Goal: Task Accomplishment & Management: Manage account settings

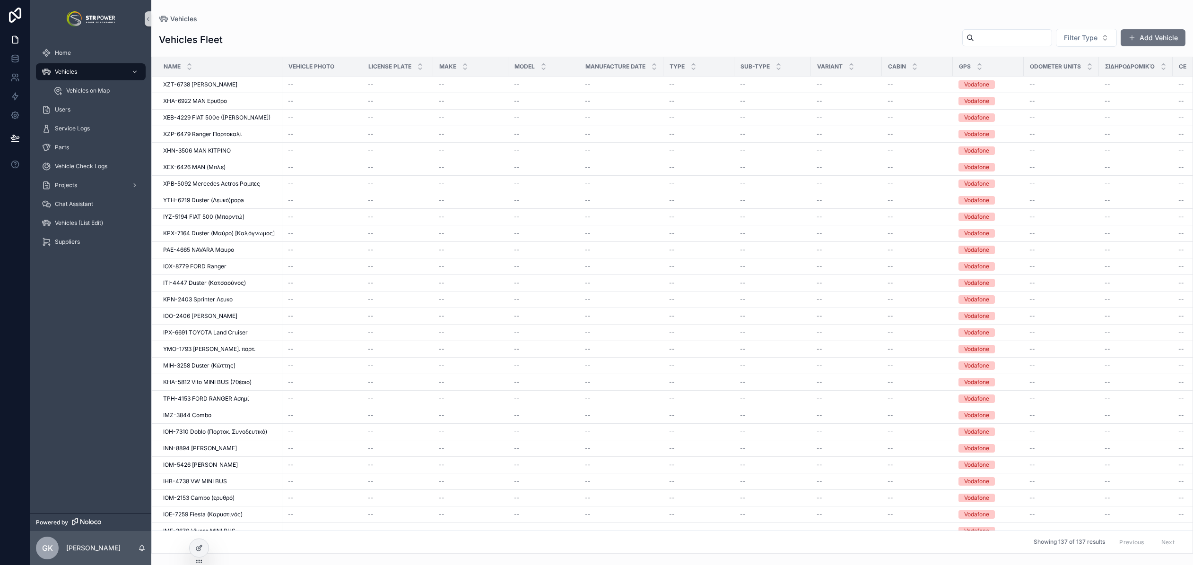
scroll to position [1935, 0]
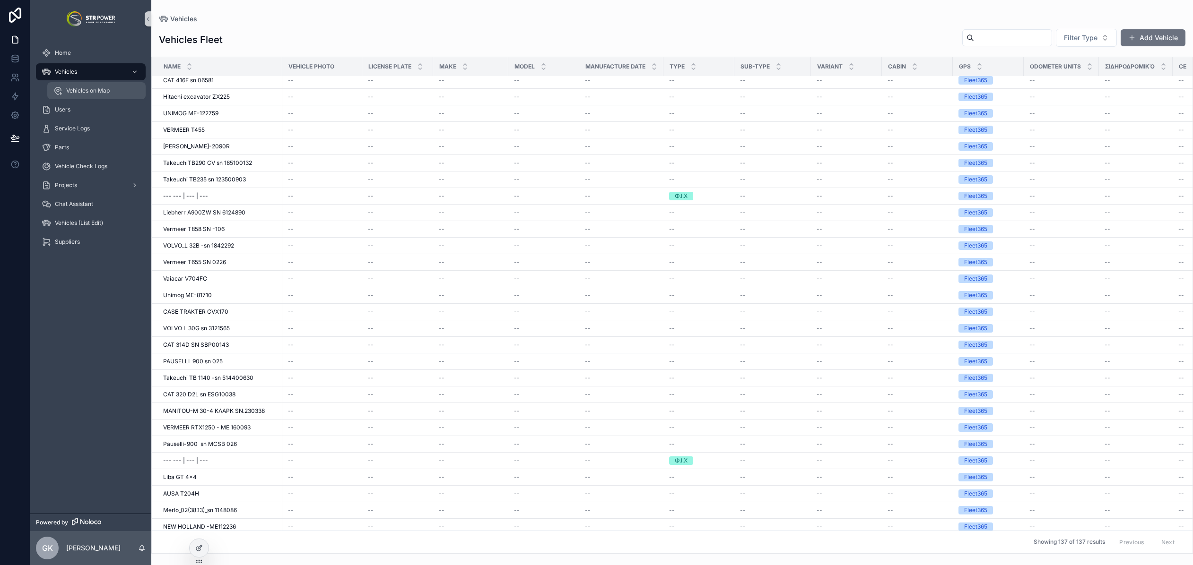
click at [86, 91] on span "Vehicles on Map" at bounding box center [87, 91] width 43 height 8
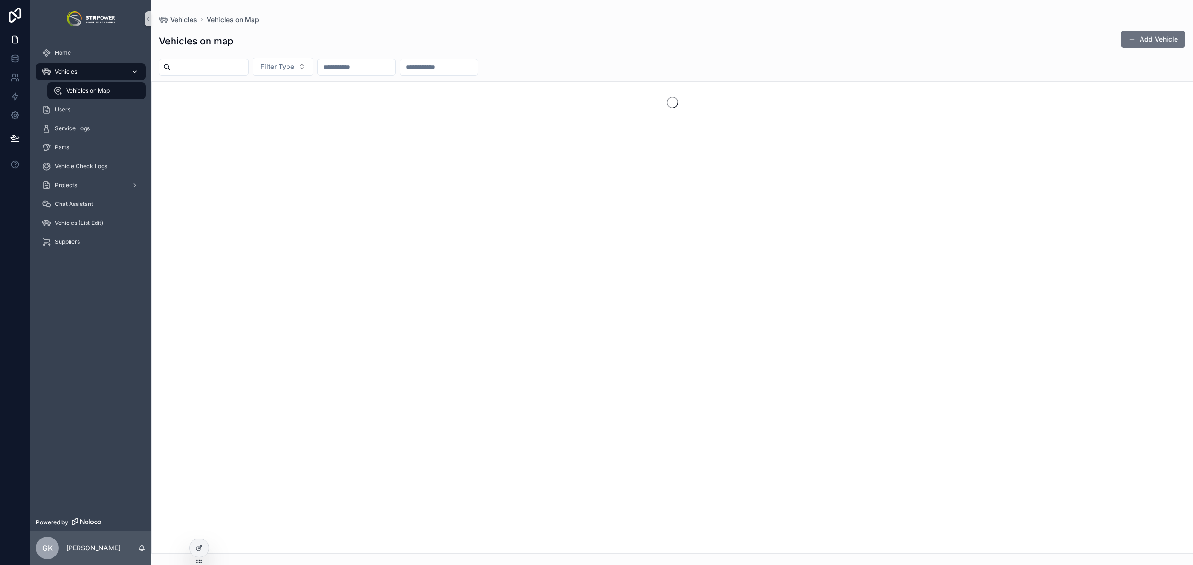
click at [79, 76] on div "Vehicles" at bounding box center [91, 71] width 98 height 15
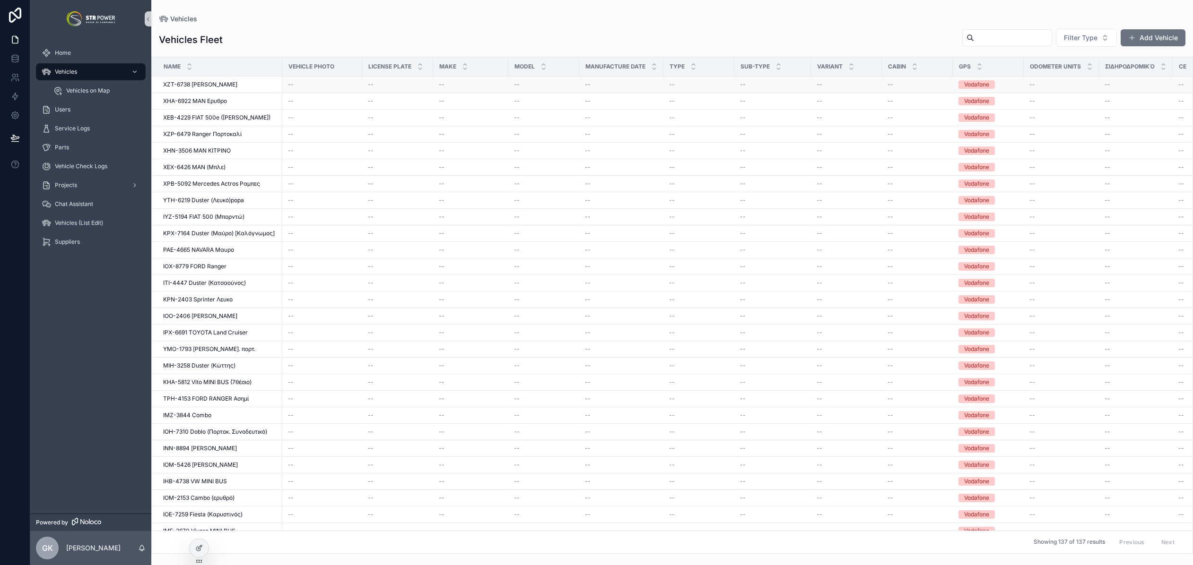
click at [215, 89] on td "ΧΖΤ-6738 [PERSON_NAME]-6738 [PERSON_NAME]" at bounding box center [217, 85] width 130 height 17
click at [214, 87] on span "ΧΖΤ-6738 [PERSON_NAME]" at bounding box center [200, 85] width 74 height 8
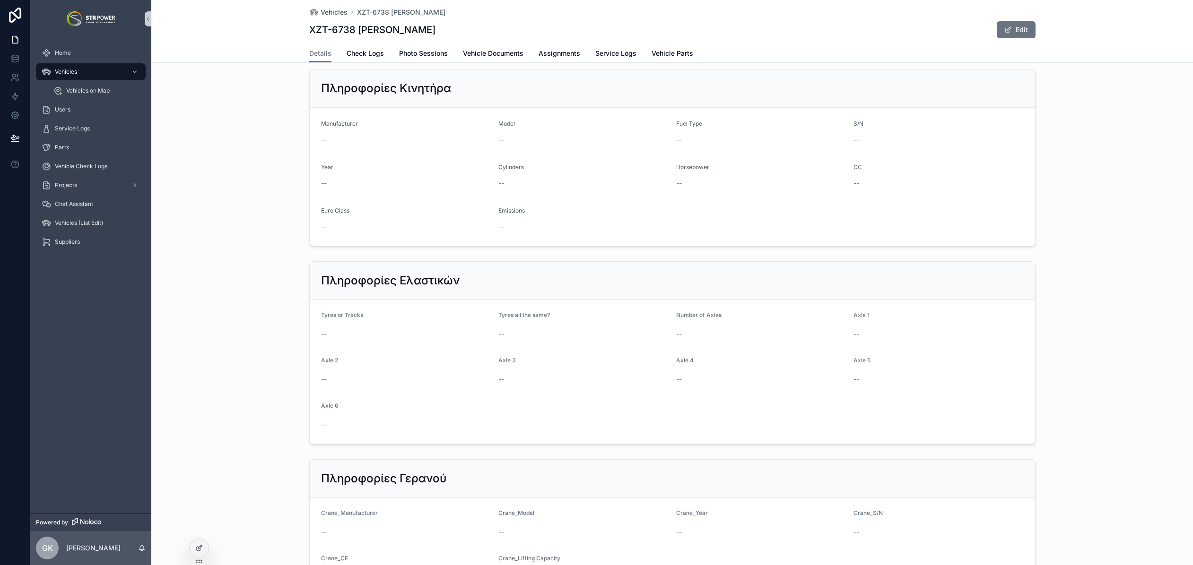
scroll to position [885, 0]
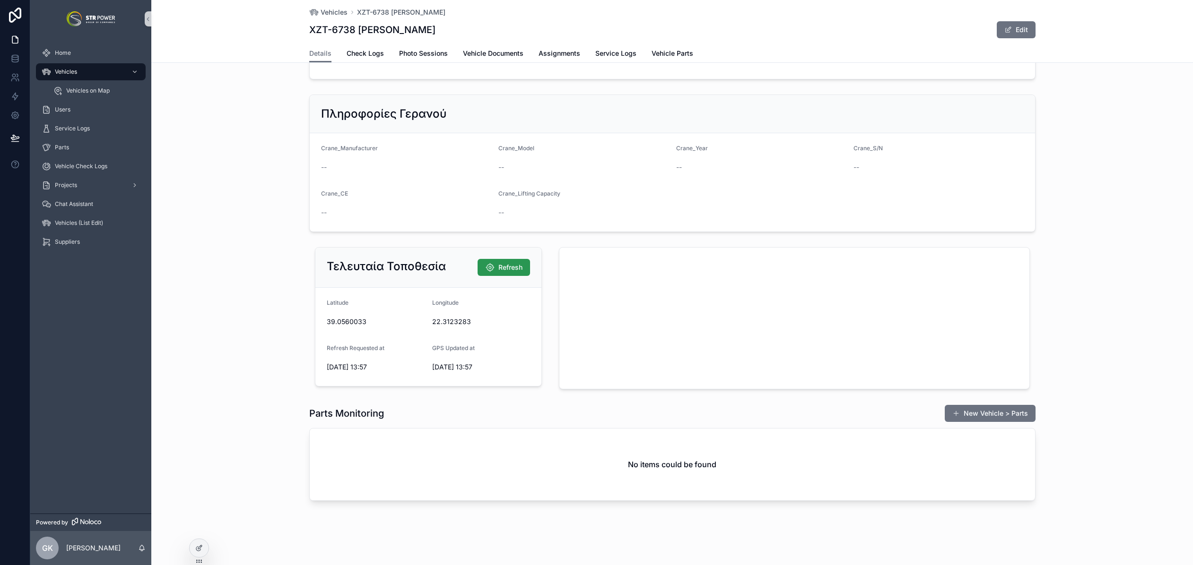
click at [498, 264] on span "Refresh" at bounding box center [510, 267] width 24 height 9
click at [252, 263] on div "Τελευταία Τοποθεσία Refresh [GEOGRAPHIC_DATA] Refresh Requested at [DATE] 13:57…" at bounding box center [671, 318] width 1041 height 150
click at [257, 343] on div "Τελευταία Τοποθεσία Refresh [GEOGRAPHIC_DATA] Refresh Requested at [DATE] 12:51…" at bounding box center [671, 318] width 1041 height 150
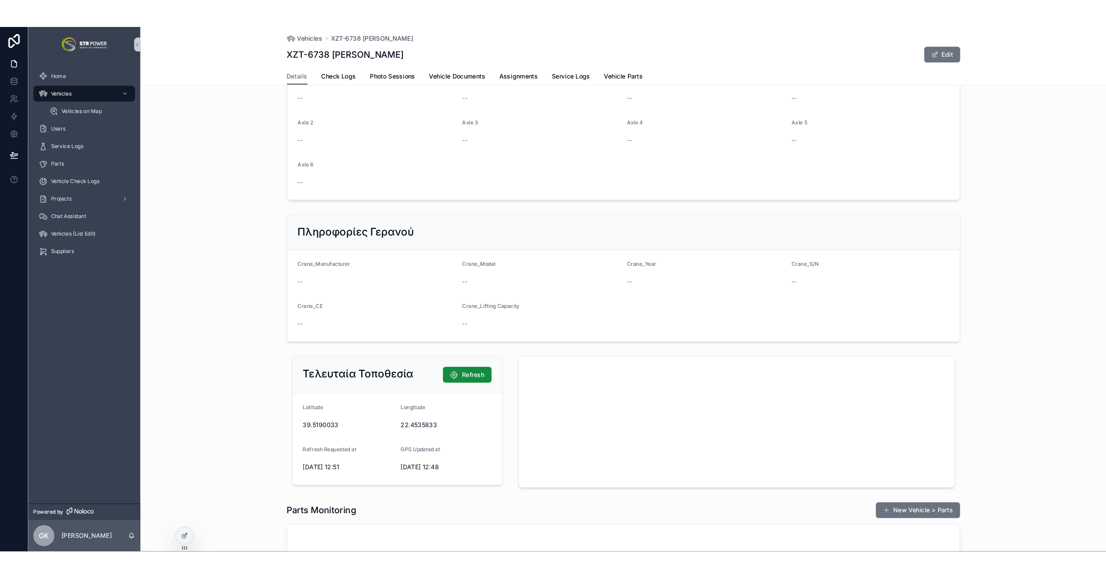
scroll to position [780, 0]
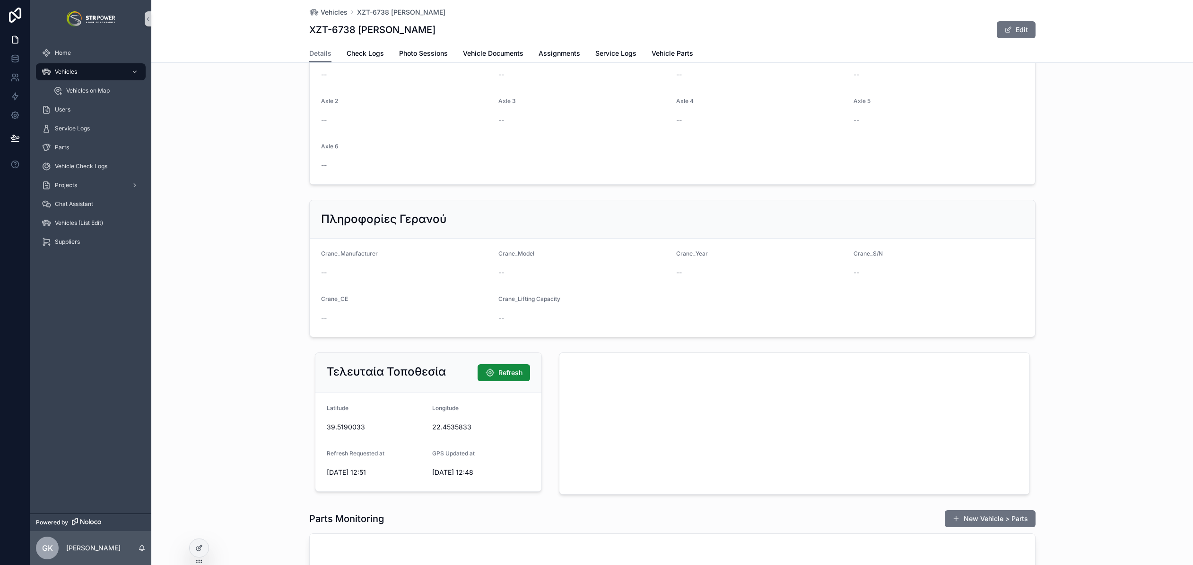
click at [230, 320] on div "Πληροφορίες Γερανού Crane_Manufacturer -- Crane_Model -- Crane_Year -- Crane_S/…" at bounding box center [671, 268] width 1041 height 145
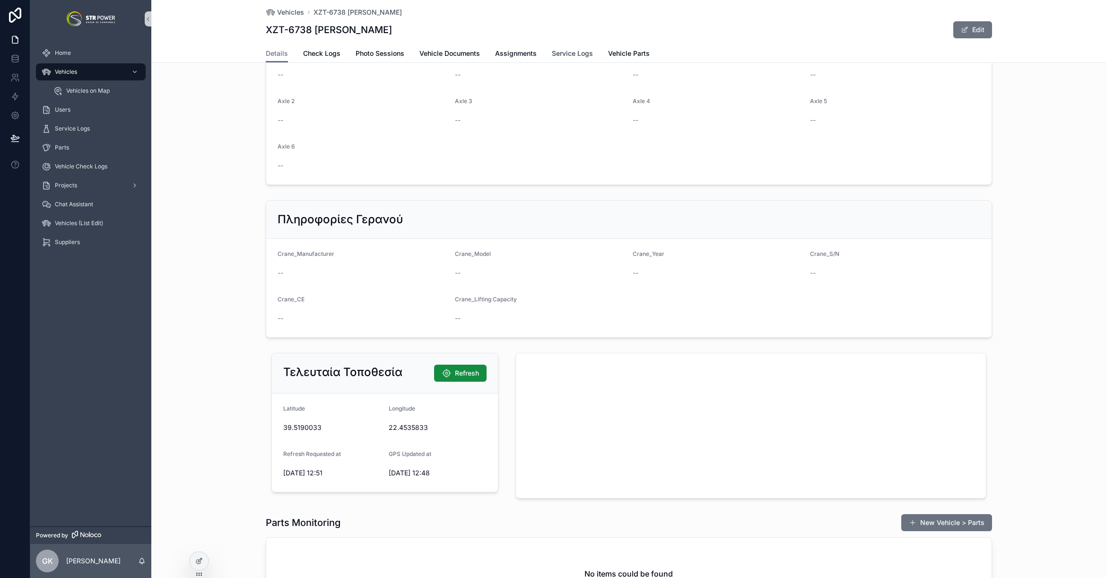
click at [569, 49] on span "Service Logs" at bounding box center [572, 53] width 41 height 9
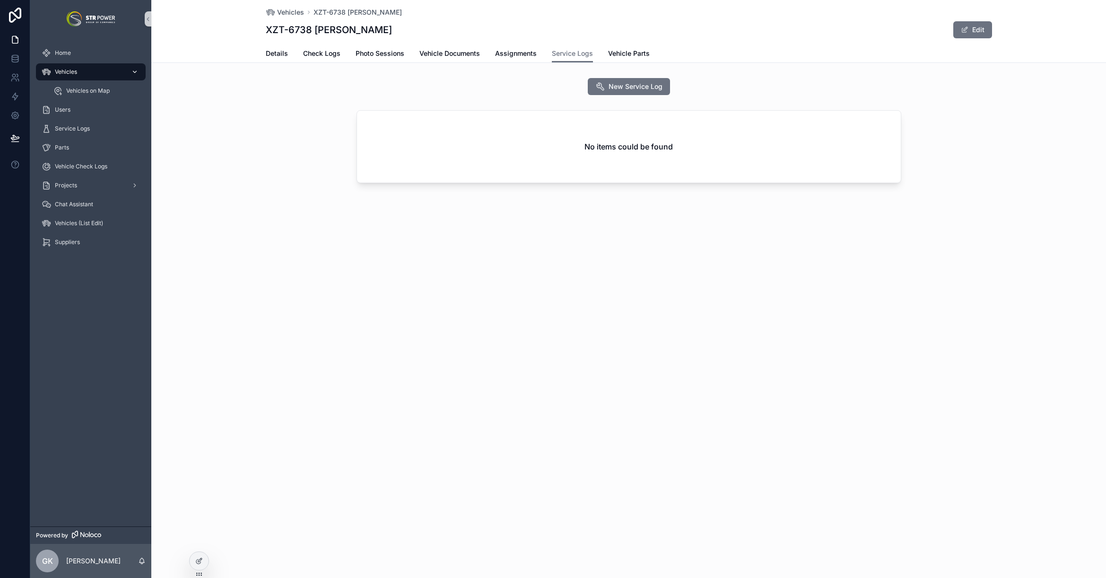
click at [71, 71] on span "Vehicles" at bounding box center [66, 72] width 22 height 8
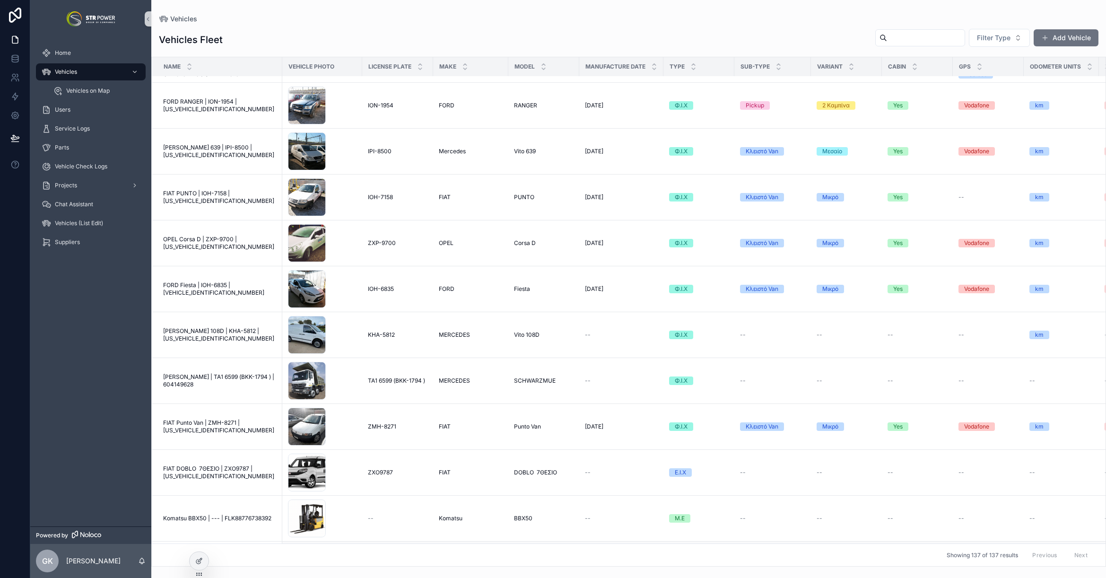
scroll to position [2822, 0]
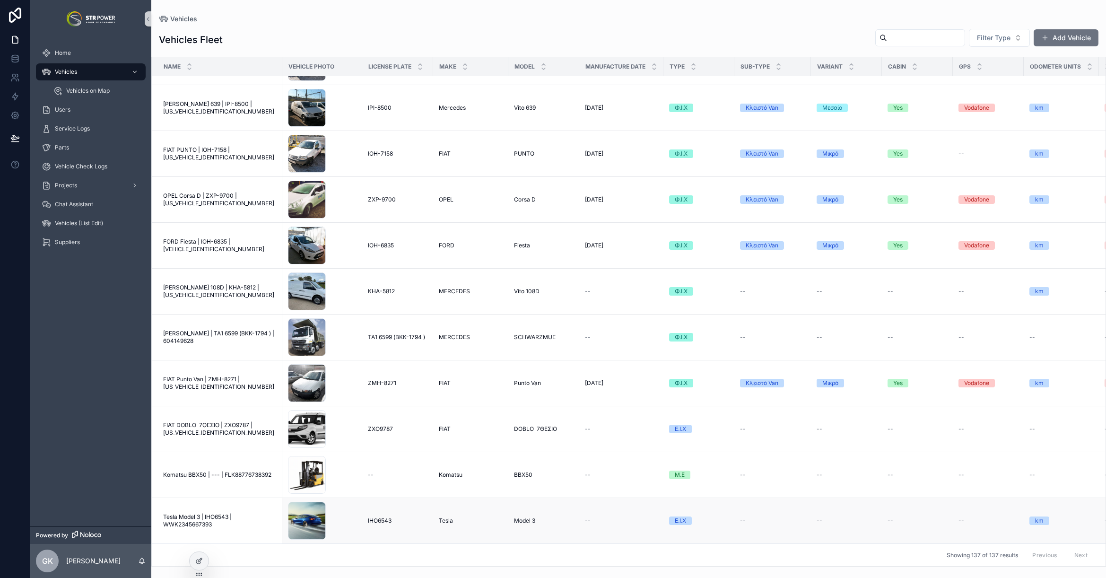
click at [247, 513] on span "Tesla Model 3 | IHO6543 | WWK2345667393" at bounding box center [219, 520] width 113 height 15
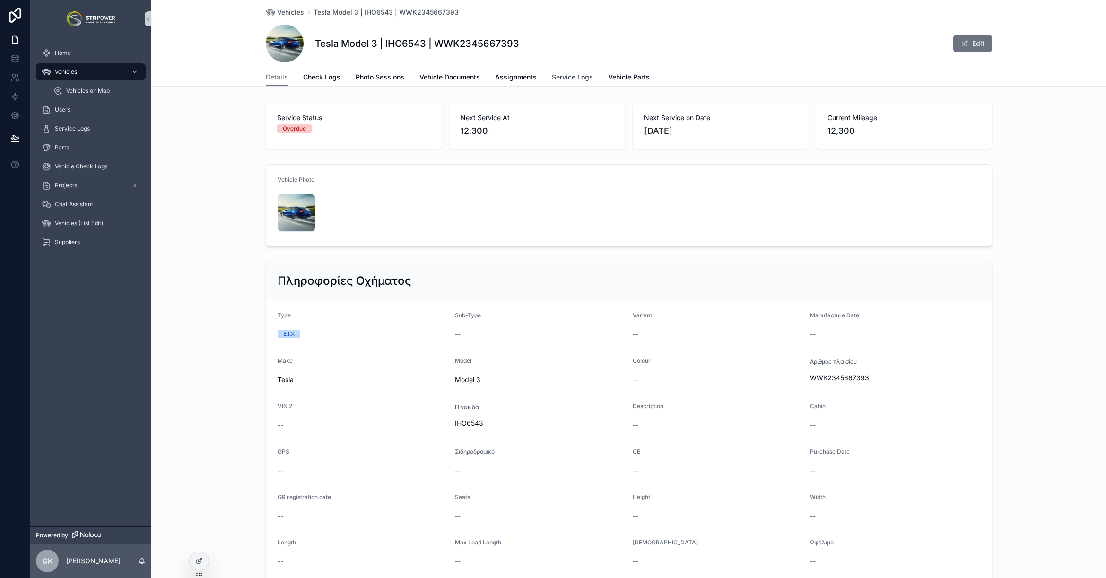
click at [577, 76] on span "Service Logs" at bounding box center [572, 76] width 41 height 9
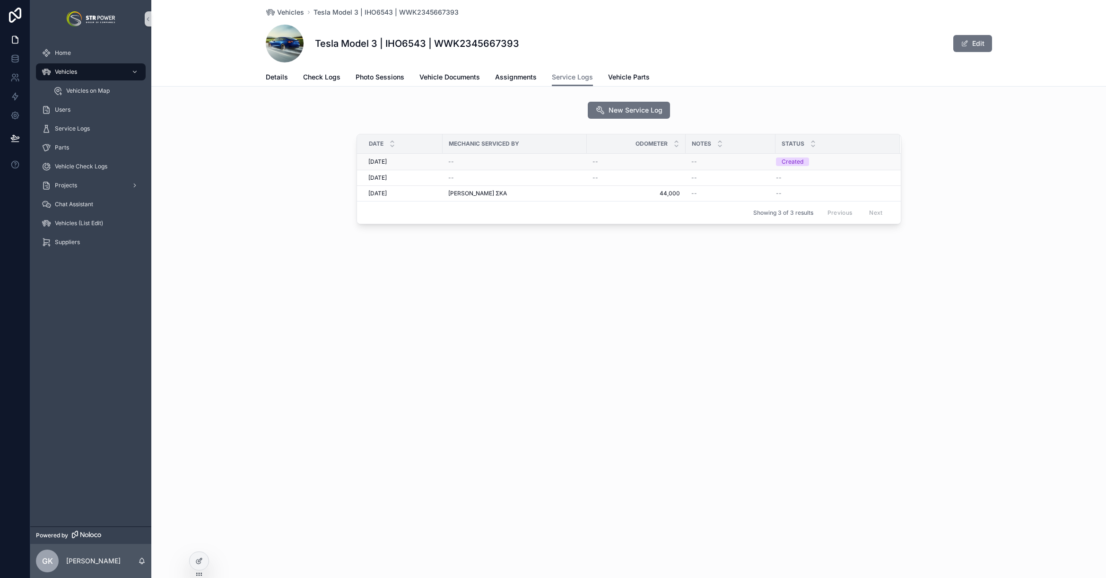
click at [418, 161] on div "[DATE] [DATE]" at bounding box center [402, 162] width 69 height 8
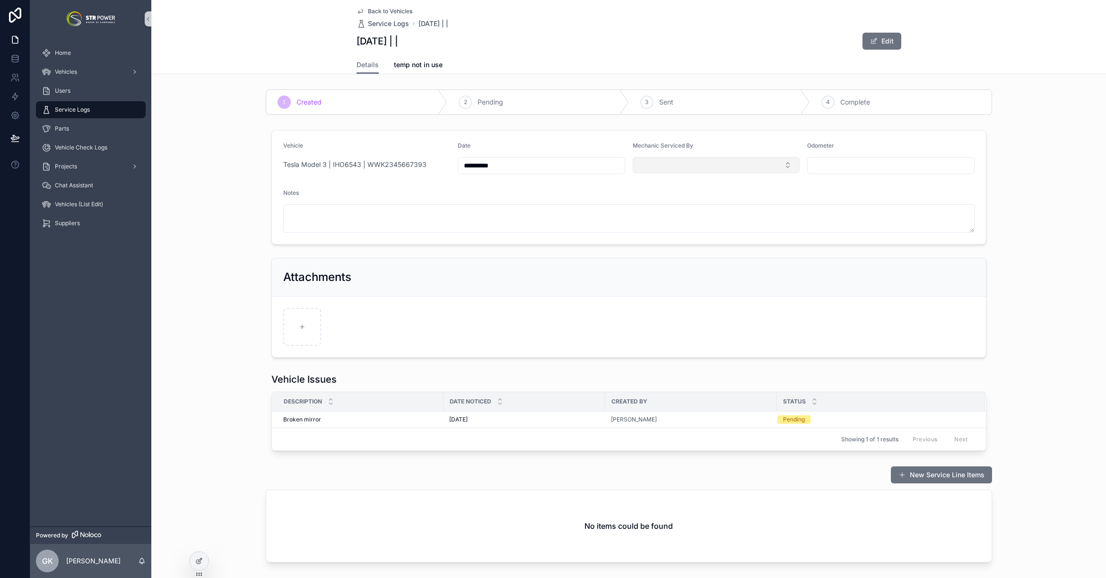
click at [679, 160] on button "Select Button" at bounding box center [716, 165] width 167 height 16
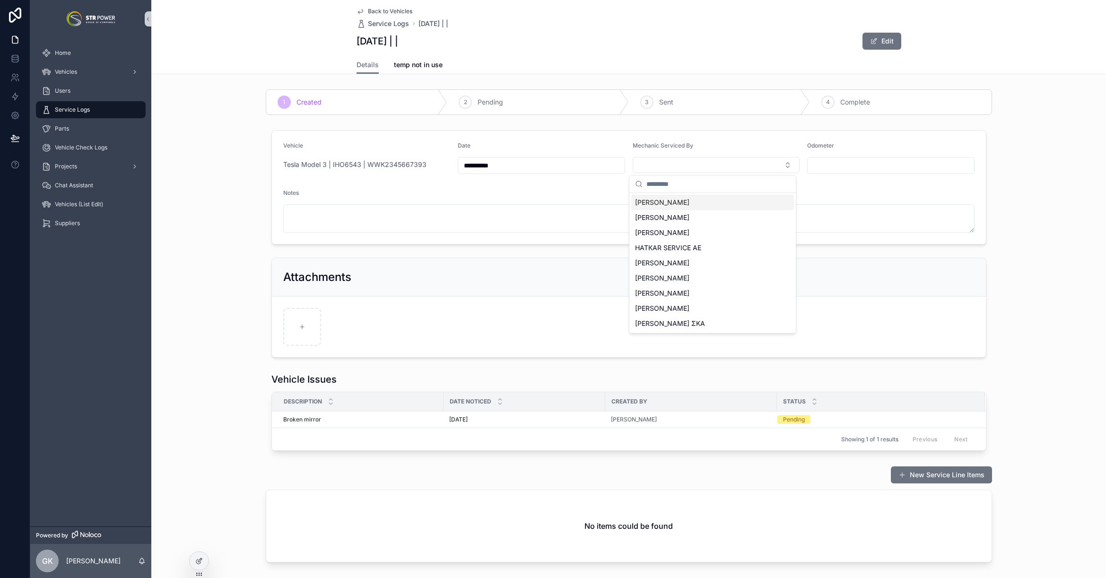
click at [675, 139] on form "**********" at bounding box center [629, 186] width 714 height 113
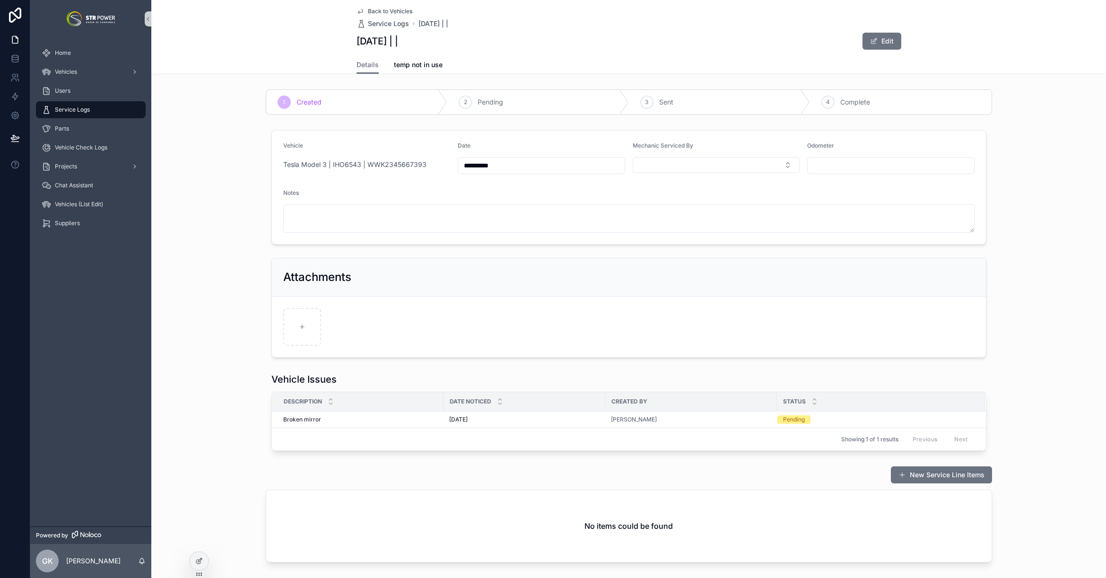
scroll to position [49, 0]
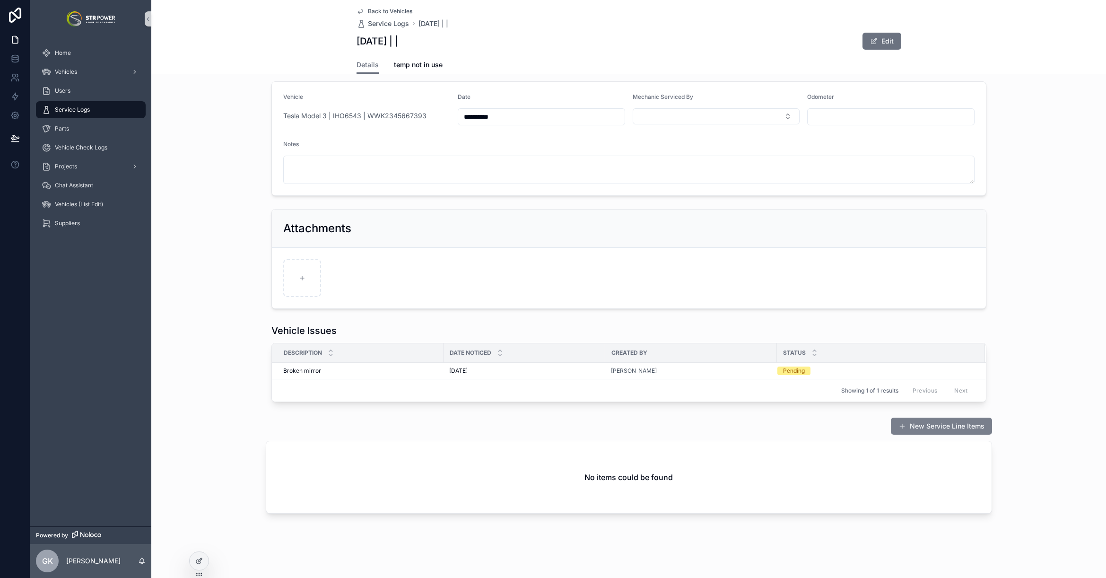
click at [962, 425] on button "New Service Line Items" at bounding box center [941, 425] width 101 height 17
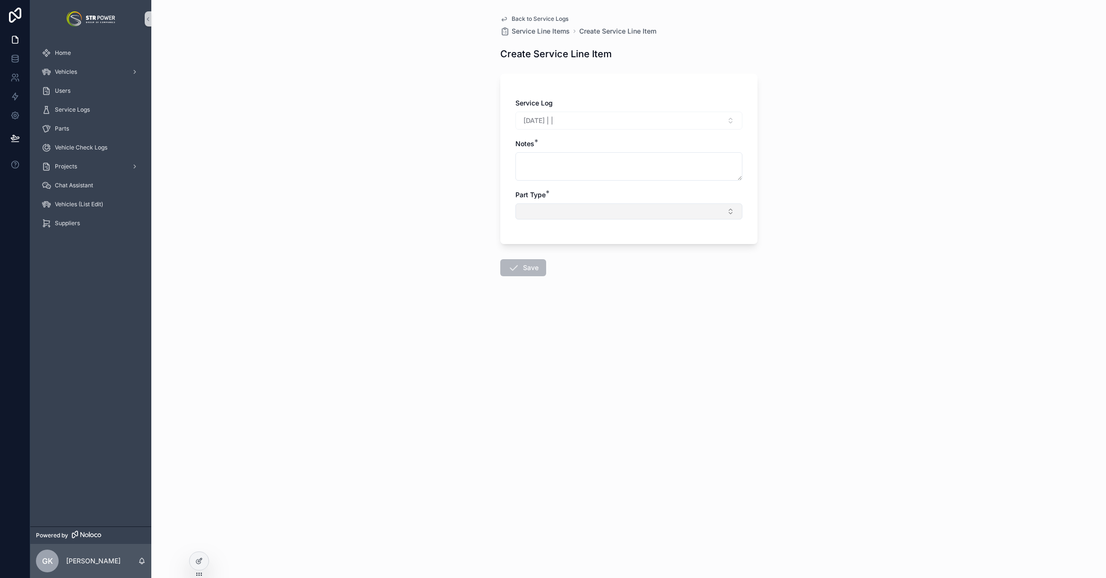
click at [564, 204] on button "Select Button" at bounding box center [628, 211] width 227 height 16
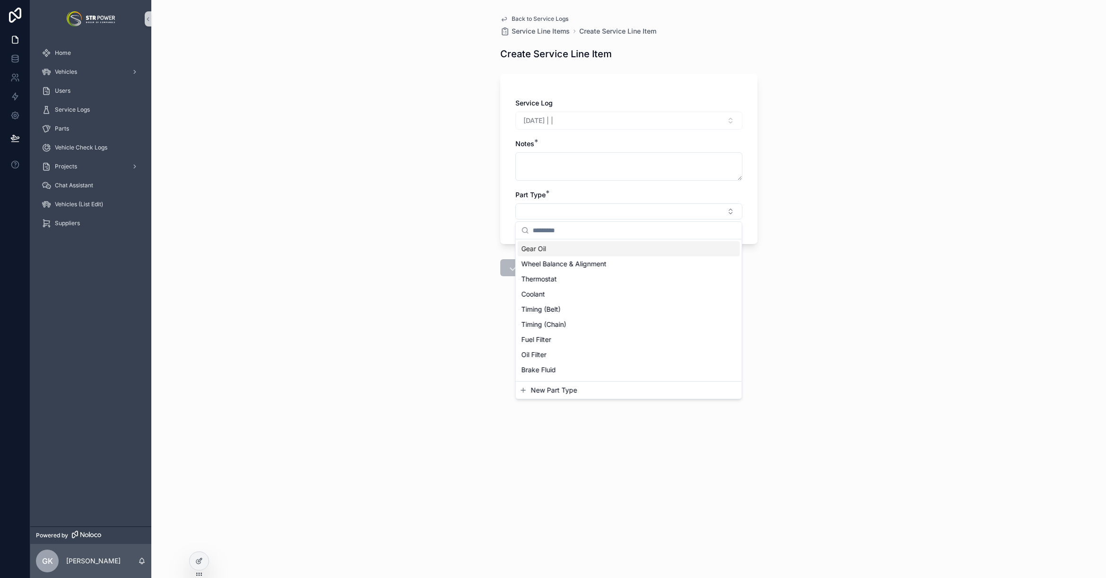
drag, startPoint x: 435, startPoint y: 233, endPoint x: 428, endPoint y: 232, distance: 7.6
click at [435, 234] on div "Back to Service Logs Service Line Items Create Service Line Item Create Service…" at bounding box center [628, 289] width 954 height 578
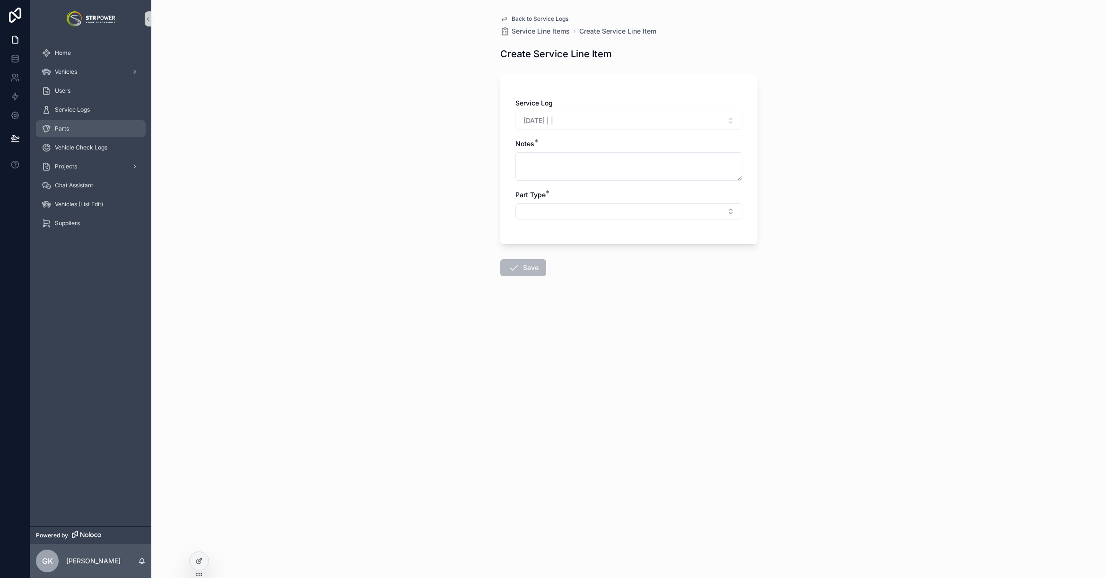
click at [74, 132] on div "Parts" at bounding box center [91, 128] width 98 height 15
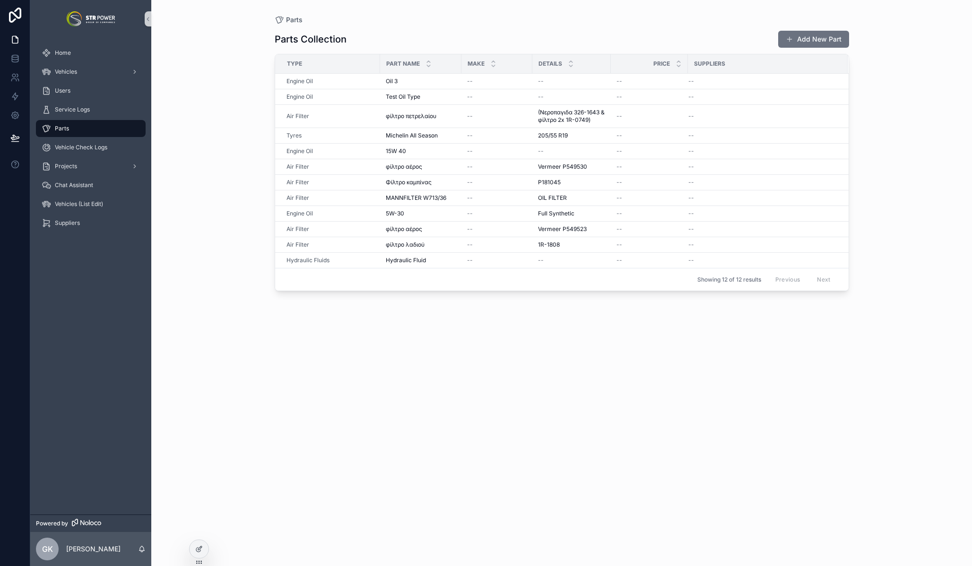
click at [206, 172] on div "Parts Parts Collection Add New Part Type Part Name Make Details Price Suppliers…" at bounding box center [561, 283] width 821 height 566
click at [98, 118] on div "Service Logs" at bounding box center [90, 109] width 121 height 19
click at [87, 112] on span "Service Logs" at bounding box center [72, 110] width 35 height 8
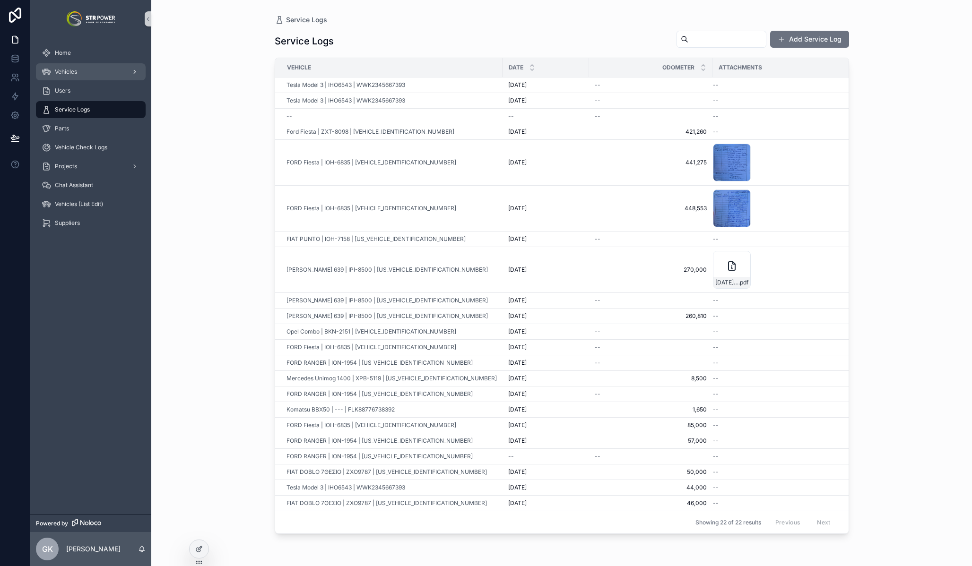
click at [69, 71] on span "Vehicles" at bounding box center [66, 72] width 22 height 8
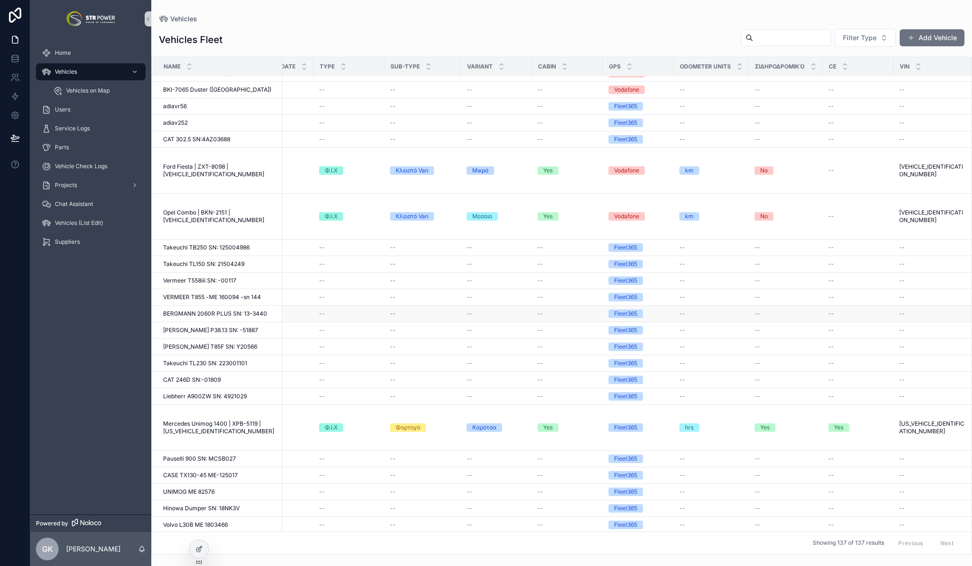
scroll to position [988, 350]
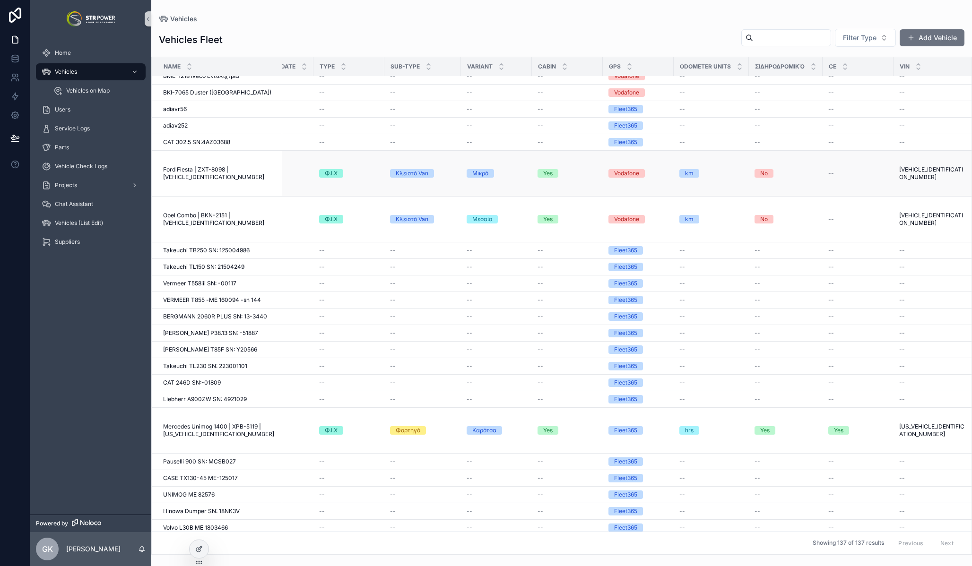
click at [207, 168] on span "Ford Fiesta | ZXT-8098 | [VEHICLE_IDENTIFICATION_NUMBER]" at bounding box center [219, 173] width 113 height 15
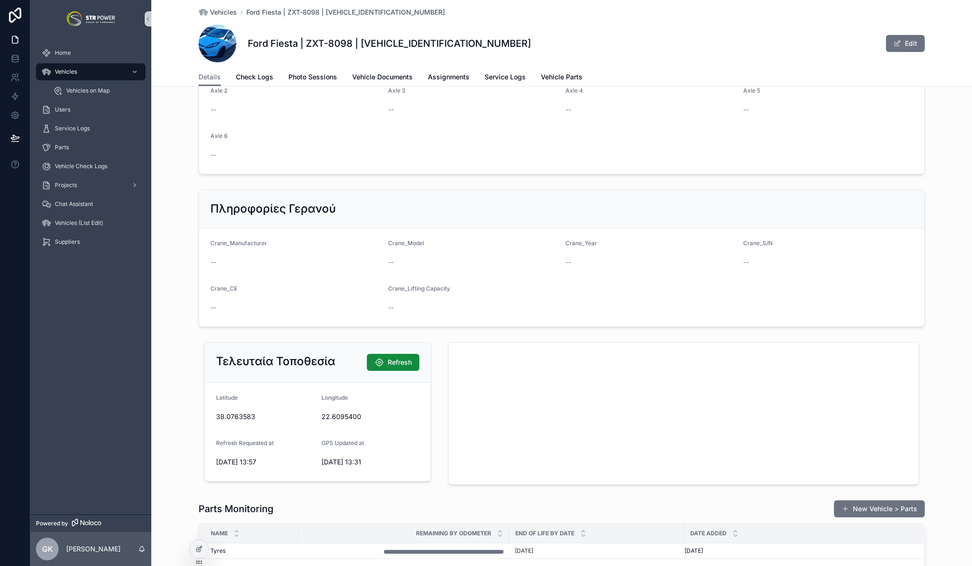
scroll to position [921, 0]
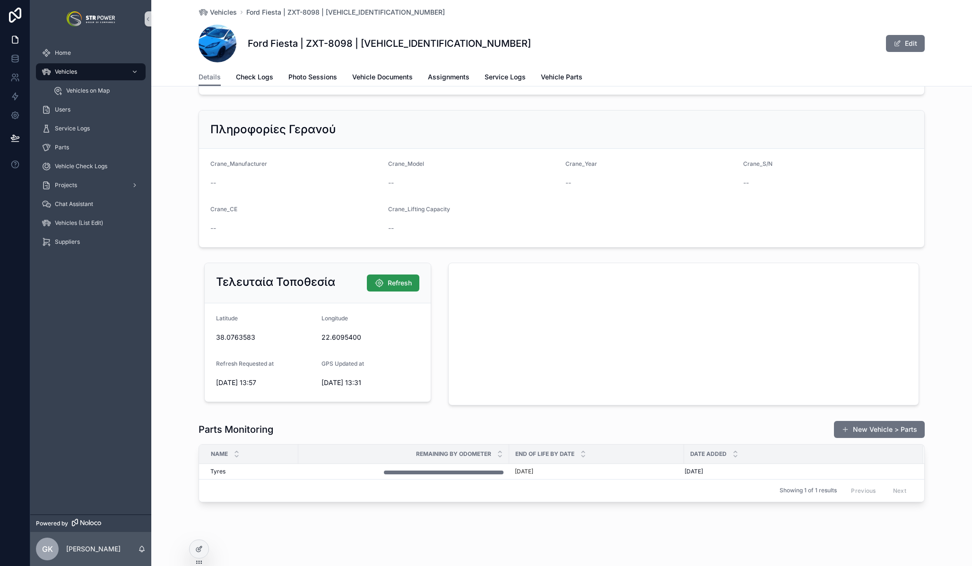
click at [391, 283] on span "Refresh" at bounding box center [400, 282] width 24 height 9
click at [174, 389] on div "Τελευταία Τοποθεσία Refresh [GEOGRAPHIC_DATA] Refresh Requested at [DATE] 13:57…" at bounding box center [561, 334] width 821 height 150
drag, startPoint x: 213, startPoint y: 382, endPoint x: 272, endPoint y: 382, distance: 58.6
click at [272, 382] on span "[DATE] 13:14" at bounding box center [265, 382] width 98 height 9
click at [216, 386] on span "[DATE] 13:14" at bounding box center [265, 382] width 98 height 9
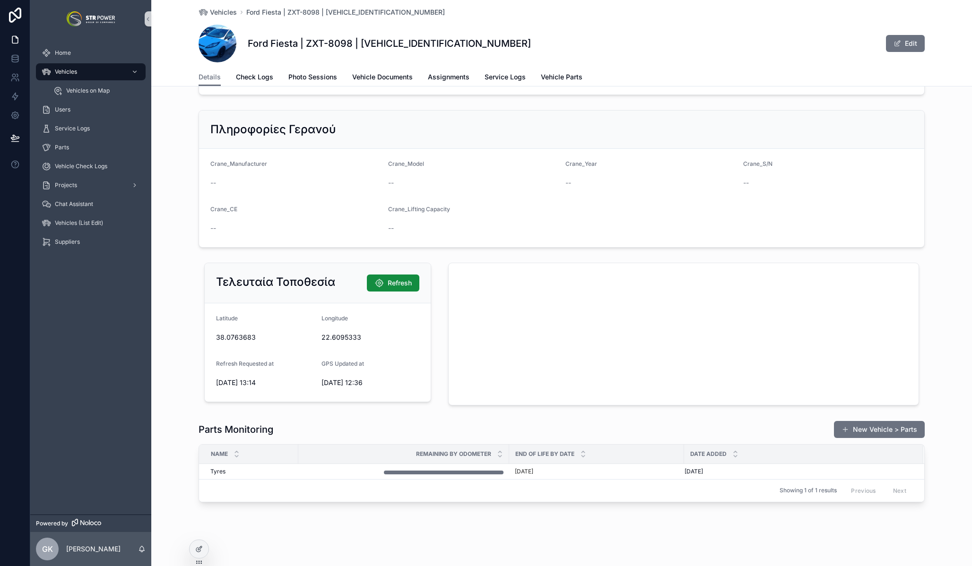
drag, startPoint x: 362, startPoint y: 382, endPoint x: 382, endPoint y: 381, distance: 20.3
click at [382, 381] on span "[DATE] 12:36" at bounding box center [370, 382] width 98 height 9
click at [385, 381] on span "[DATE] 12:36" at bounding box center [370, 382] width 98 height 9
drag, startPoint x: 317, startPoint y: 385, endPoint x: 394, endPoint y: 374, distance: 77.4
click at [383, 375] on form "[GEOGRAPHIC_DATA] Refresh Requested at [DATE] 13:14 GPS Updated at [DATE] 12:36" at bounding box center [318, 353] width 226 height 98
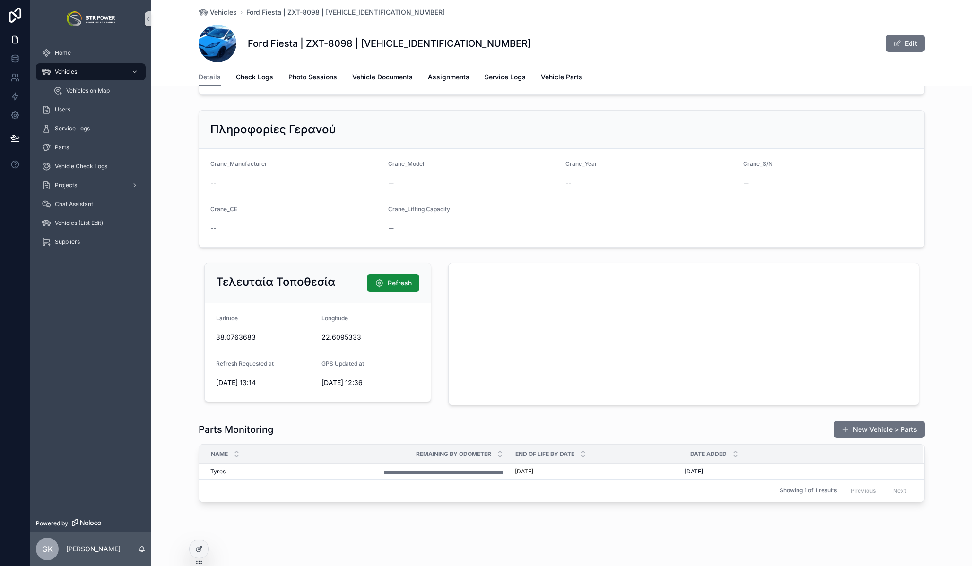
click at [340, 384] on span "[DATE] 12:36" at bounding box center [370, 382] width 98 height 9
drag, startPoint x: 318, startPoint y: 381, endPoint x: 379, endPoint y: 380, distance: 61.0
click at [379, 380] on span "[DATE] 12:36" at bounding box center [370, 382] width 98 height 9
click at [365, 384] on span "[DATE] 12:36" at bounding box center [370, 382] width 98 height 9
drag, startPoint x: 251, startPoint y: 382, endPoint x: 280, endPoint y: 381, distance: 29.8
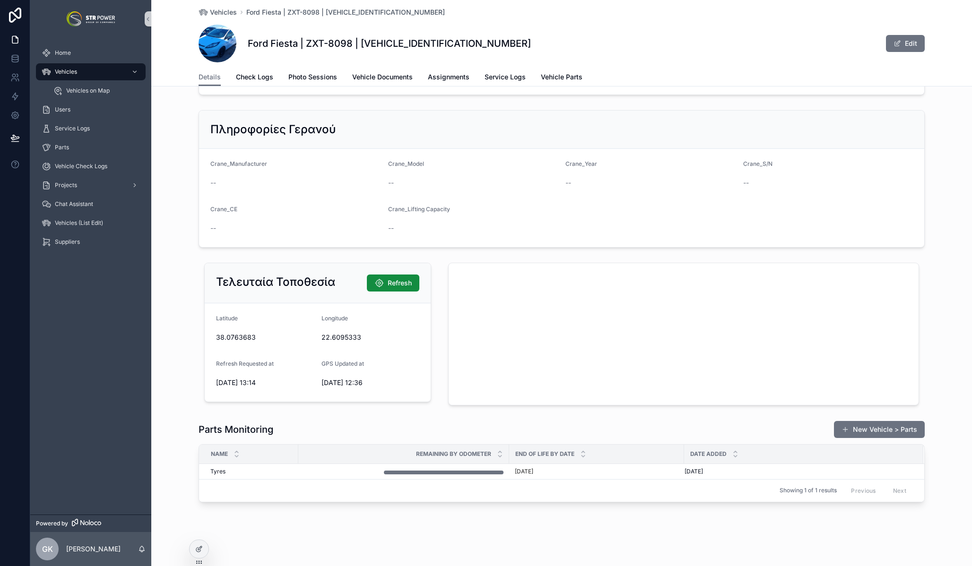
click at [280, 381] on span "[DATE] 13:14" at bounding box center [265, 382] width 98 height 9
click at [255, 387] on span "[DATE] 13:14" at bounding box center [265, 382] width 98 height 9
click at [242, 381] on span "[DATE] 13:14" at bounding box center [265, 382] width 98 height 9
click at [81, 73] on div "Vehicles" at bounding box center [91, 71] width 98 height 15
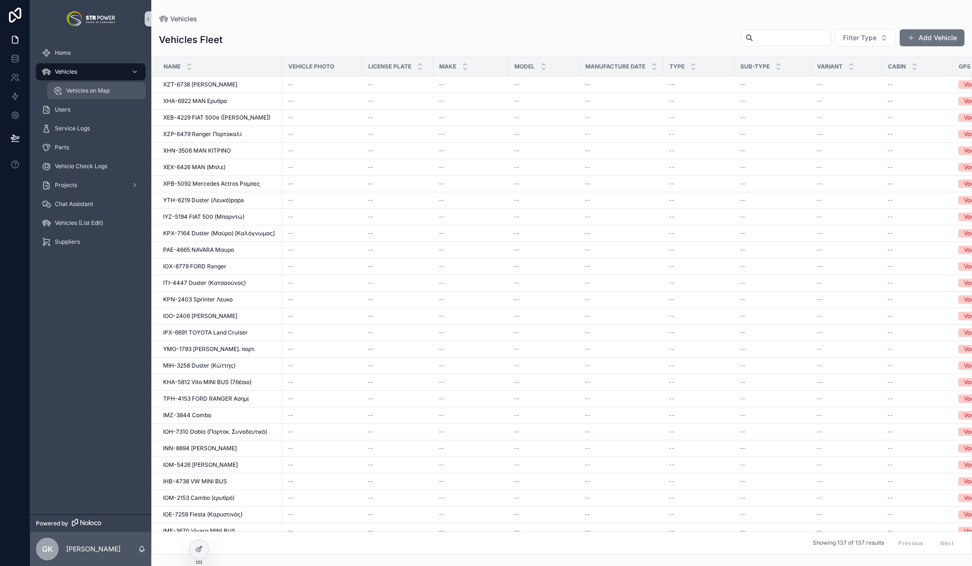
click at [74, 86] on div "Vehicles on Map" at bounding box center [96, 90] width 87 height 15
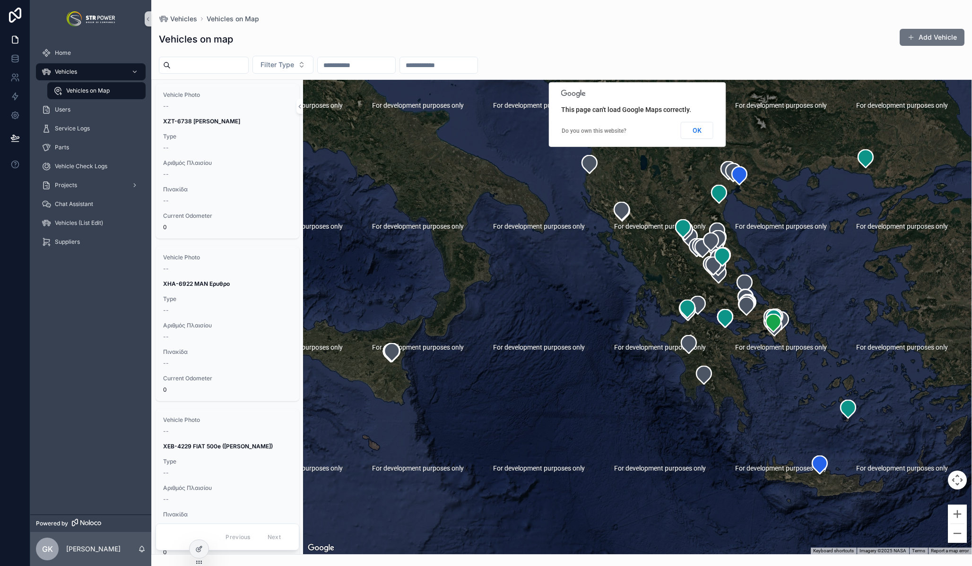
drag, startPoint x: 809, startPoint y: 221, endPoint x: 743, endPoint y: 233, distance: 67.3
click at [743, 233] on div "scrollable content" at bounding box center [637, 317] width 668 height 475
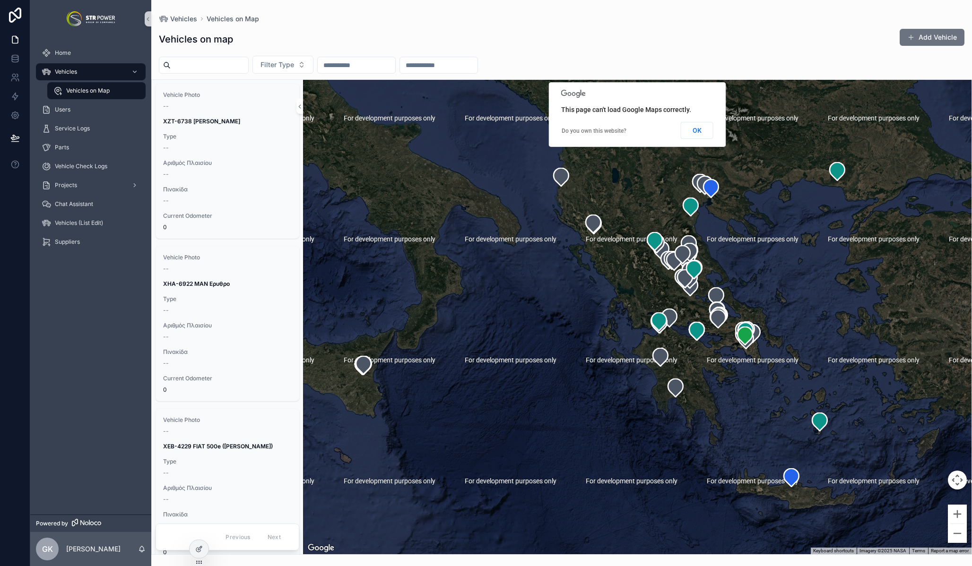
drag, startPoint x: 741, startPoint y: 270, endPoint x: 816, endPoint y: 286, distance: 77.2
click at [816, 286] on div "scrollable content" at bounding box center [637, 317] width 668 height 475
drag, startPoint x: 641, startPoint y: 35, endPoint x: 636, endPoint y: 36, distance: 4.9
click at [641, 35] on div "Vehicles on map Add Vehicle" at bounding box center [562, 39] width 806 height 22
drag, startPoint x: 625, startPoint y: 47, endPoint x: 382, endPoint y: 0, distance: 247.9
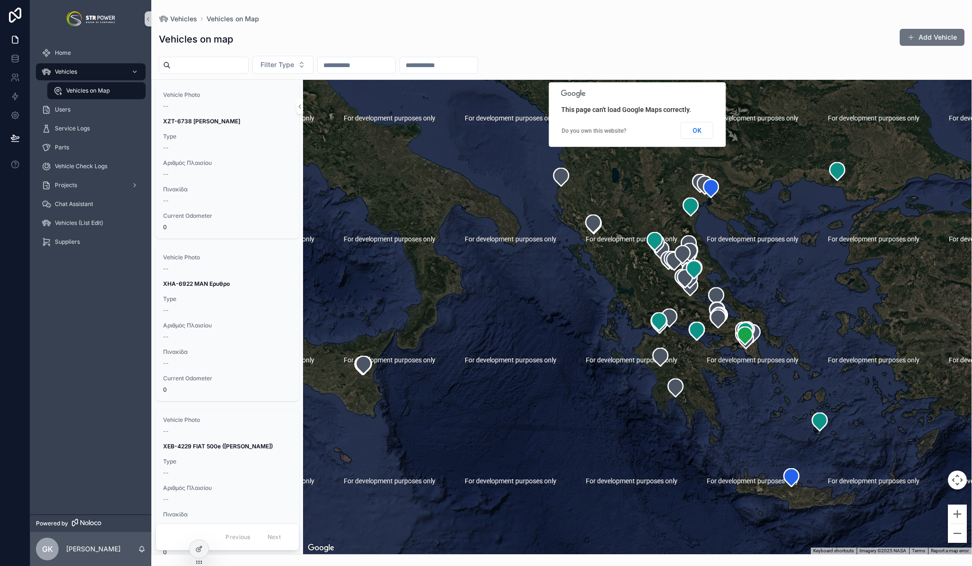
click at [625, 47] on div "Vehicles on map Add Vehicle" at bounding box center [562, 39] width 806 height 22
click at [235, 133] on span "Type" at bounding box center [227, 137] width 129 height 8
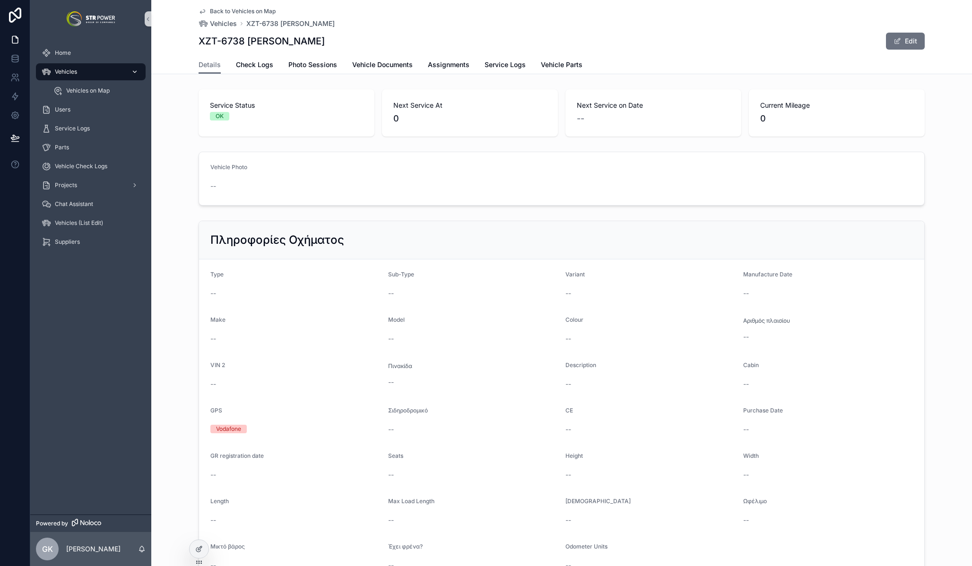
click at [87, 73] on div "Vehicles" at bounding box center [91, 71] width 98 height 15
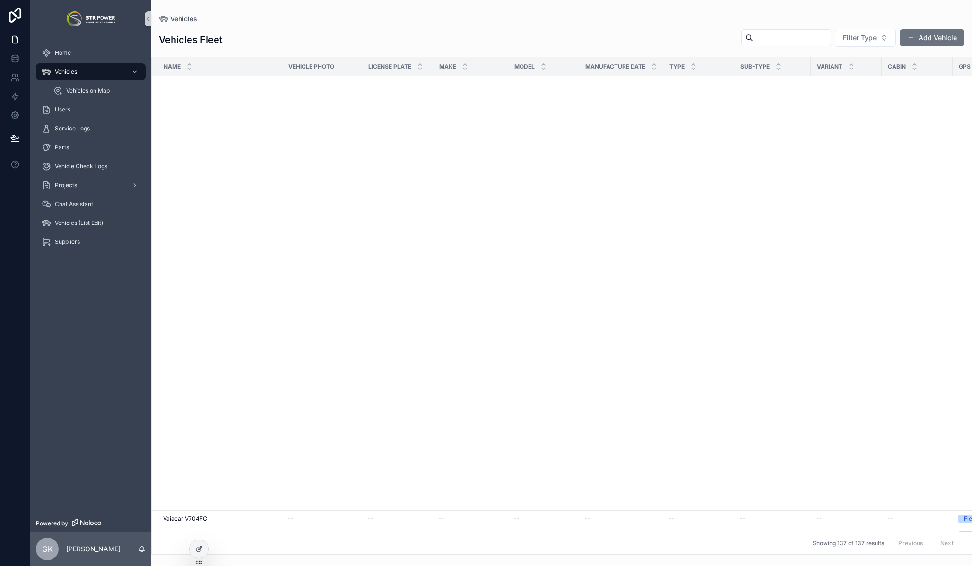
scroll to position [2262, 0]
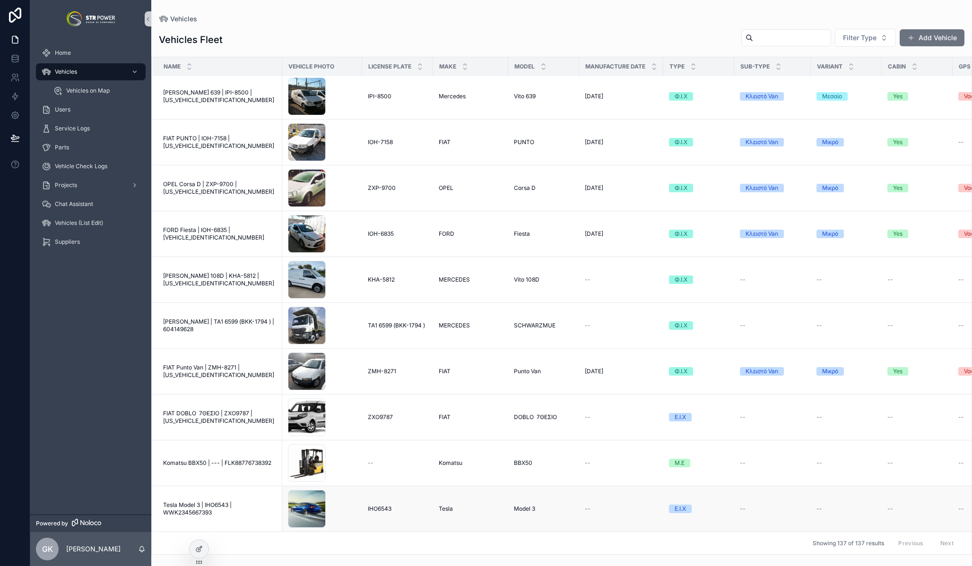
click at [244, 502] on span "Tesla Model 3 | IHO6543 | WWK2345667393" at bounding box center [219, 509] width 113 height 15
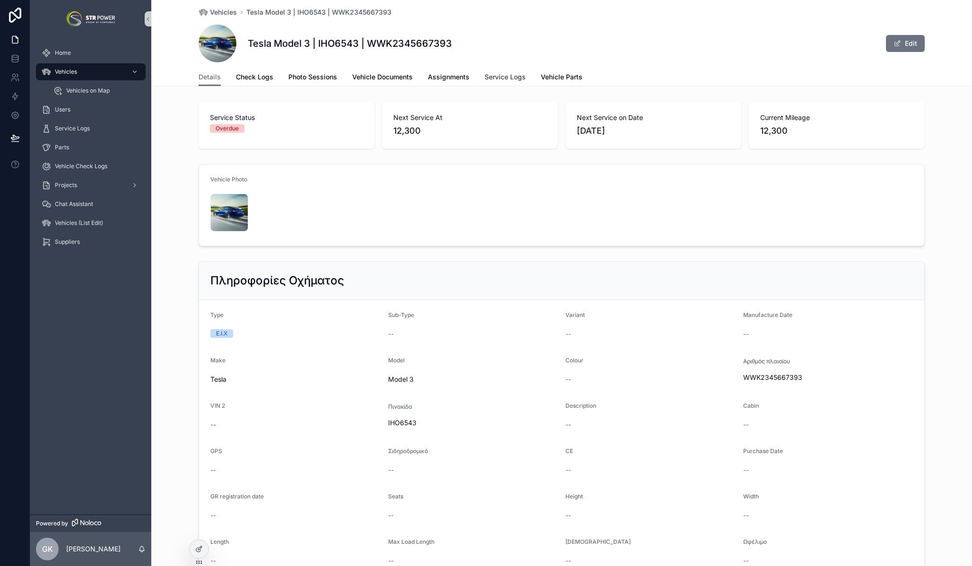
click at [494, 77] on span "Service Logs" at bounding box center [505, 76] width 41 height 9
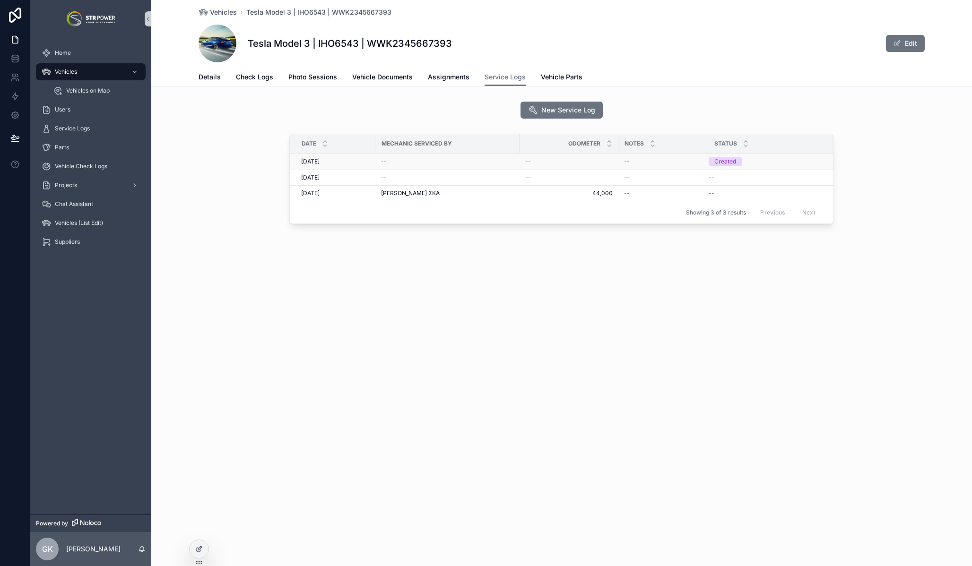
click at [435, 162] on div "--" at bounding box center [447, 162] width 133 height 8
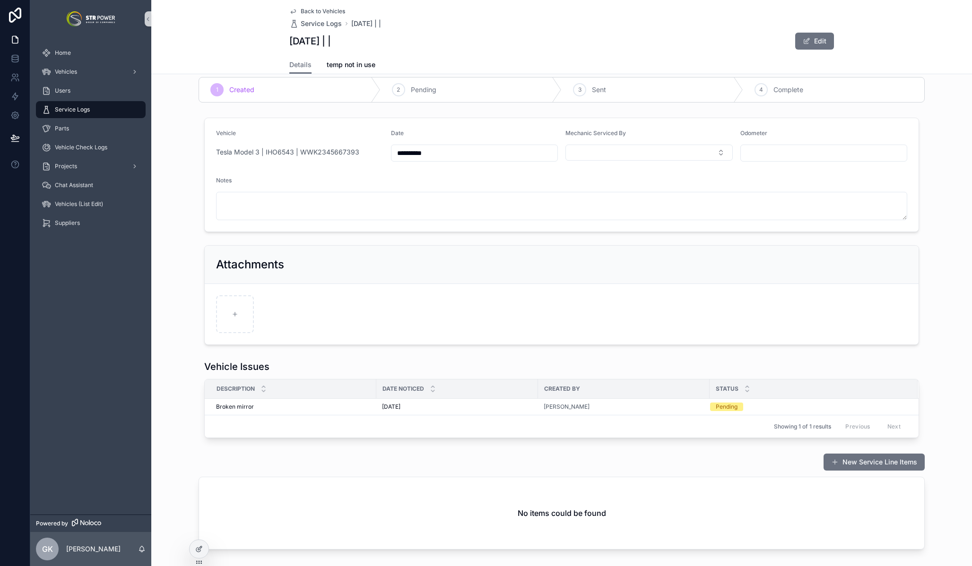
scroll to position [60, 0]
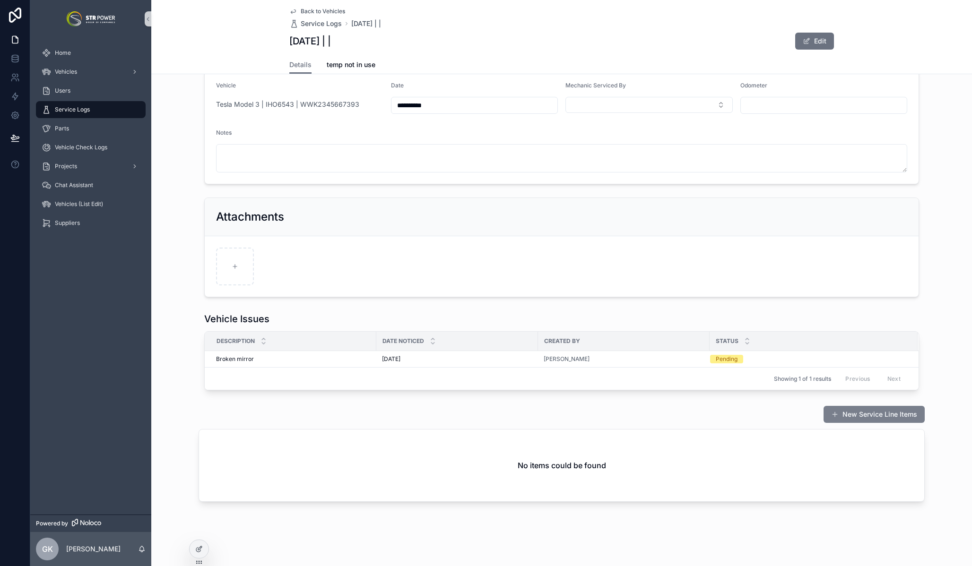
click at [865, 416] on button "New Service Line Items" at bounding box center [874, 414] width 101 height 17
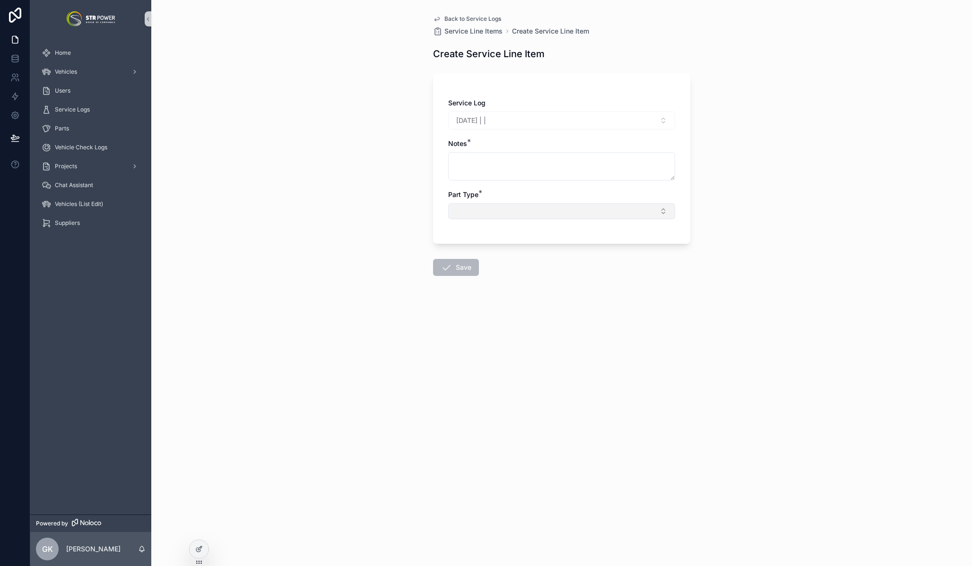
click at [481, 208] on button "Select Button" at bounding box center [561, 211] width 227 height 16
click at [377, 233] on div "Back to Service Logs Service Line Items Create Service Line Item Create Service…" at bounding box center [561, 283] width 821 height 566
click at [522, 213] on button "Select Button" at bounding box center [561, 211] width 227 height 16
click at [373, 87] on div "Back to Service Logs Service Line Items Create Service Line Item Create Service…" at bounding box center [561, 283] width 821 height 566
click at [501, 202] on div "Part Type *" at bounding box center [561, 204] width 227 height 29
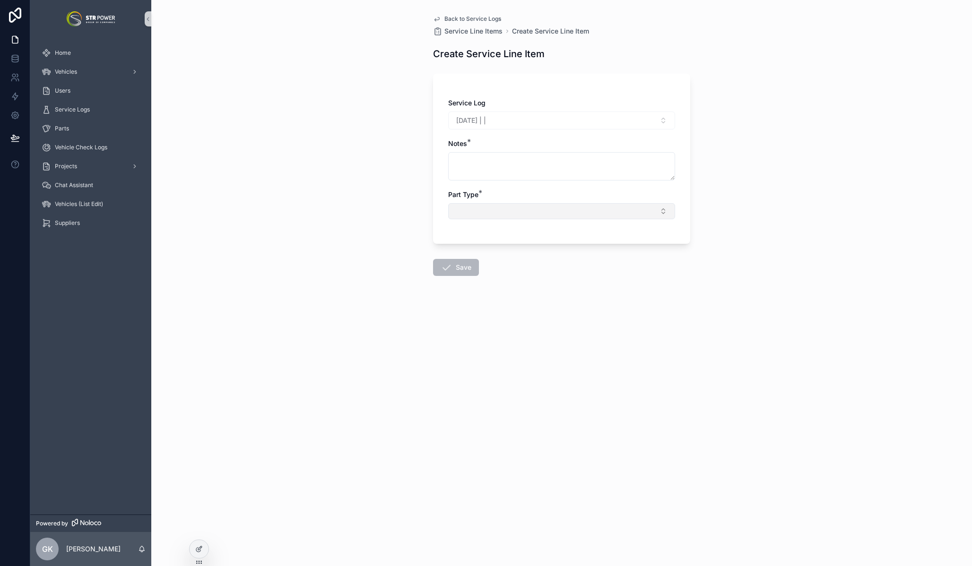
click at [499, 211] on button "Select Button" at bounding box center [561, 211] width 227 height 16
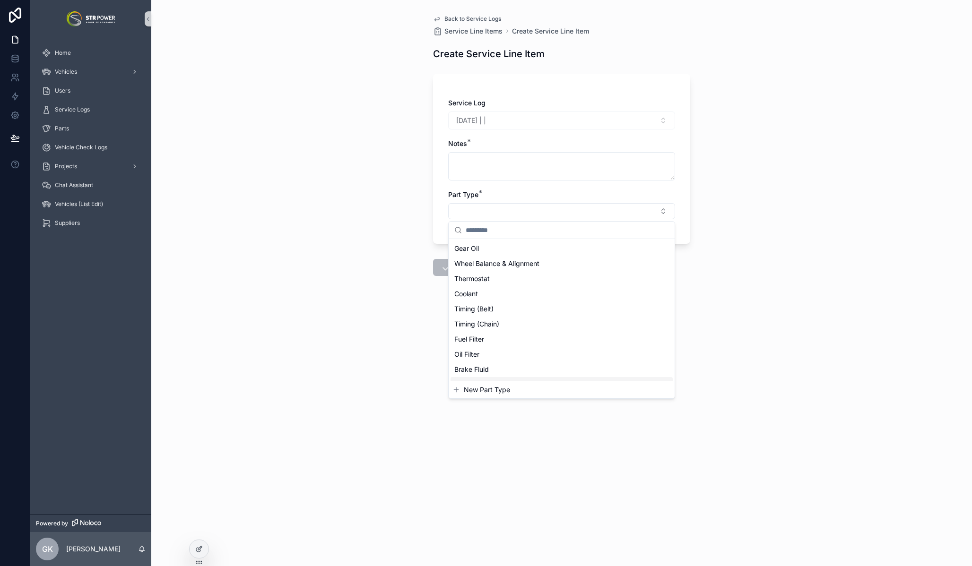
scroll to position [74, 0]
click at [383, 216] on div "Back to Service Logs Service Line Items Create Service Line Item Create Service…" at bounding box center [561, 283] width 821 height 566
click at [454, 20] on span "Back to Service Logs" at bounding box center [472, 19] width 57 height 8
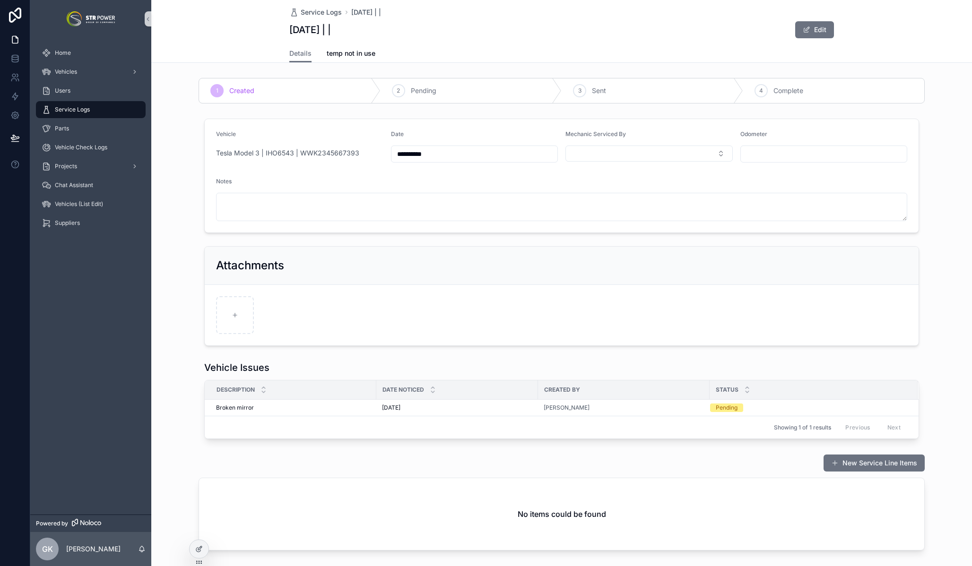
scroll to position [3, 0]
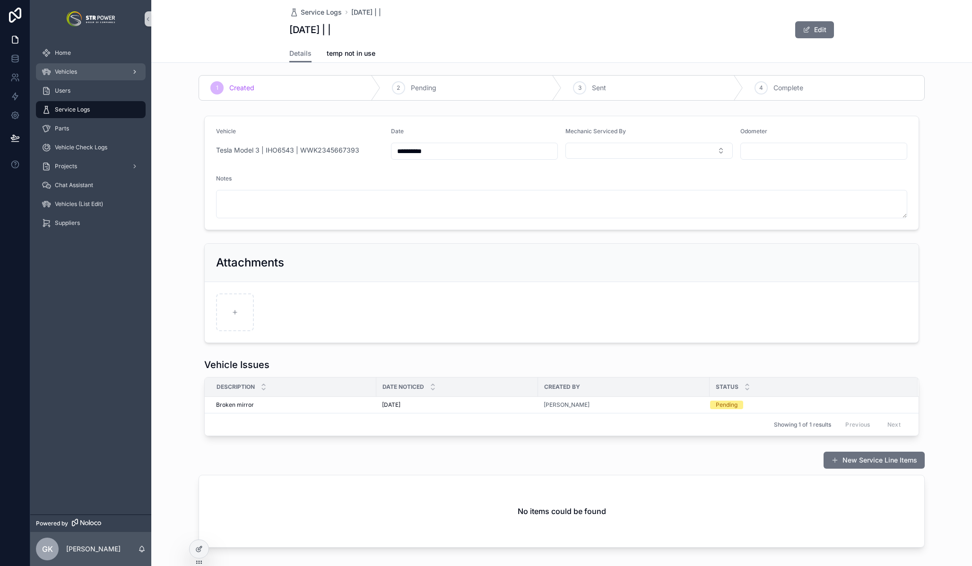
click at [72, 73] on span "Vehicles" at bounding box center [66, 72] width 22 height 8
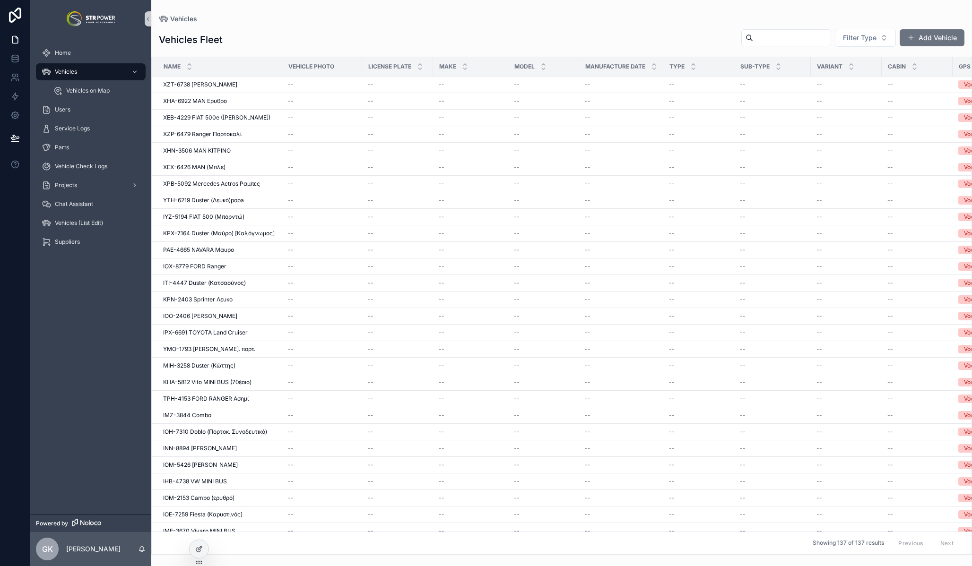
click at [803, 39] on input "scrollable content" at bounding box center [792, 37] width 78 height 13
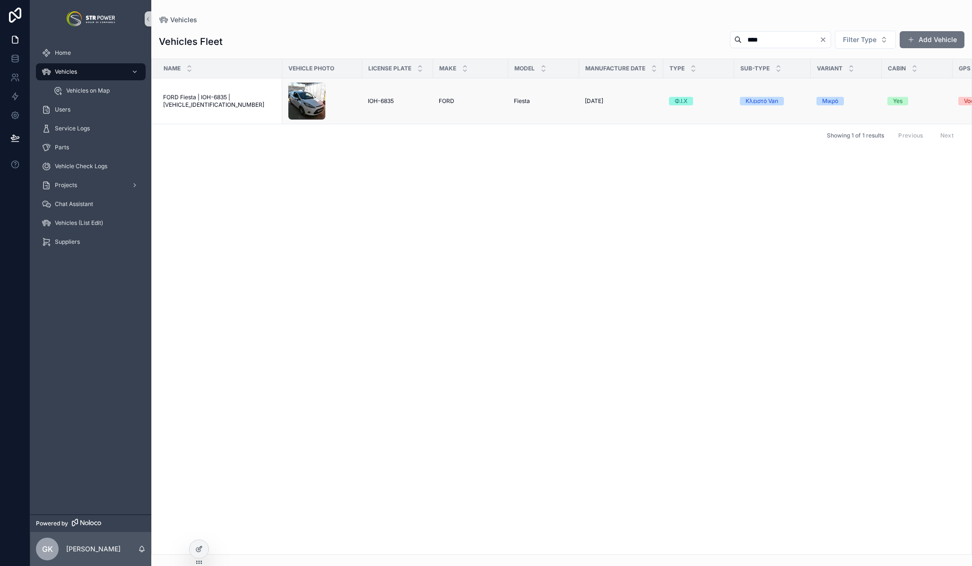
type input "****"
click at [218, 97] on span "FORD Fiesta | IOH-6835 | [VEHICLE_IDENTIFICATION_NUMBER]" at bounding box center [219, 101] width 113 height 15
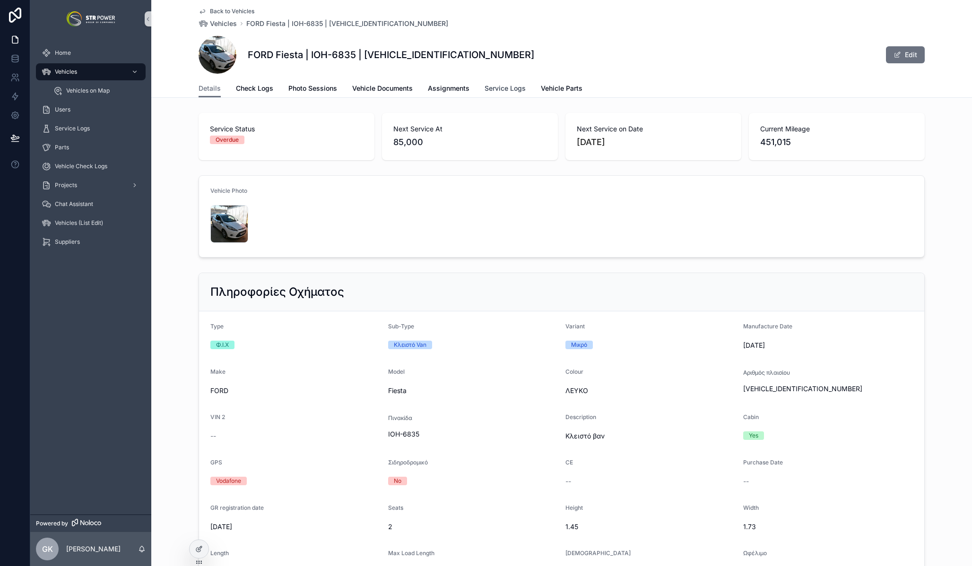
click at [502, 90] on span "Service Logs" at bounding box center [505, 88] width 41 height 9
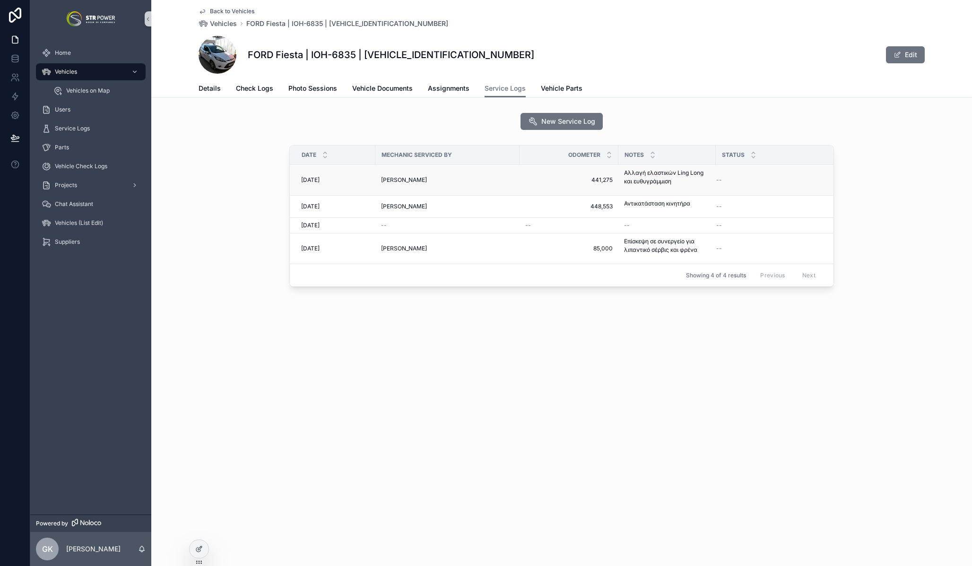
click at [480, 178] on div "[PERSON_NAME]" at bounding box center [447, 180] width 133 height 8
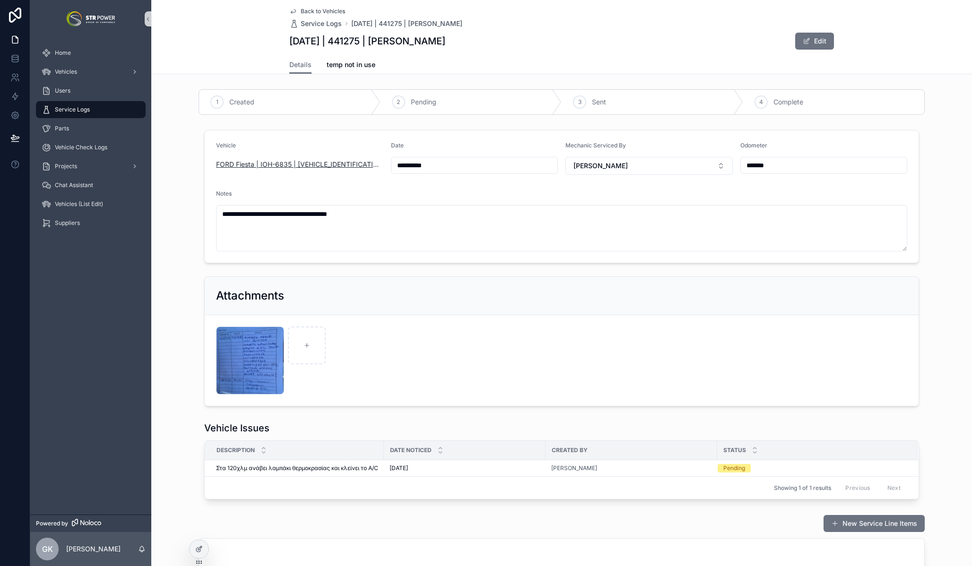
click at [301, 164] on span "FORD Fiesta | IOH-6835 | [VEHICLE_IDENTIFICATION_NUMBER]" at bounding box center [299, 164] width 167 height 9
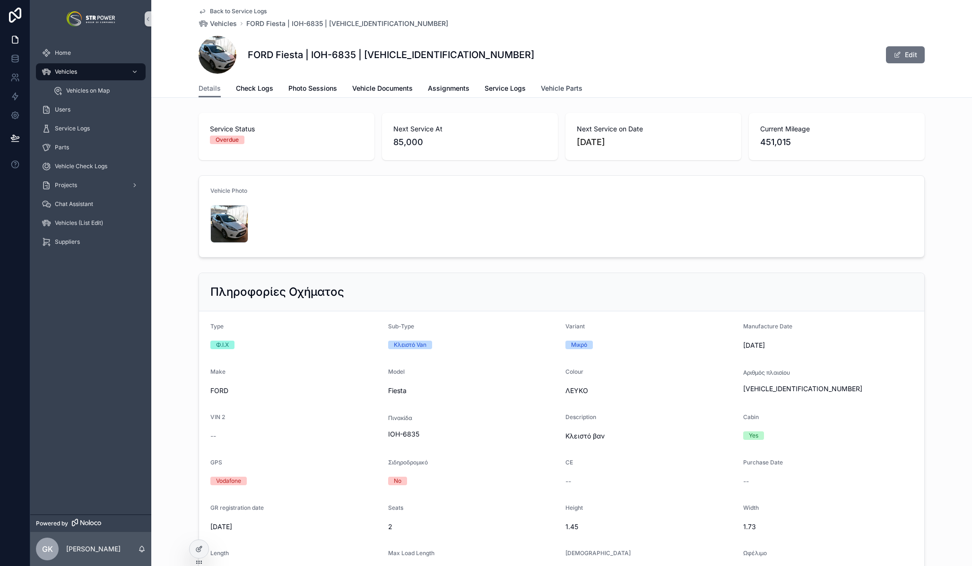
click at [546, 86] on span "Vehicle Parts" at bounding box center [562, 88] width 42 height 9
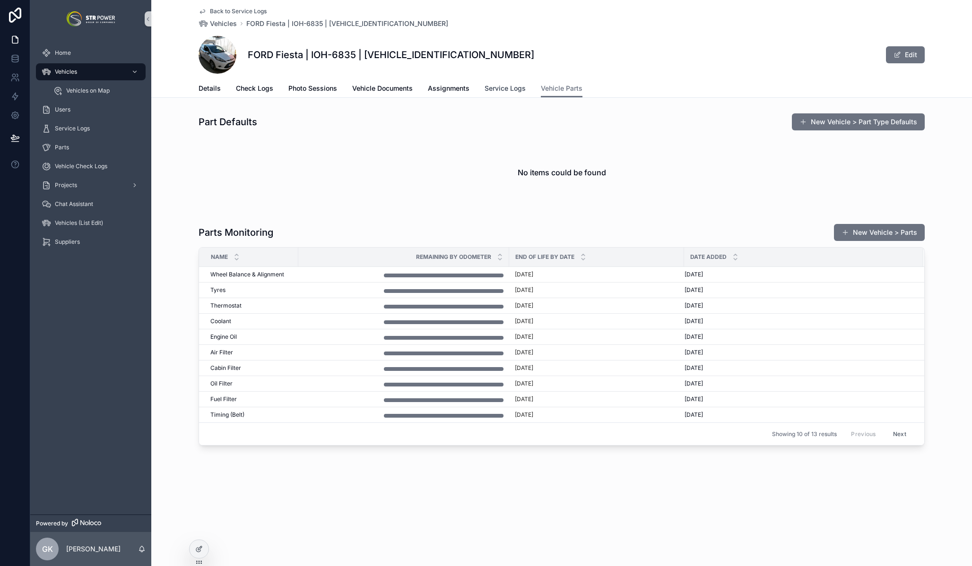
click at [514, 90] on span "Service Logs" at bounding box center [505, 88] width 41 height 9
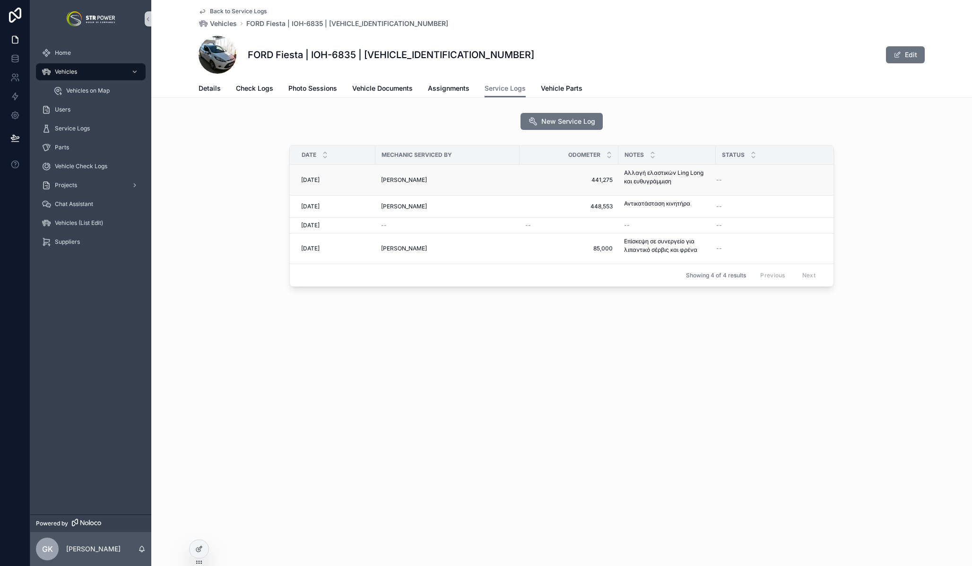
click at [486, 180] on div "[PERSON_NAME]" at bounding box center [447, 180] width 133 height 8
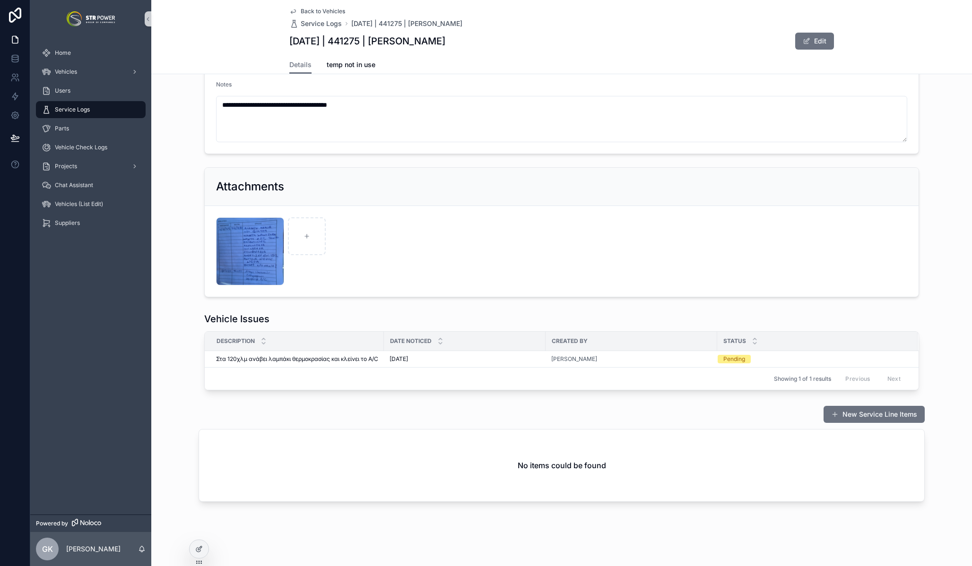
scroll to position [106, 0]
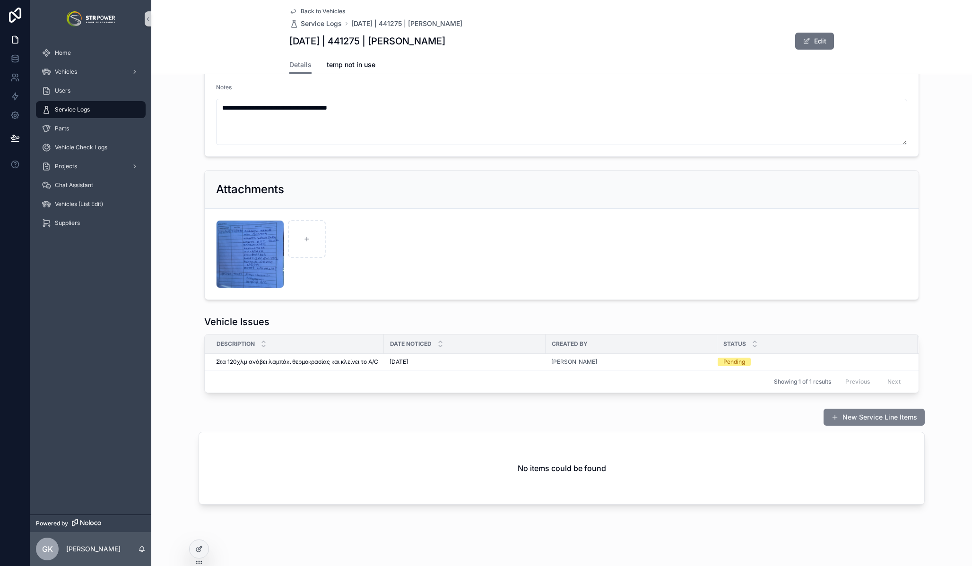
click at [869, 425] on button "New Service Line Items" at bounding box center [874, 417] width 101 height 17
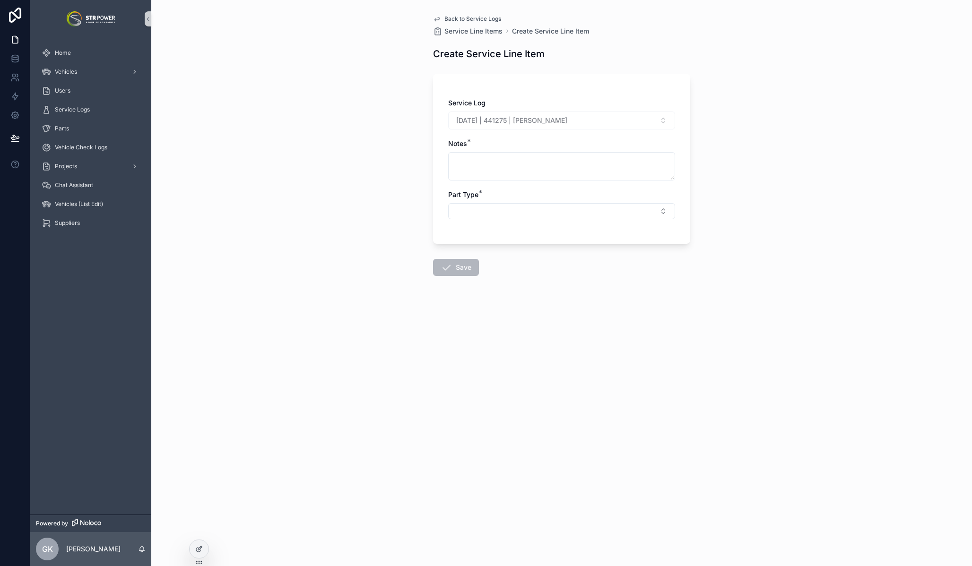
click at [446, 17] on span "Back to Service Logs" at bounding box center [472, 19] width 57 height 8
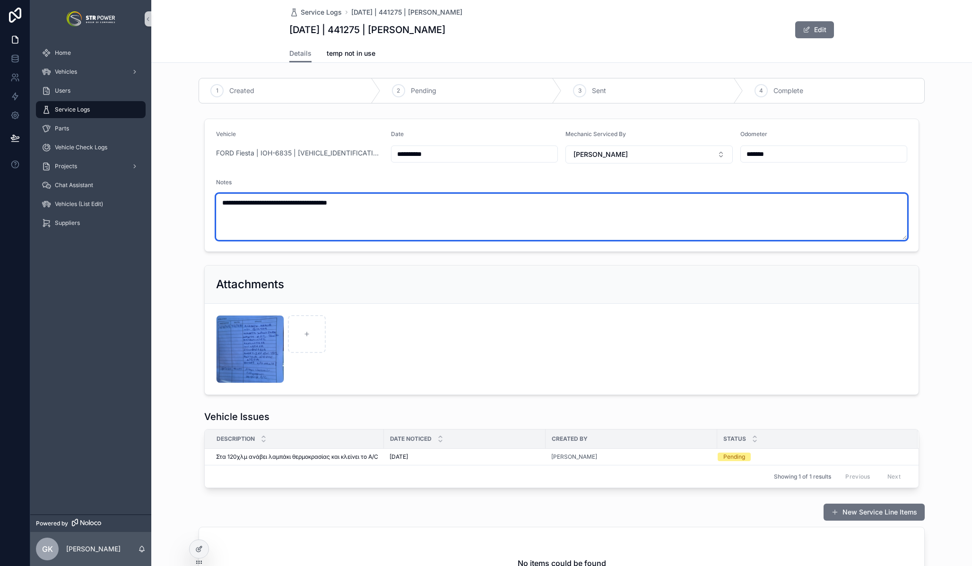
drag, startPoint x: 413, startPoint y: 208, endPoint x: 215, endPoint y: 199, distance: 198.3
click at [216, 199] on textarea "**********" at bounding box center [561, 217] width 691 height 46
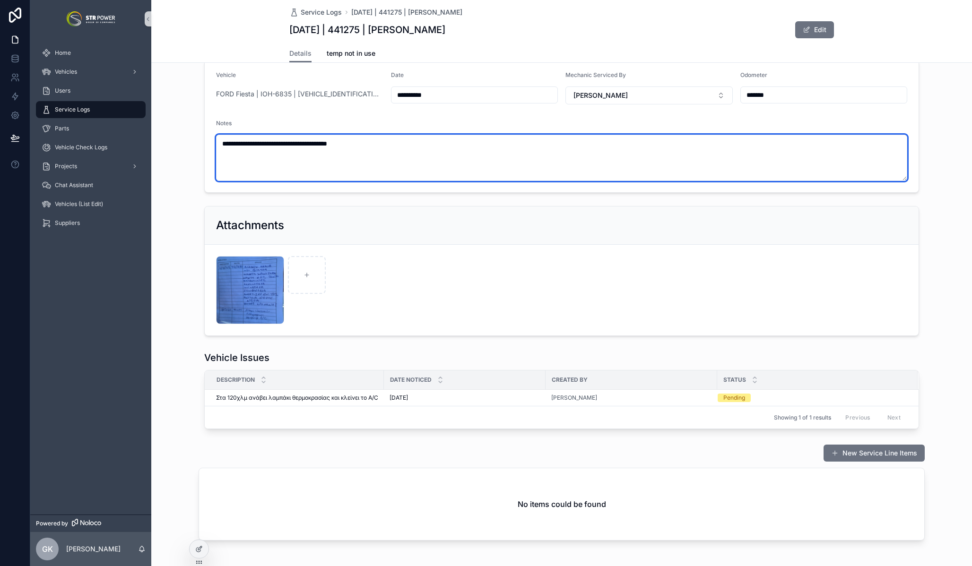
scroll to position [49, 0]
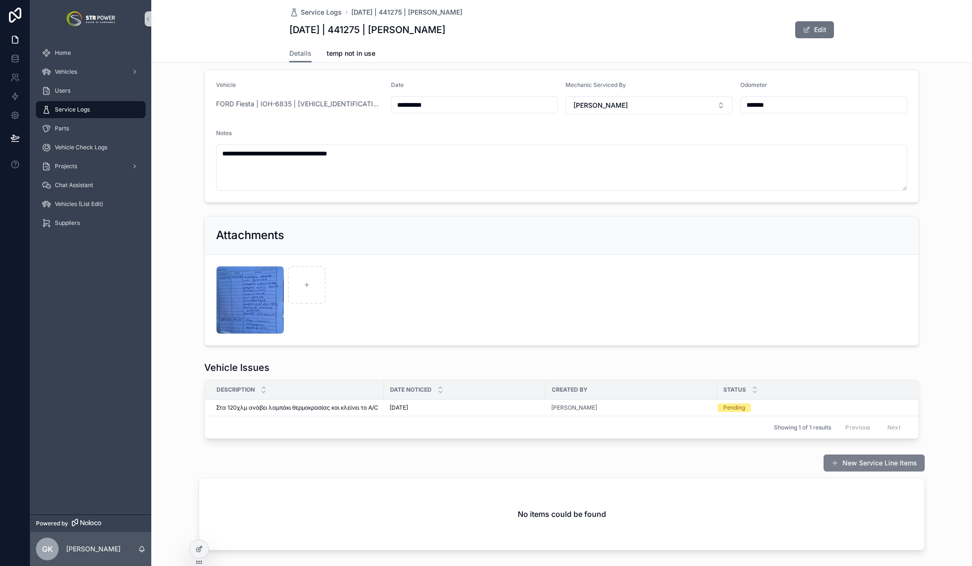
click at [877, 470] on button "New Service Line Items" at bounding box center [874, 463] width 101 height 17
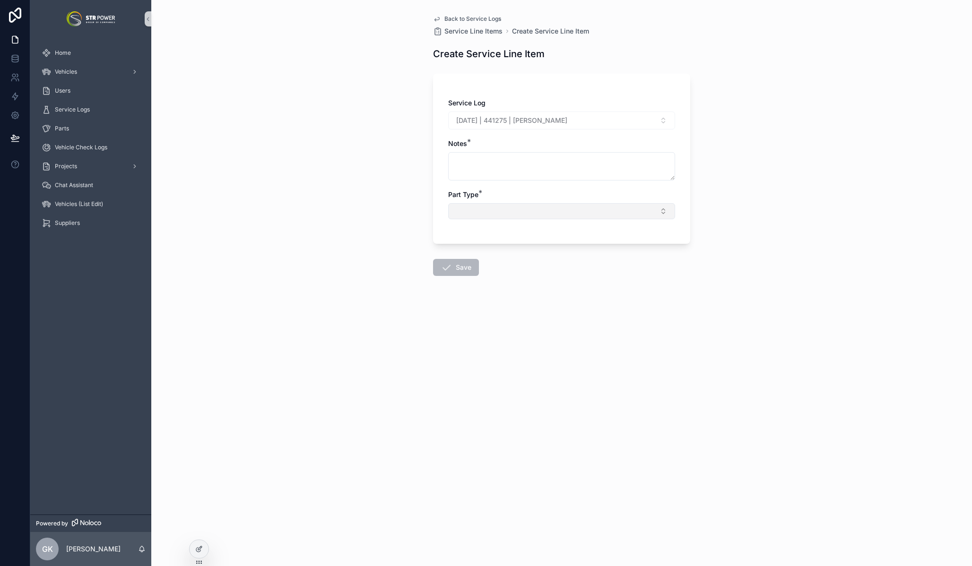
click at [490, 214] on button "Select Button" at bounding box center [561, 211] width 227 height 16
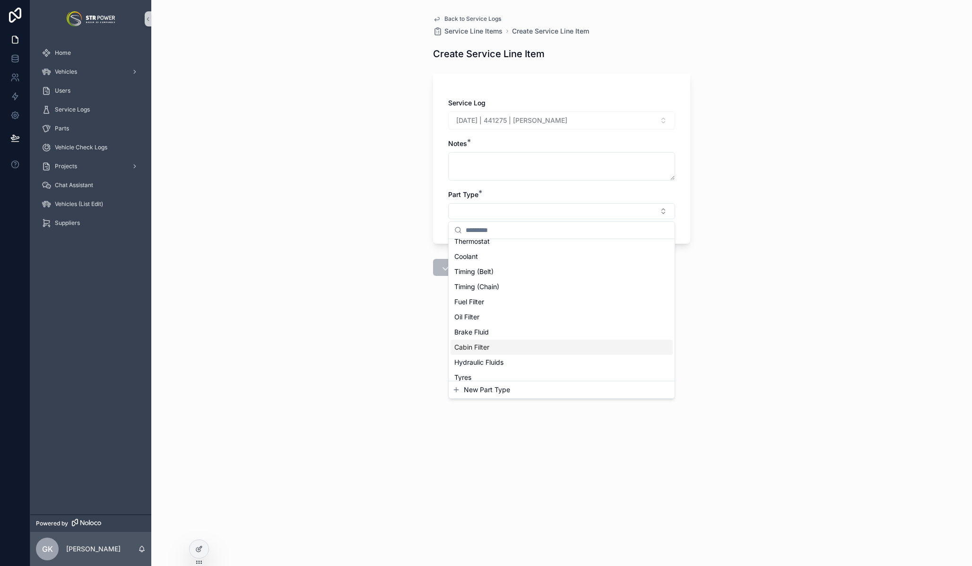
scroll to position [74, 0]
click at [491, 341] on div "Tyres" at bounding box center [562, 341] width 222 height 15
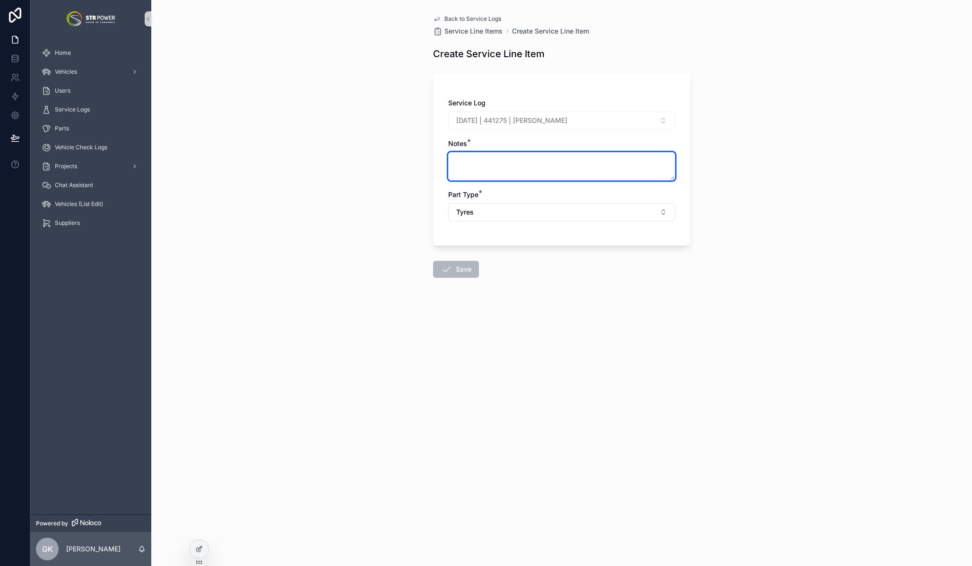
click at [492, 162] on textarea "scrollable content" at bounding box center [561, 166] width 227 height 28
paste textarea "**********"
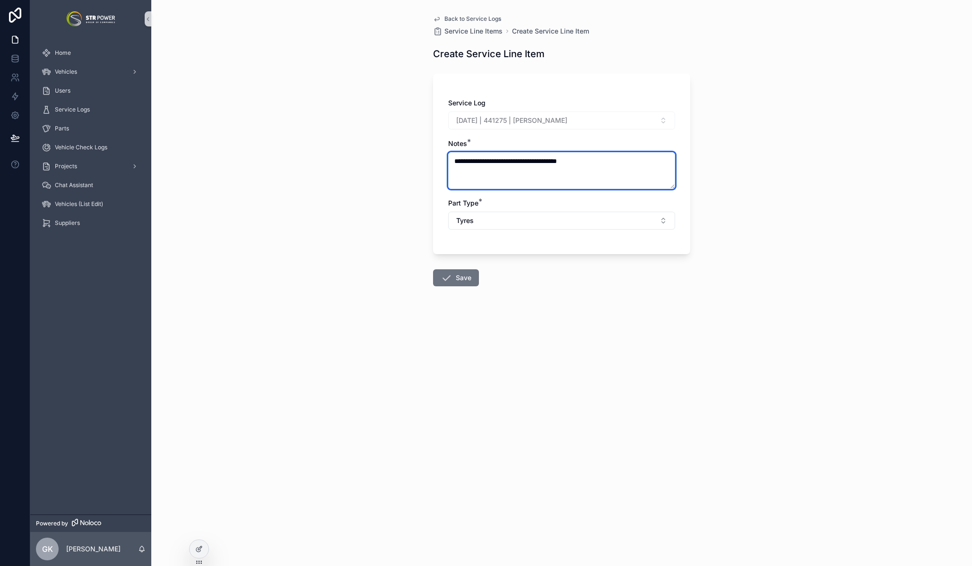
type textarea "**********"
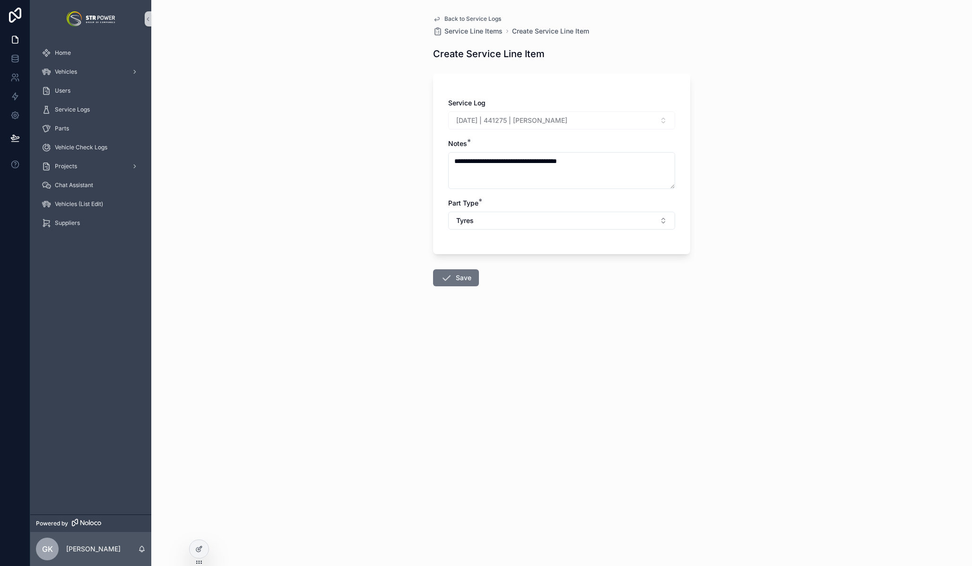
click at [535, 287] on form "**********" at bounding box center [561, 207] width 257 height 279
click at [464, 277] on button "Save" at bounding box center [456, 277] width 46 height 17
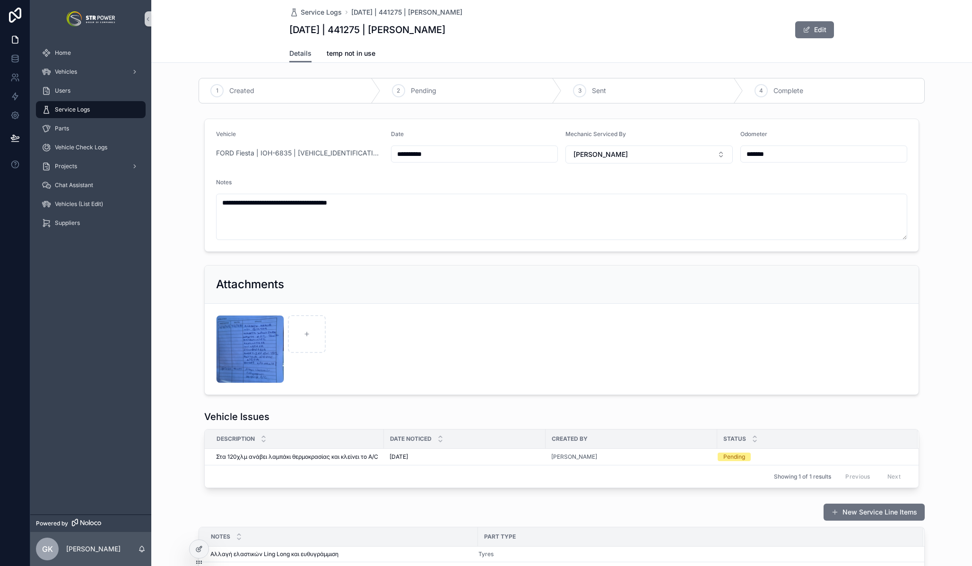
click at [301, 52] on span "Details" at bounding box center [300, 53] width 22 height 9
click at [289, 147] on div "FORD Fiesta | IOH-6835 | [VEHICLE_IDENTIFICATION_NUMBER]" at bounding box center [299, 153] width 167 height 15
click at [289, 153] on span "FORD Fiesta | IOH-6835 | [VEHICLE_IDENTIFICATION_NUMBER]" at bounding box center [299, 152] width 167 height 9
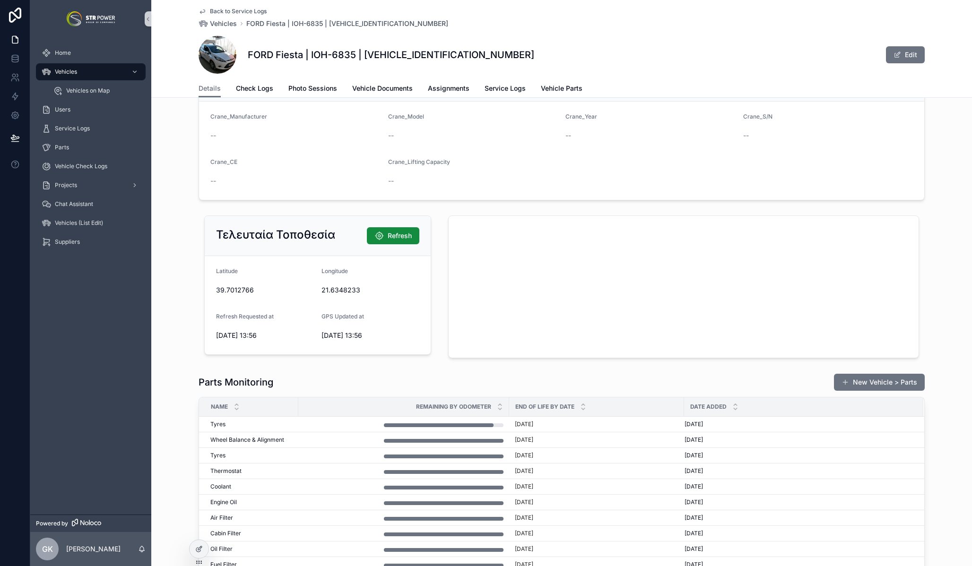
scroll to position [999, 0]
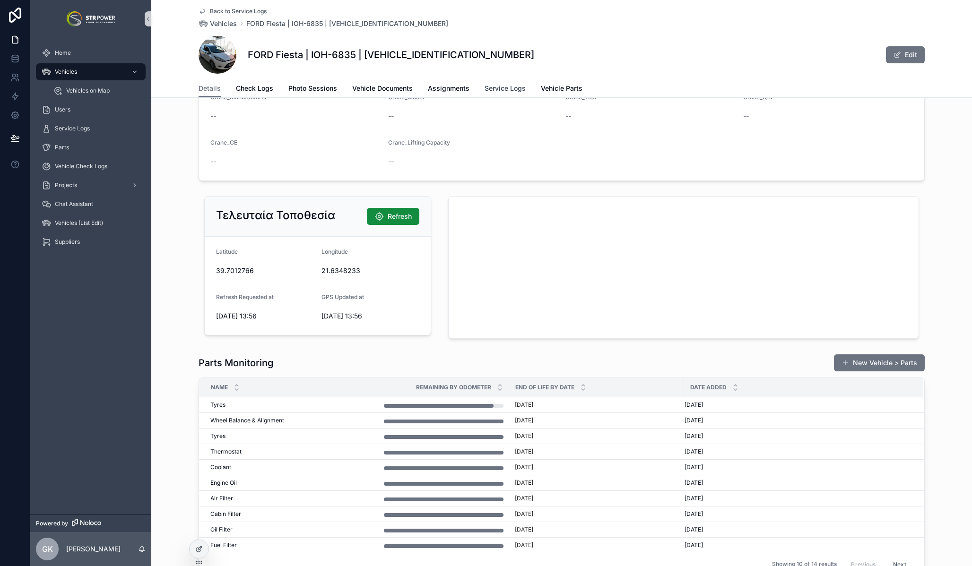
click at [509, 85] on span "Service Logs" at bounding box center [505, 88] width 41 height 9
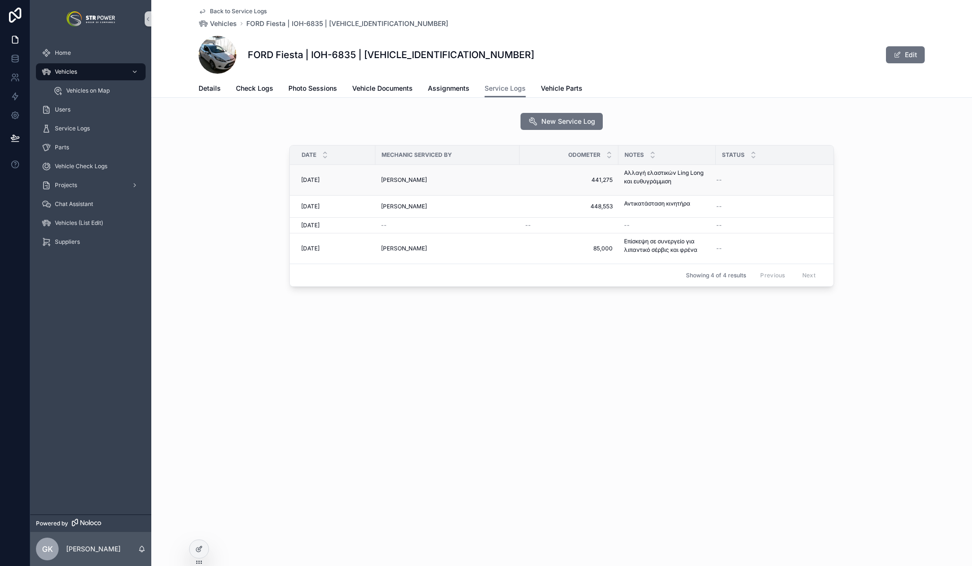
click at [534, 178] on span "441,275" at bounding box center [568, 180] width 87 height 8
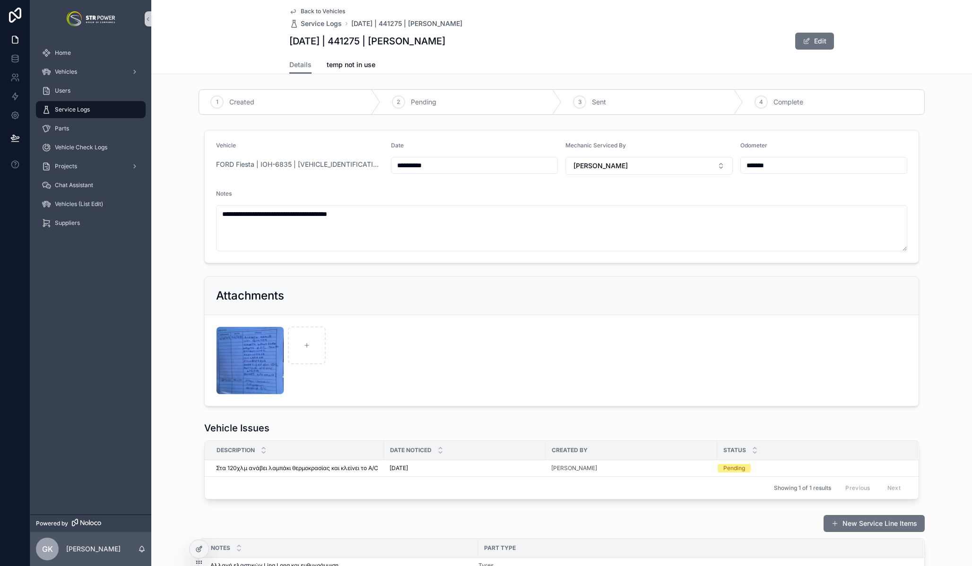
scroll to position [101, 0]
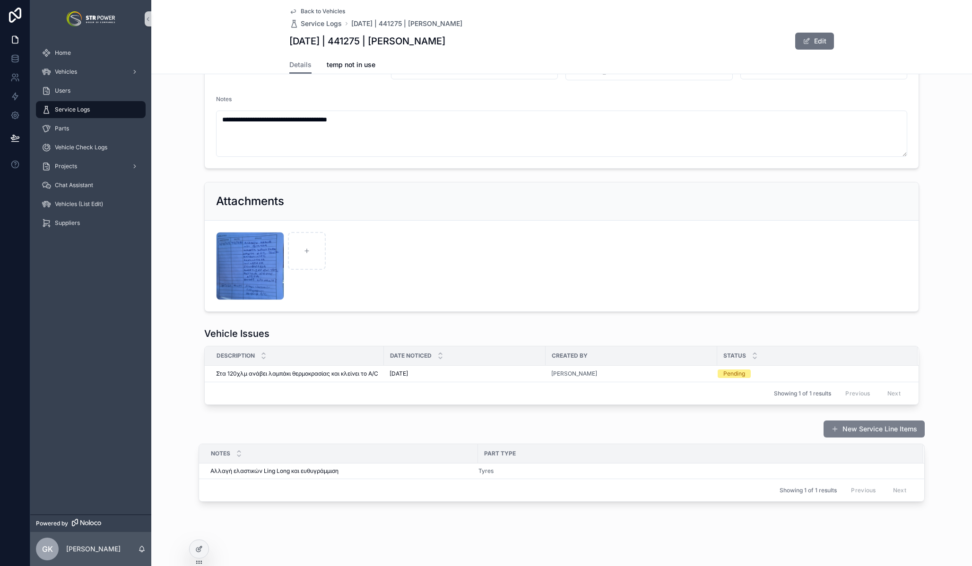
click at [844, 429] on button "New Service Line Items" at bounding box center [874, 429] width 101 height 17
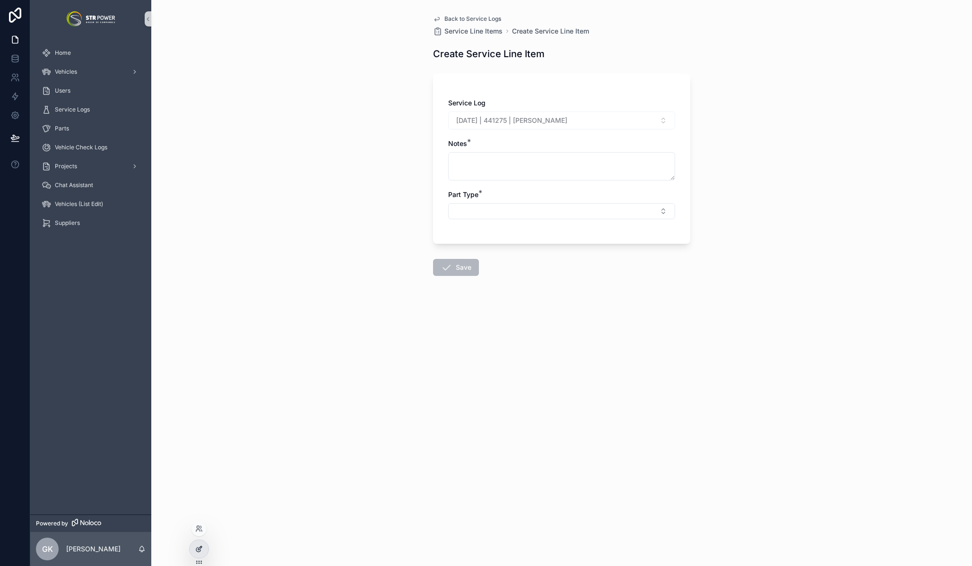
click at [197, 549] on icon at bounding box center [199, 550] width 8 height 8
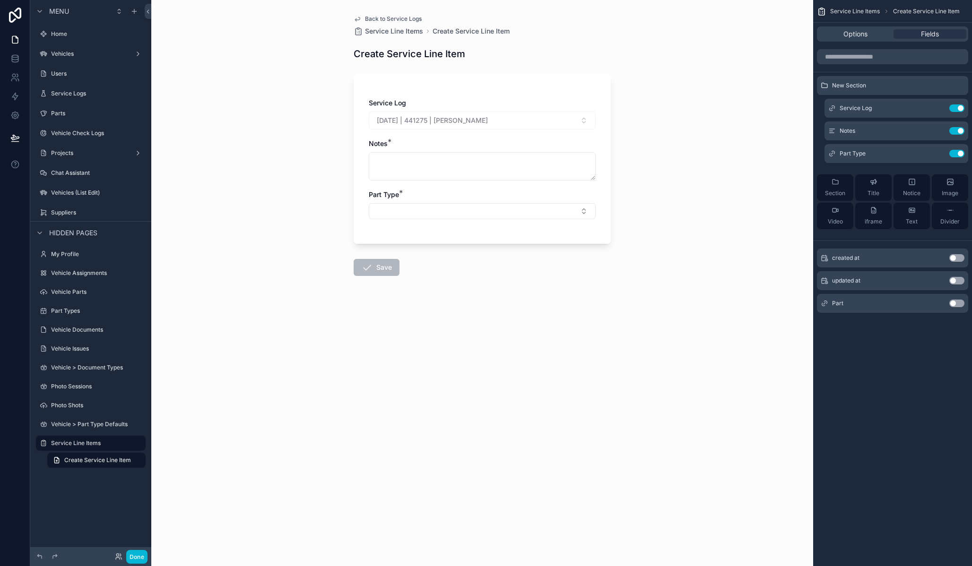
click at [953, 304] on button "Use setting" at bounding box center [956, 304] width 15 height 8
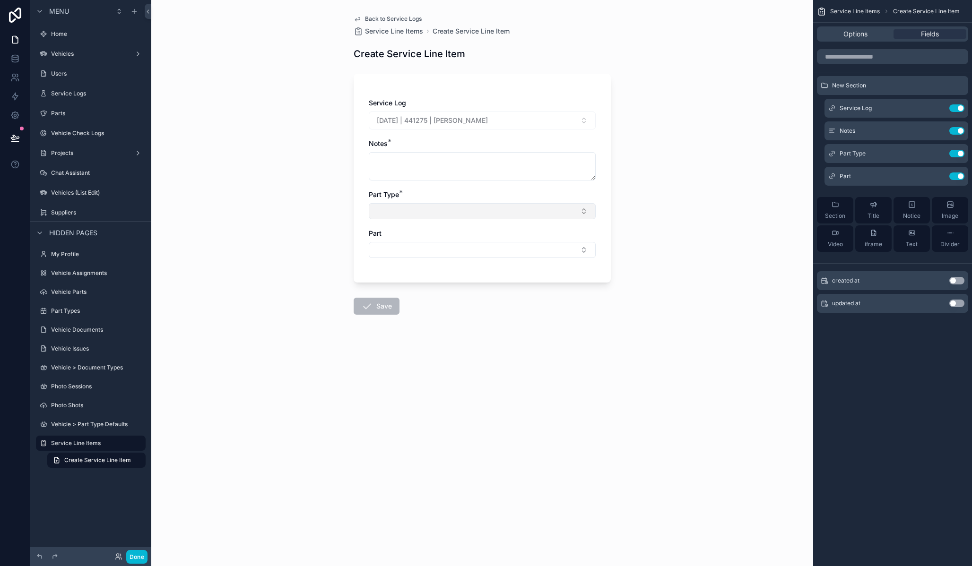
click at [438, 205] on button "Select Button" at bounding box center [482, 211] width 227 height 16
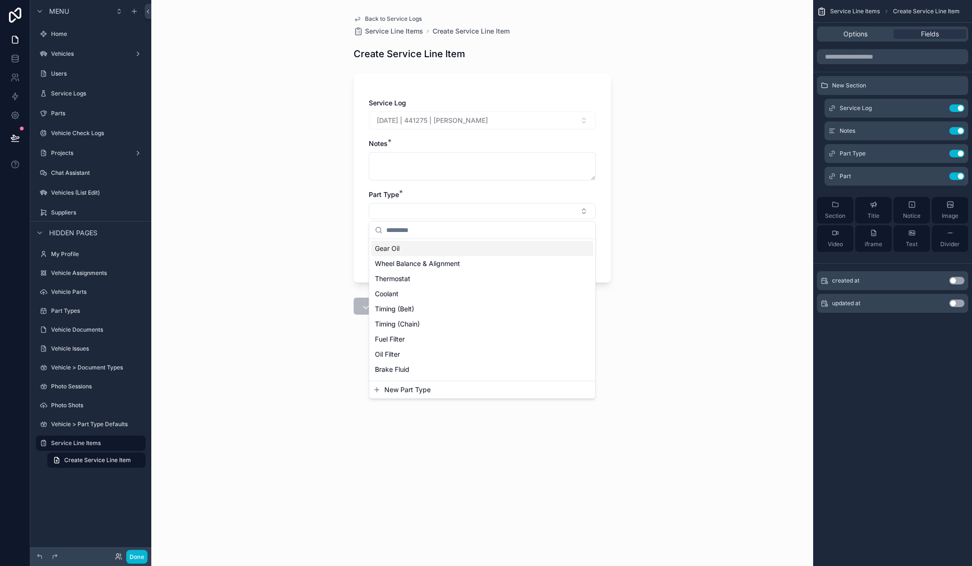
click at [344, 224] on div "Back to Service Logs Service Line Items Create Service Line Item Create Service…" at bounding box center [482, 283] width 662 height 566
click at [420, 248] on button "Select Button" at bounding box center [482, 250] width 227 height 16
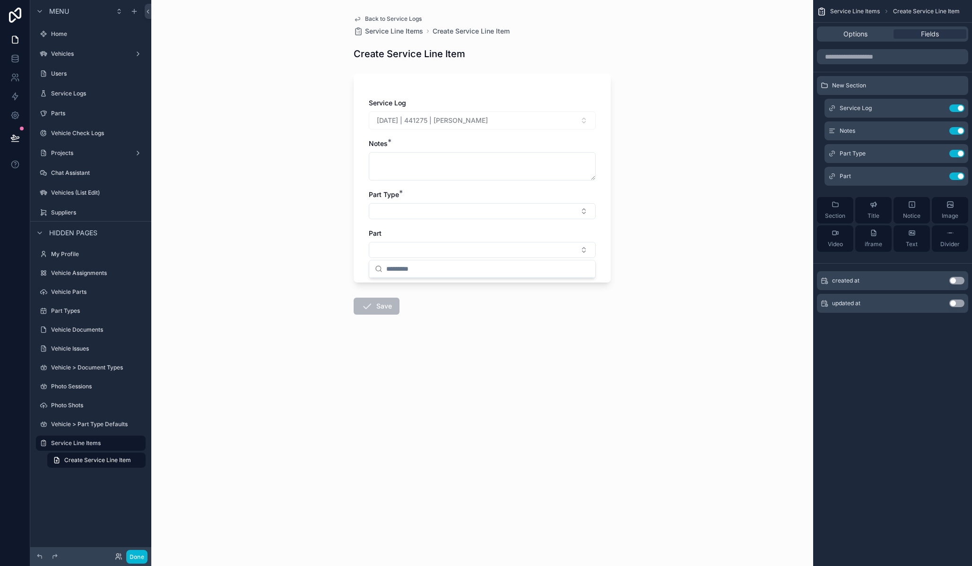
click at [576, 234] on div "Part" at bounding box center [482, 233] width 227 height 9
click at [468, 316] on form "Service Log [DATE] | 441275 | [PERSON_NAME] Notes * Part Type * Part Save" at bounding box center [482, 221] width 257 height 307
drag, startPoint x: 588, startPoint y: 507, endPoint x: 585, endPoint y: 512, distance: 5.5
click at [588, 507] on div "Back to Service Logs Service Line Items Create Service Line Item Create Service…" at bounding box center [482, 283] width 662 height 566
click at [505, 514] on div "Back to Service Logs Service Line Items Create Service Line Item Create Service…" at bounding box center [482, 283] width 662 height 566
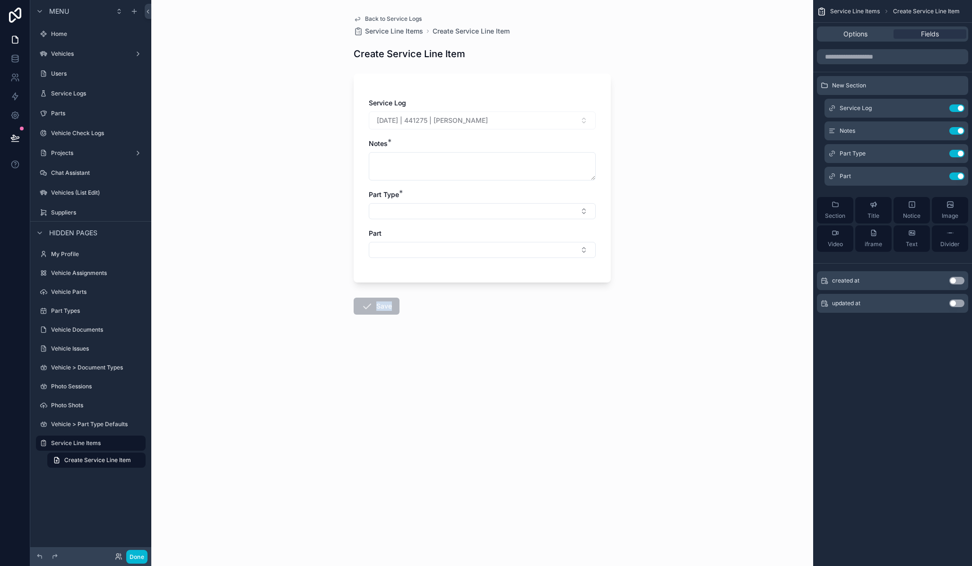
drag, startPoint x: 292, startPoint y: 315, endPoint x: 288, endPoint y: 319, distance: 5.3
click at [292, 315] on div "Back to Service Logs Service Line Items Create Service Line Item Create Service…" at bounding box center [482, 283] width 662 height 566
drag, startPoint x: 139, startPoint y: 563, endPoint x: 141, endPoint y: 557, distance: 6.0
click at [139, 563] on button "Done" at bounding box center [136, 557] width 21 height 14
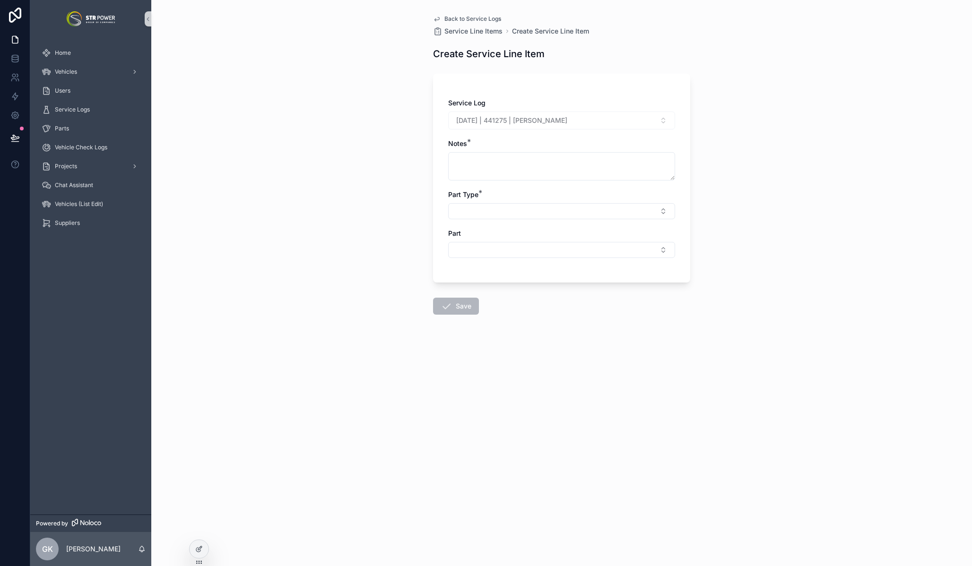
click at [485, 17] on span "Back to Service Logs" at bounding box center [472, 19] width 57 height 8
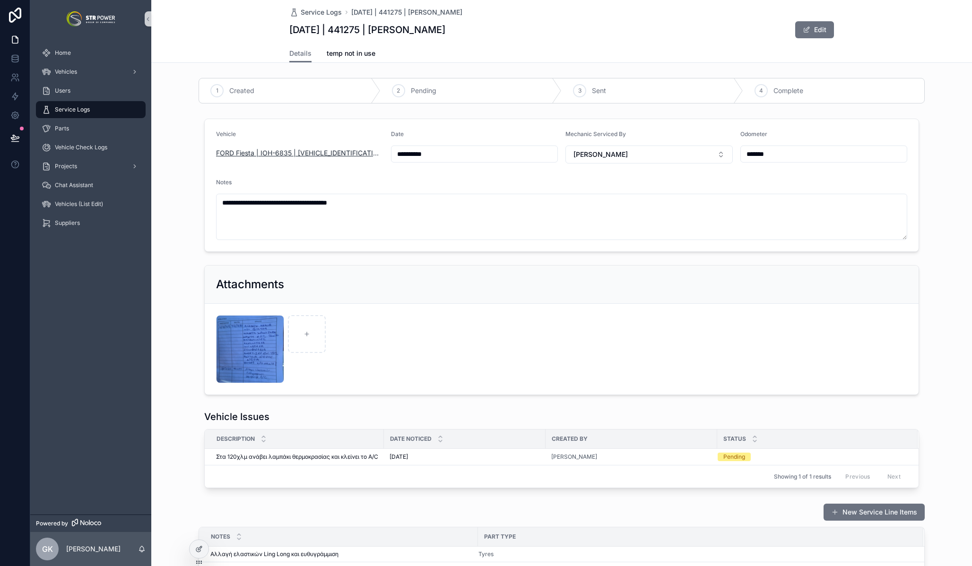
click at [301, 152] on span "FORD Fiesta | IOH-6835 | [VEHICLE_IDENTIFICATION_NUMBER]" at bounding box center [299, 152] width 167 height 9
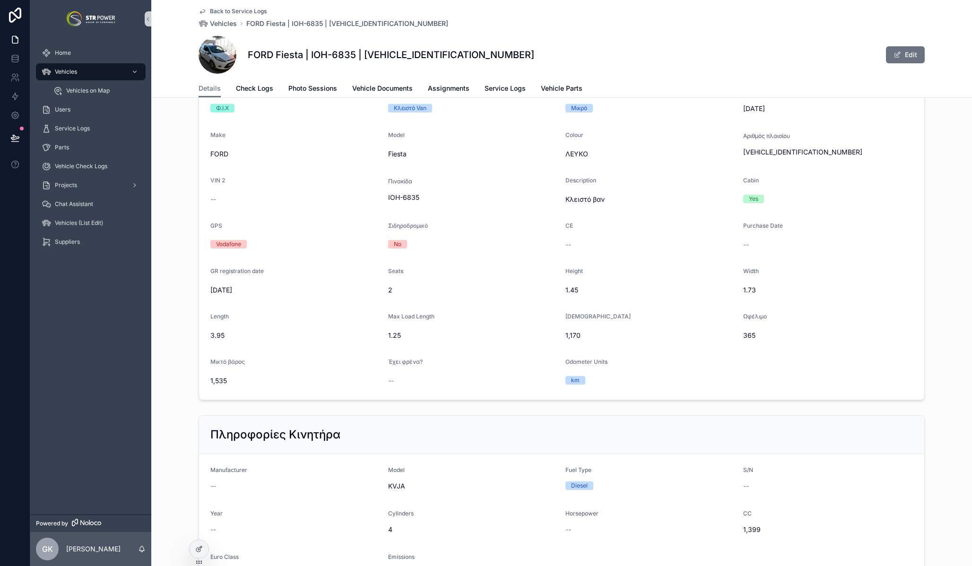
scroll to position [240, 0]
click at [529, 30] on div "Back to Service Logs Vehicles FORD Fiesta | IOH-6835 | [VEHICLE_IDENTIFICATION_…" at bounding box center [562, 39] width 726 height 79
click at [920, 400] on div "Πληροφορίες Οχήματος Type Φ.Ι.Χ Sub-Type Κλειστό Van Variant Μικρό Manufacture …" at bounding box center [561, 215] width 821 height 372
click at [940, 307] on div "Πληροφορίες Οχήματος Type Φ.Ι.Χ Sub-Type Κλειστό Van Variant Μικρό Manufacture …" at bounding box center [561, 215] width 821 height 372
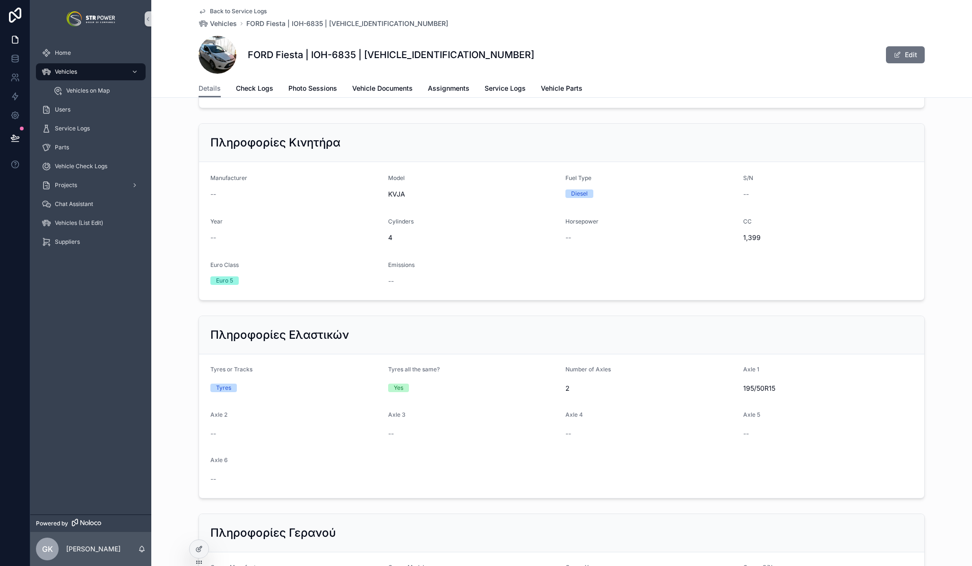
scroll to position [531, 0]
click at [254, 90] on span "Check Logs" at bounding box center [254, 88] width 37 height 9
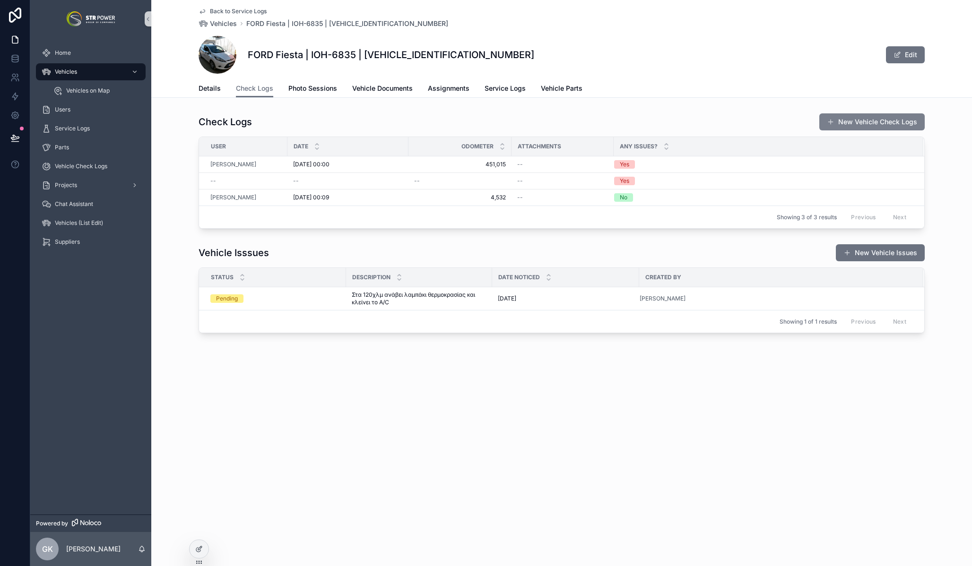
click at [871, 122] on button "New Vehicle Check Logs" at bounding box center [871, 121] width 105 height 17
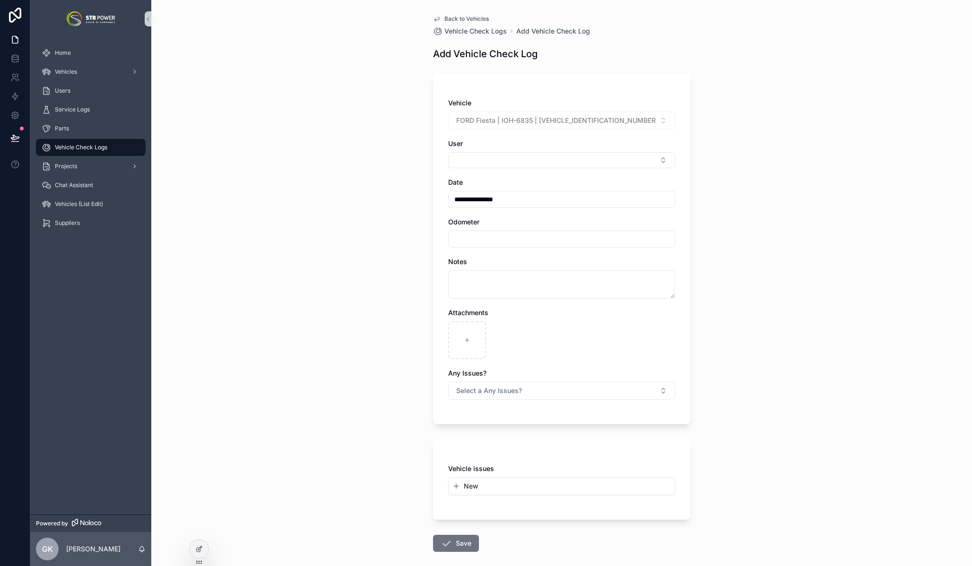
scroll to position [46, 0]
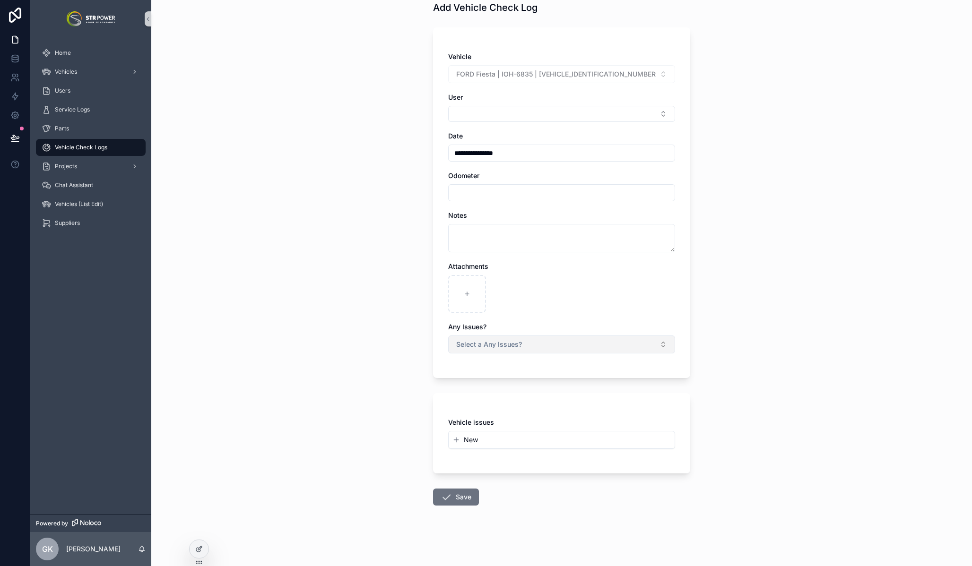
click at [531, 341] on button "Select a Any Issues?" at bounding box center [561, 345] width 227 height 18
click at [360, 401] on div "**********" at bounding box center [561, 237] width 821 height 566
click at [503, 429] on div "Vehicle issues New" at bounding box center [561, 433] width 227 height 31
click at [499, 438] on button "New" at bounding box center [561, 439] width 218 height 9
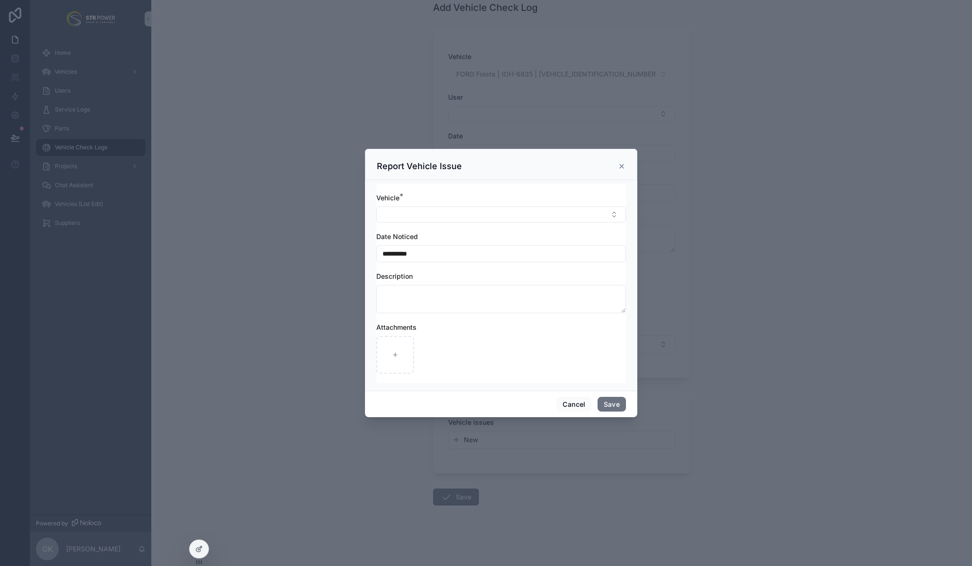
click at [623, 166] on icon "scrollable content" at bounding box center [622, 167] width 8 height 8
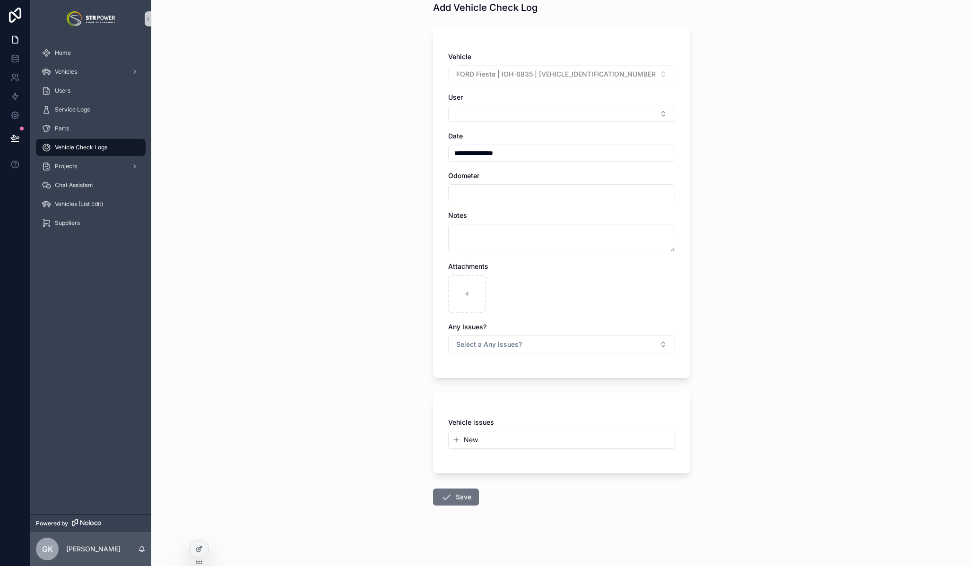
scroll to position [0, 0]
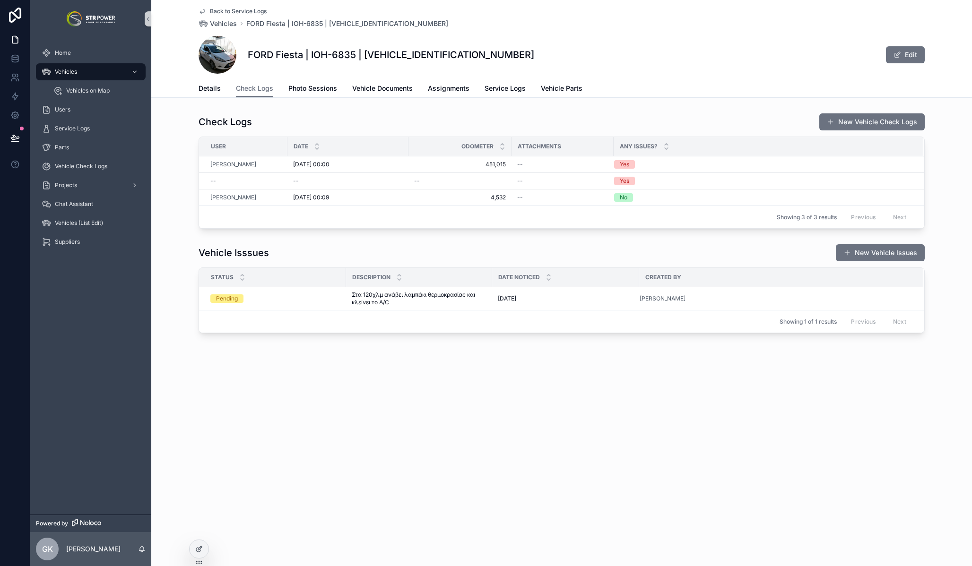
click at [457, 385] on div "Back to Service Logs Vehicles FORD Fiesta | IOH-6835 | [VEHICLE_IDENTIFICATION_…" at bounding box center [561, 199] width 821 height 398
click at [508, 89] on span "Service Logs" at bounding box center [505, 88] width 41 height 9
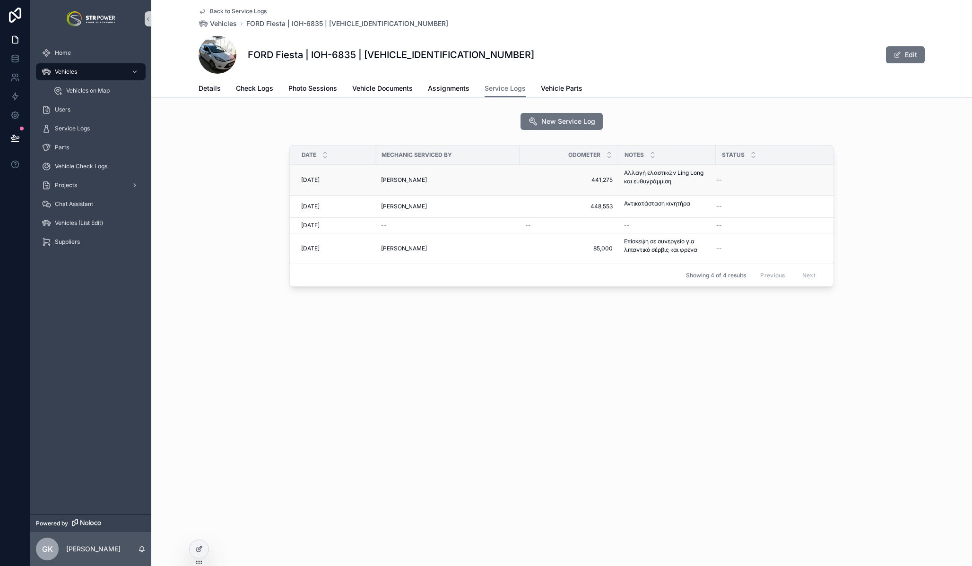
click at [472, 180] on div "[PERSON_NAME]" at bounding box center [447, 180] width 133 height 8
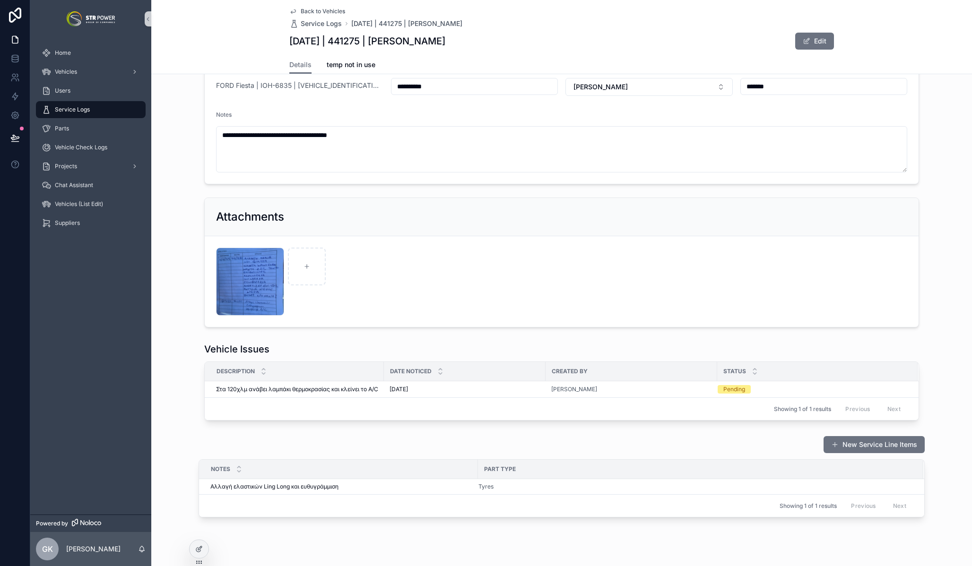
scroll to position [101, 0]
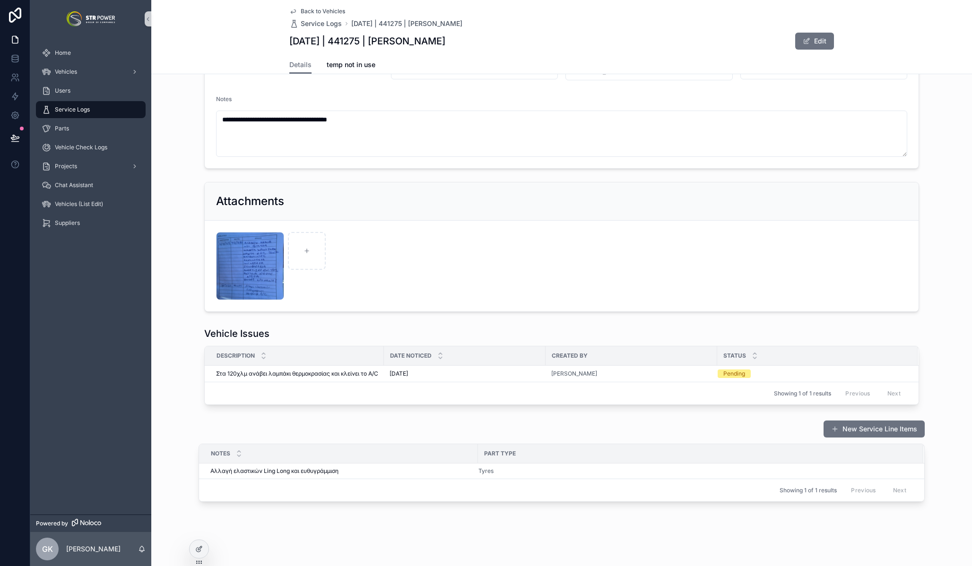
click at [316, 11] on span "Back to Vehicles" at bounding box center [323, 12] width 44 height 8
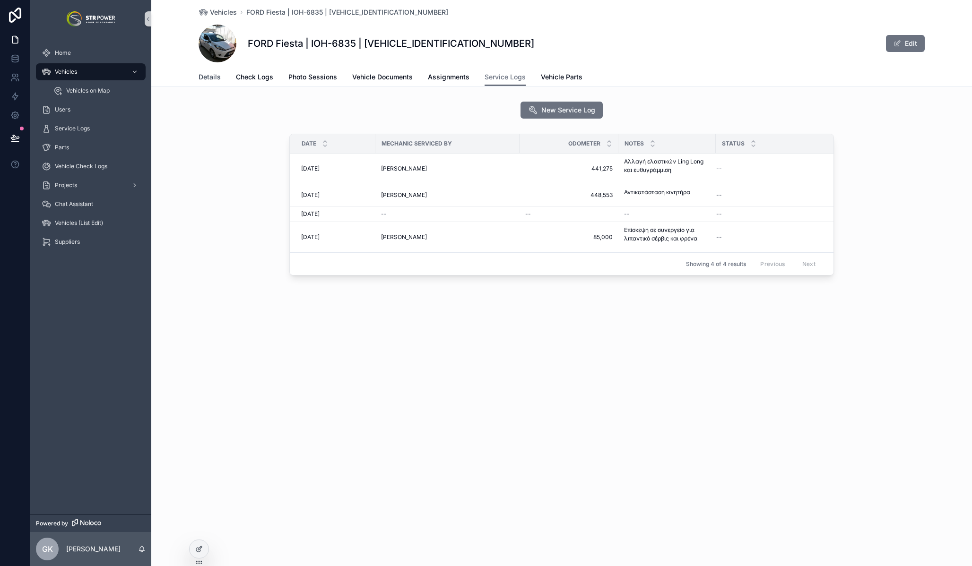
click at [209, 78] on span "Details" at bounding box center [210, 76] width 22 height 9
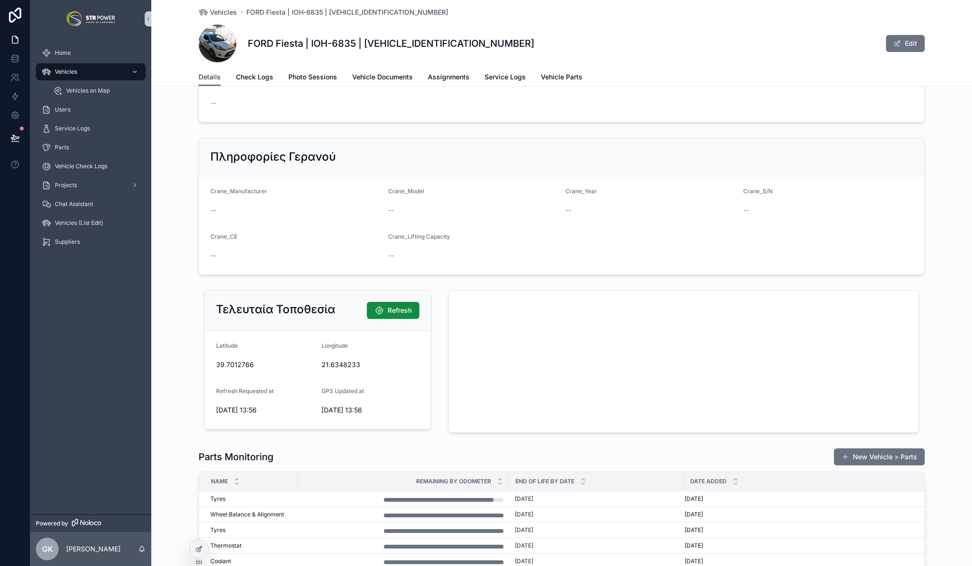
scroll to position [1062, 0]
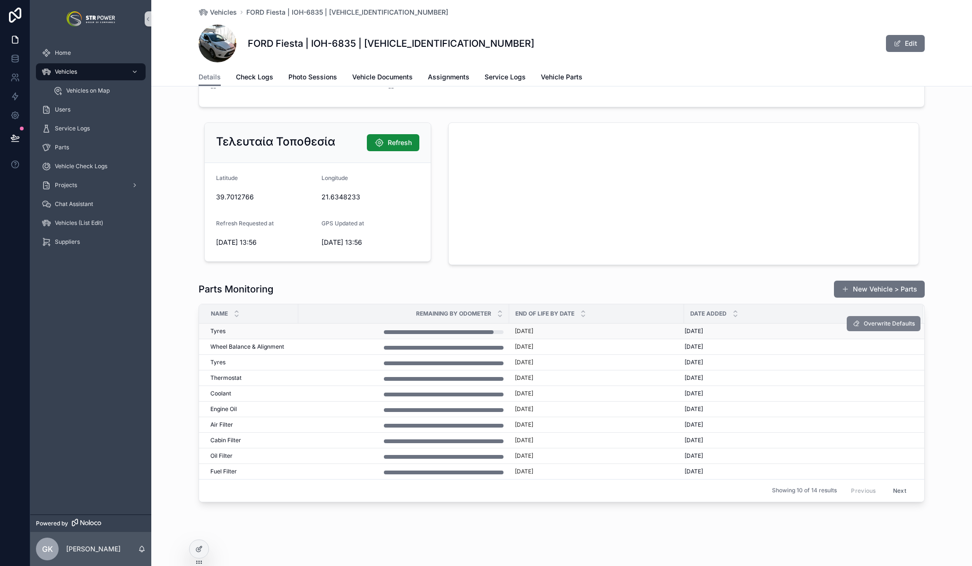
click at [888, 326] on span "Overwrite Defaults" at bounding box center [889, 324] width 51 height 8
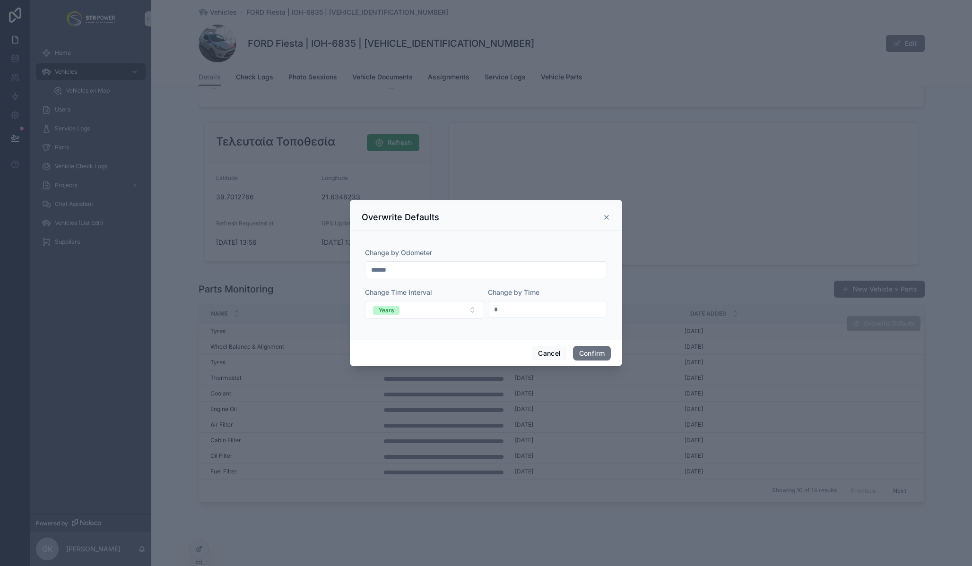
click at [373, 270] on input "******" at bounding box center [485, 269] width 241 height 13
click at [601, 215] on div "Overwrite Defaults" at bounding box center [486, 217] width 249 height 11
click at [608, 216] on icon at bounding box center [607, 218] width 8 height 8
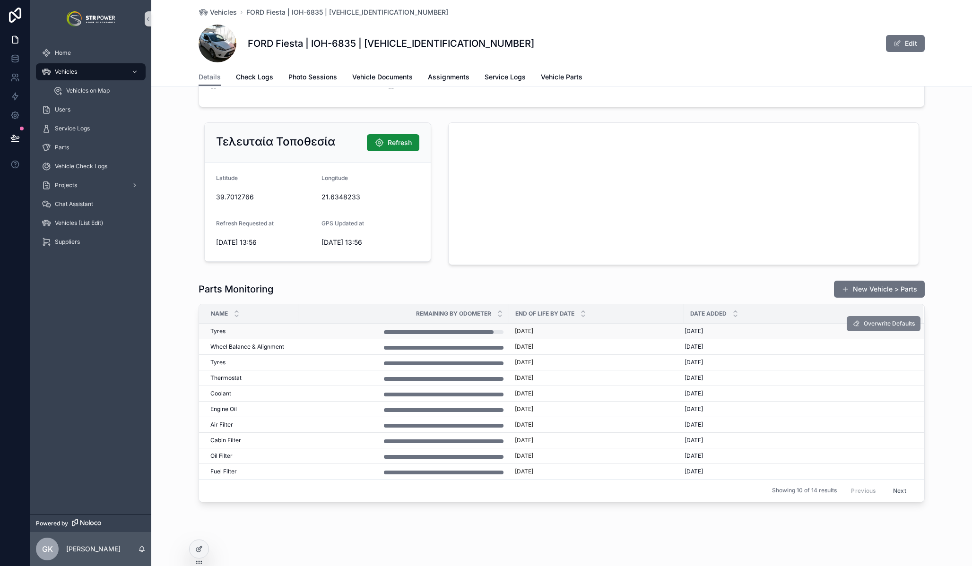
click at [885, 326] on span "Overwrite Defaults" at bounding box center [889, 324] width 51 height 8
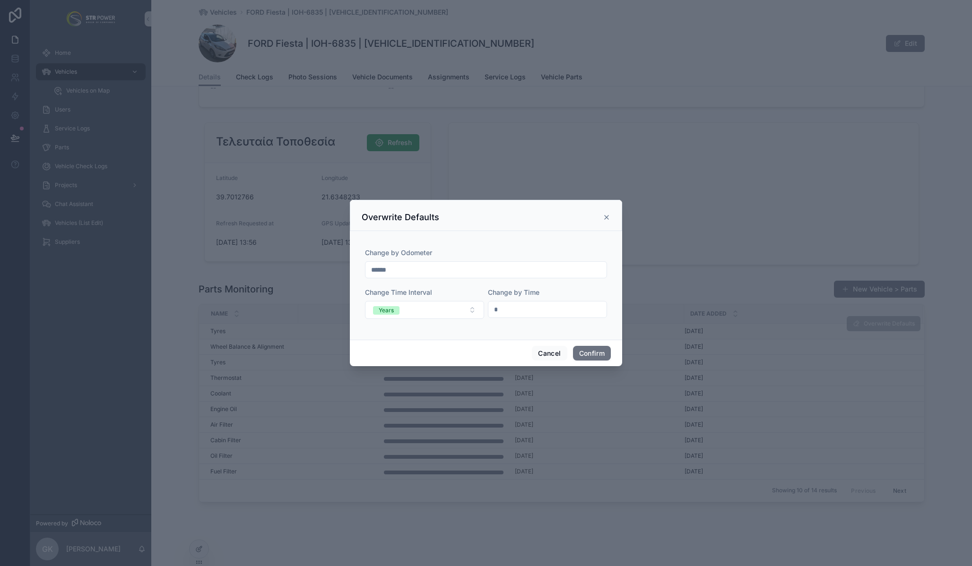
click at [400, 271] on input "******" at bounding box center [485, 269] width 241 height 13
click at [372, 269] on input "******" at bounding box center [485, 269] width 241 height 13
type input "******"
click at [519, 246] on div "Change by Odometer ****** Change Time Interval Years Change by Time *" at bounding box center [486, 283] width 250 height 97
click at [590, 352] on button "Confirm" at bounding box center [592, 353] width 38 height 15
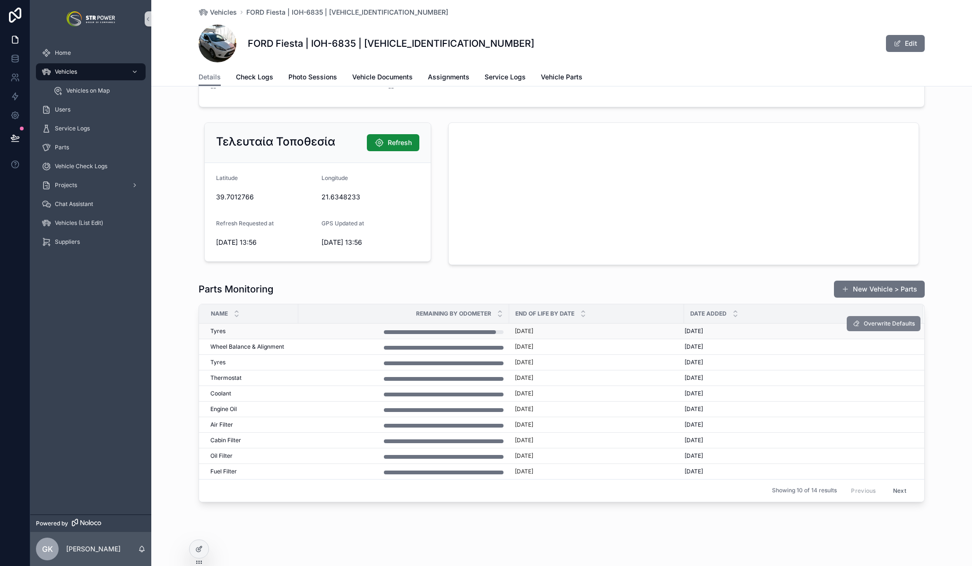
click at [884, 320] on span "Overwrite Defaults" at bounding box center [889, 324] width 51 height 8
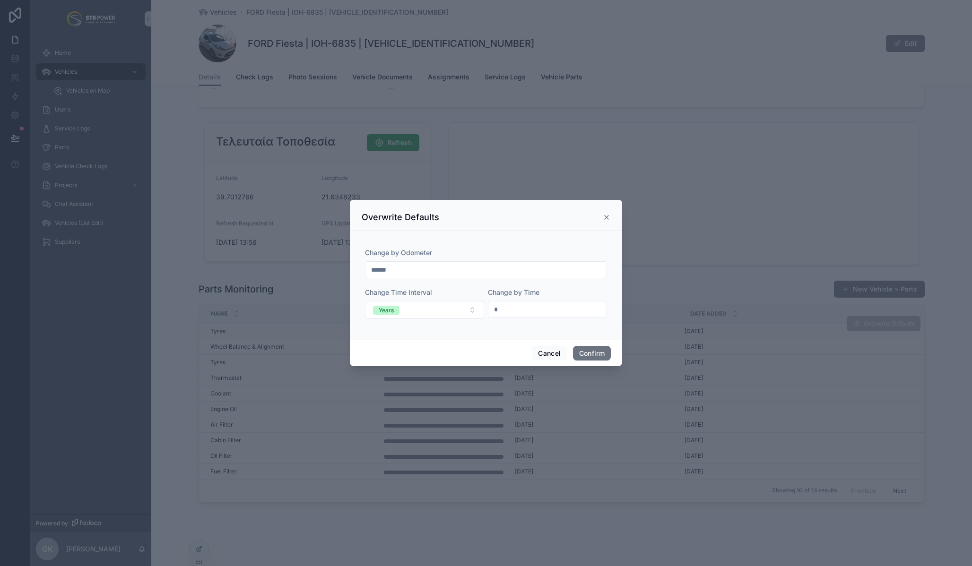
click at [308, 124] on div at bounding box center [486, 283] width 972 height 566
click at [309, 122] on div at bounding box center [486, 283] width 972 height 566
click at [609, 217] on icon at bounding box center [607, 218] width 8 height 8
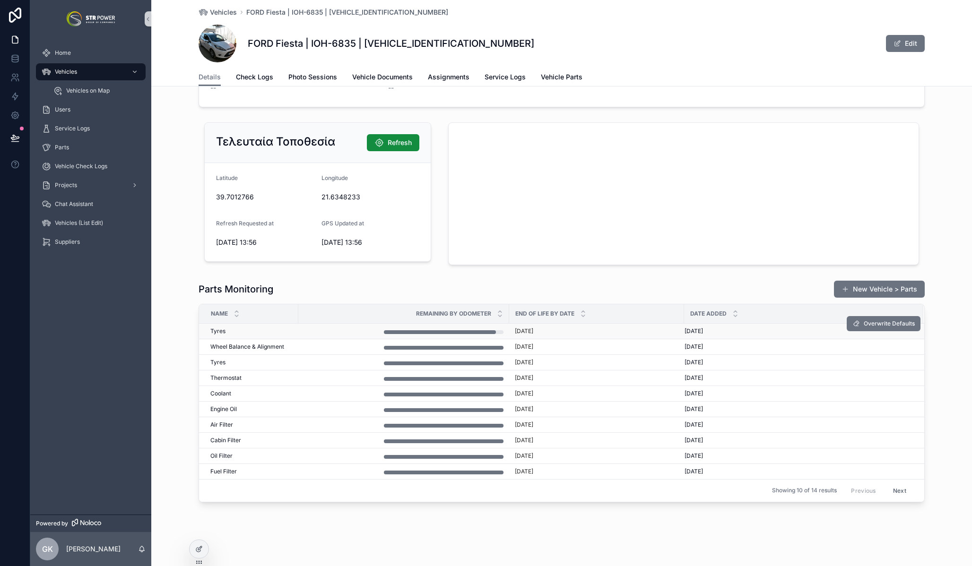
click at [186, 293] on div "Parts Monitoring New Vehicle > Parts Name Remaining by Odometer End of Life by …" at bounding box center [561, 392] width 821 height 230
click at [391, 140] on span "Refresh" at bounding box center [400, 142] width 24 height 9
click at [951, 340] on div "Parts Monitoring New Vehicle > Parts Name Remaining by Odometer End of Life by …" at bounding box center [561, 392] width 821 height 230
click at [931, 362] on div "Parts Monitoring New Vehicle > Parts Name Remaining by Odometer End of Life by …" at bounding box center [561, 392] width 821 height 230
click at [79, 148] on div "Parts" at bounding box center [91, 147] width 98 height 15
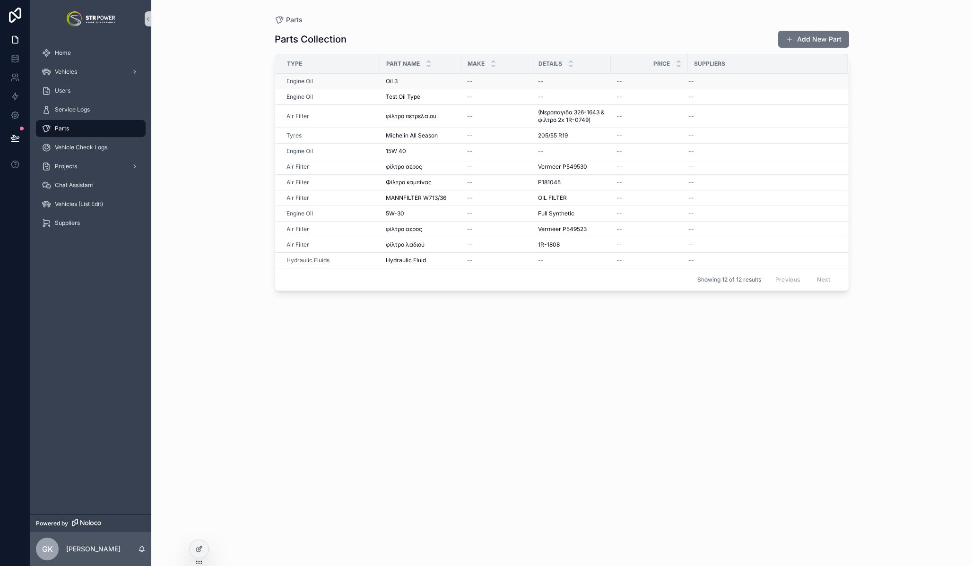
click at [342, 80] on div "Engine Oil" at bounding box center [330, 82] width 88 height 8
click at [74, 72] on span "Vehicles" at bounding box center [66, 72] width 22 height 8
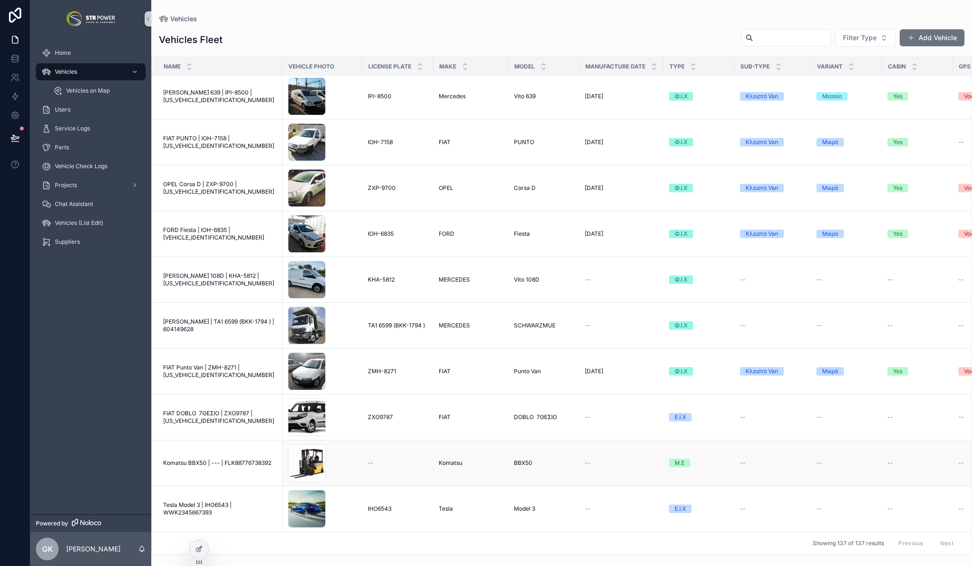
scroll to position [3213, 0]
click at [214, 496] on td "Tesla Model 3 | IHO6543 | WWK2345667393 Tesla Model 3 | IHO6543 | WWK2345667393" at bounding box center [217, 509] width 130 height 46
click at [216, 503] on span "Tesla Model 3 | IHO6543 | WWK2345667393" at bounding box center [219, 509] width 113 height 15
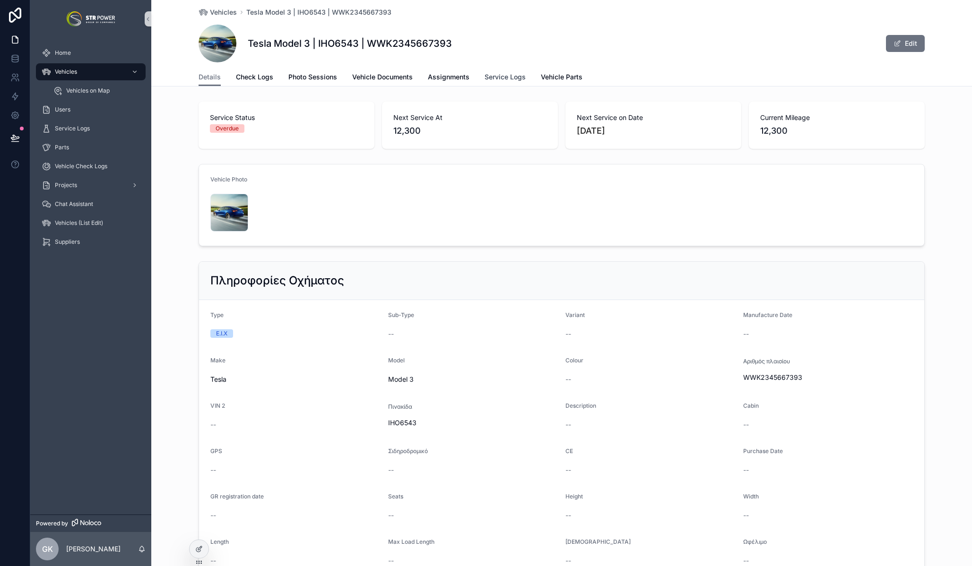
click at [500, 78] on span "Service Logs" at bounding box center [505, 76] width 41 height 9
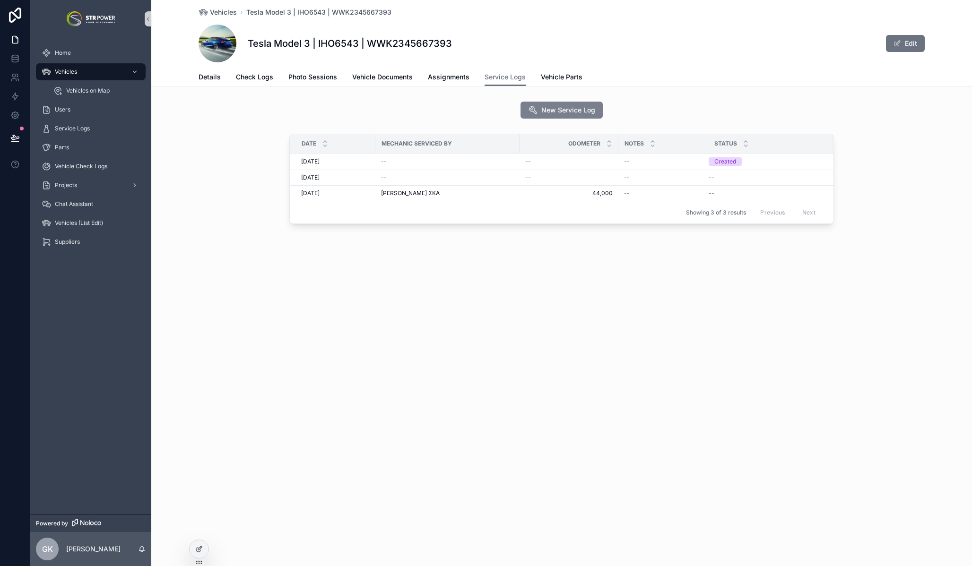
click at [566, 113] on span "New Service Log" at bounding box center [568, 109] width 54 height 9
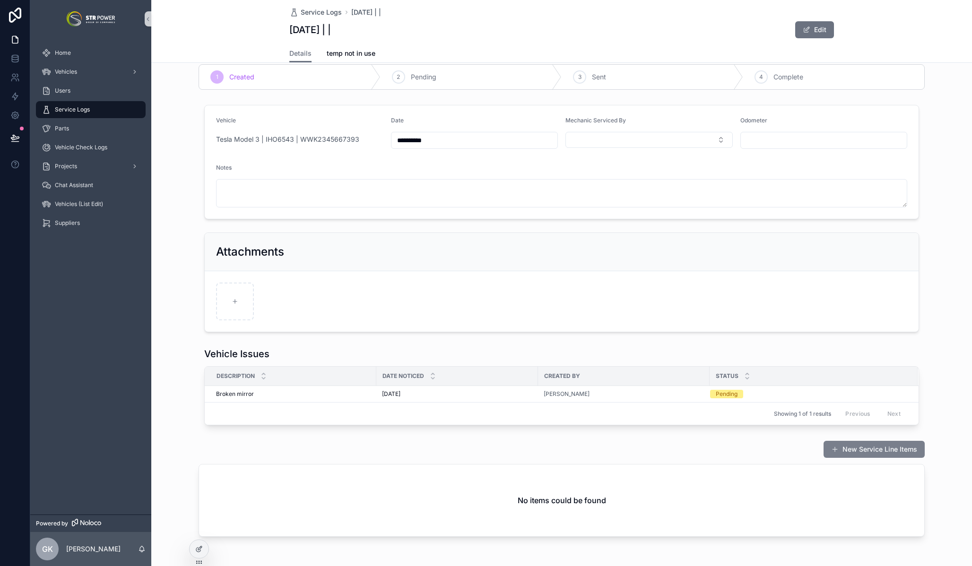
scroll to position [13, 0]
click at [66, 127] on span "Parts" at bounding box center [62, 129] width 14 height 8
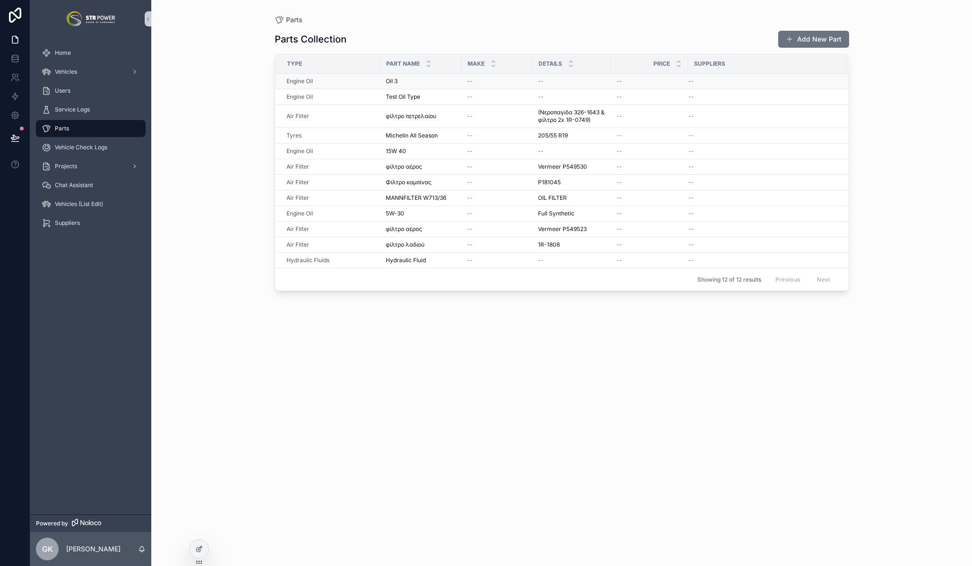
click at [444, 84] on div "Oil 3 Oil 3" at bounding box center [421, 82] width 70 height 8
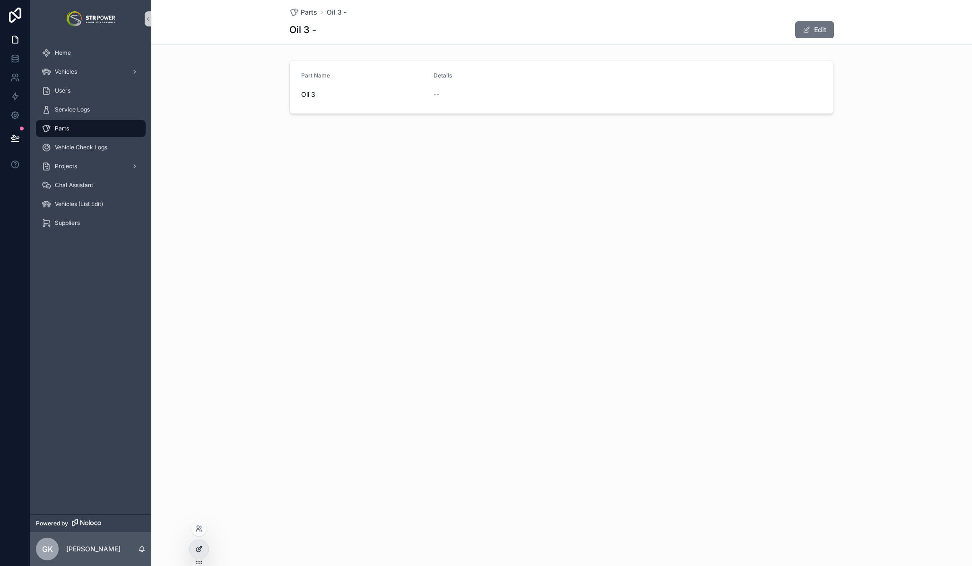
click at [199, 548] on icon at bounding box center [200, 549] width 4 height 4
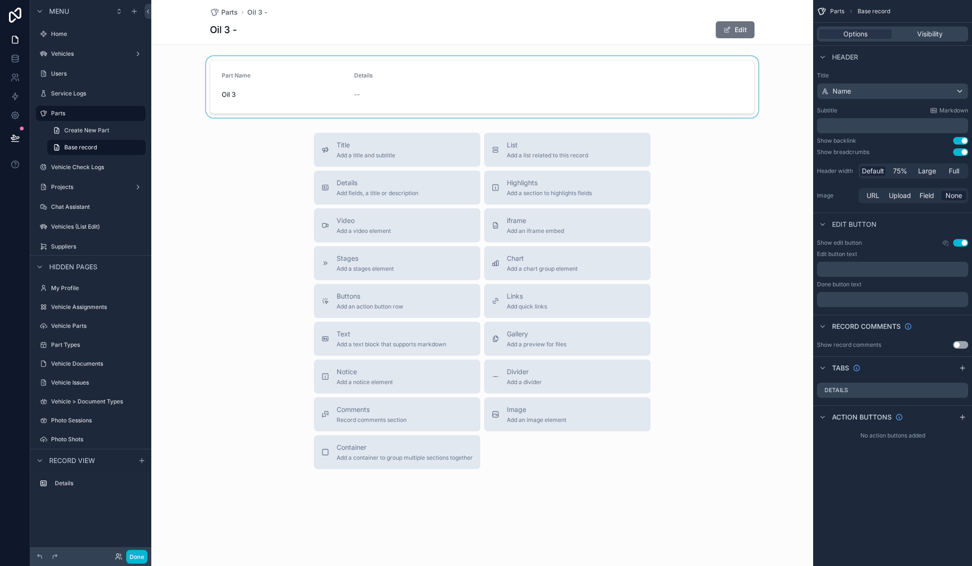
click at [495, 88] on div "scrollable content" at bounding box center [482, 86] width 662 height 61
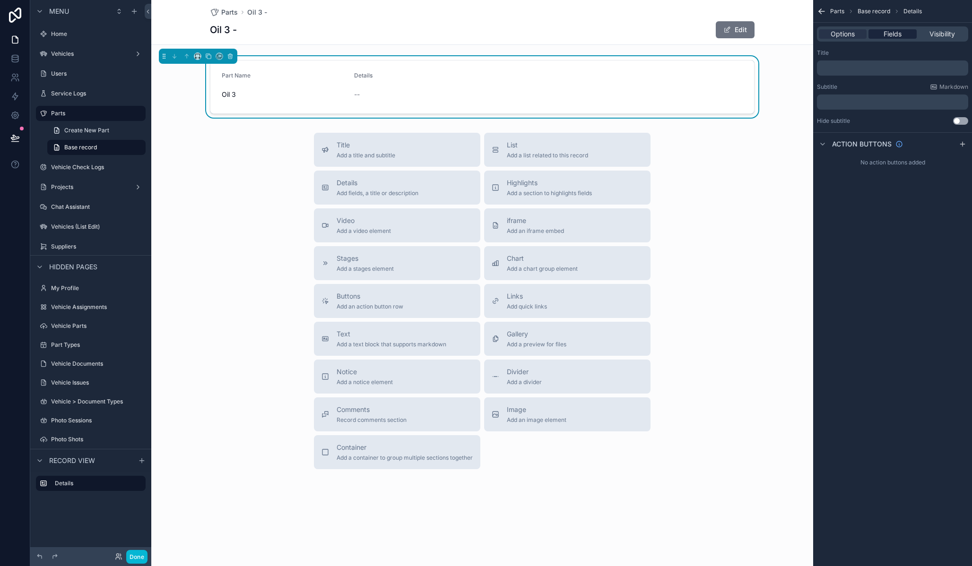
click at [903, 36] on div "Fields" at bounding box center [892, 33] width 48 height 9
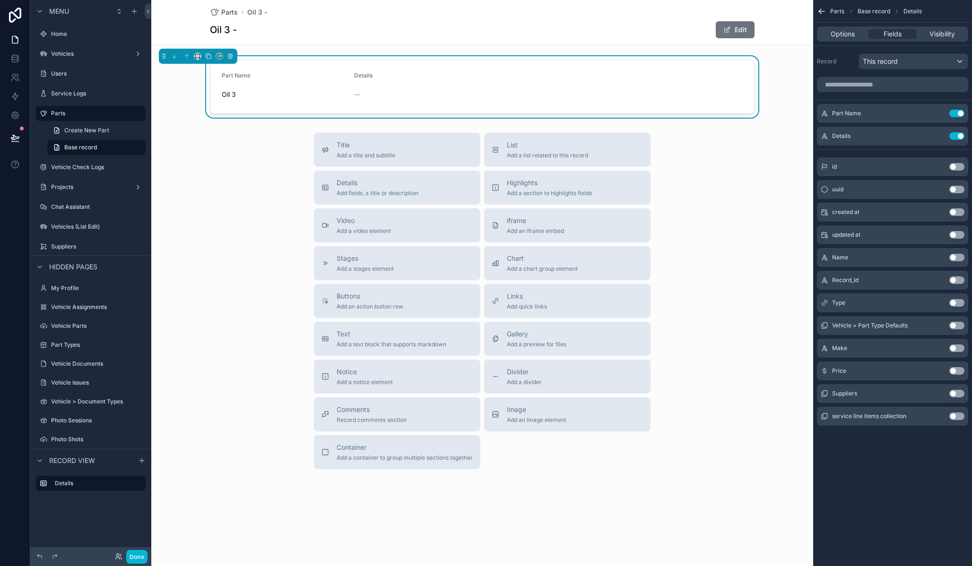
click at [958, 394] on button "Use setting" at bounding box center [956, 394] width 15 height 8
click at [954, 397] on button "Use setting" at bounding box center [956, 394] width 15 height 8
click at [956, 391] on button "Use setting" at bounding box center [956, 394] width 15 height 8
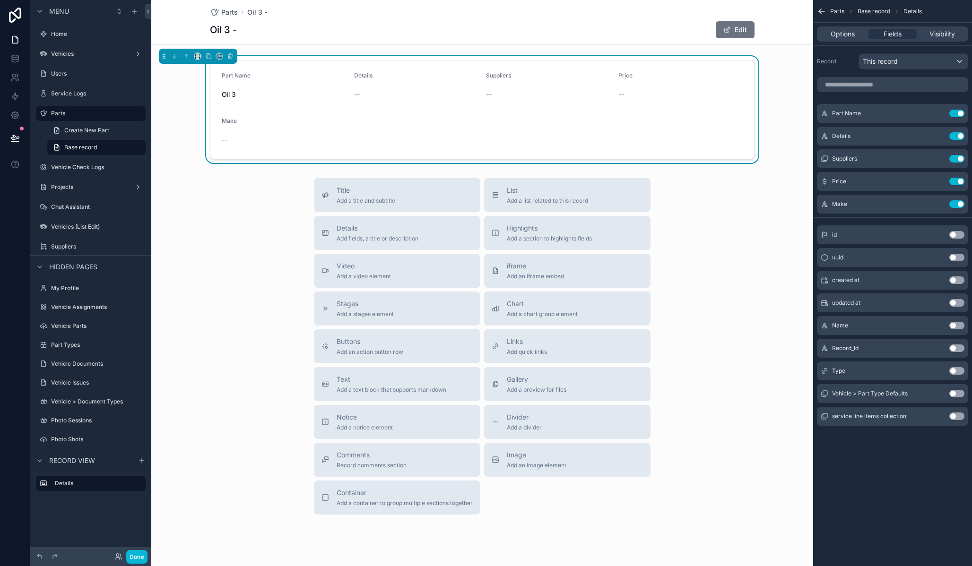
click at [952, 373] on button "Use setting" at bounding box center [956, 371] width 15 height 8
click at [736, 300] on div "Title Add a title and subtitle List Add a list related to this record Details A…" at bounding box center [482, 346] width 662 height 337
click at [141, 559] on button "Done" at bounding box center [136, 557] width 21 height 14
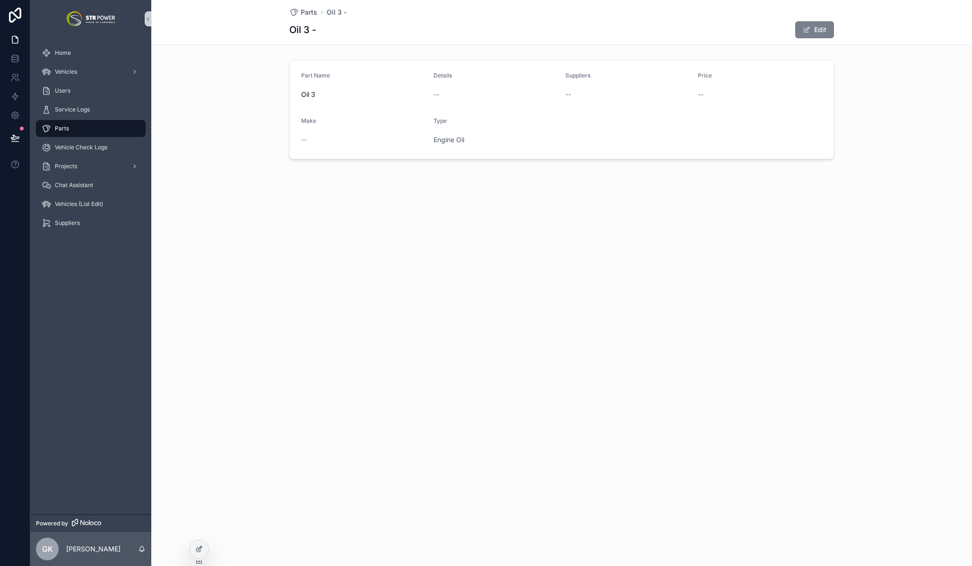
click at [821, 34] on button "Edit" at bounding box center [814, 29] width 39 height 17
drag, startPoint x: 820, startPoint y: 33, endPoint x: 815, endPoint y: 35, distance: 5.5
click at [820, 33] on button "Done" at bounding box center [811, 29] width 43 height 17
click at [814, 34] on button "Edit" at bounding box center [814, 29] width 39 height 17
click at [592, 101] on button "Select Button" at bounding box center [627, 95] width 125 height 16
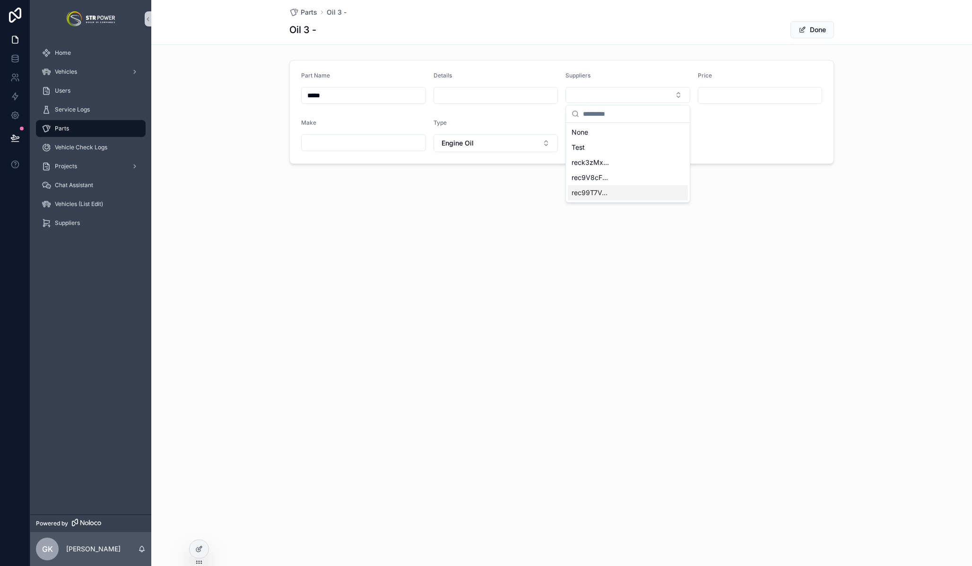
click at [490, 214] on div "Parts Oil 3 - Oil 3 - Done Part Name ***** Details Suppliers Price Make Type En…" at bounding box center [561, 114] width 821 height 228
click at [430, 229] on div "Parts Oil 3 - Oil 3 - Done Part Name ***** Details Suppliers Price Make Type En…" at bounding box center [561, 283] width 821 height 566
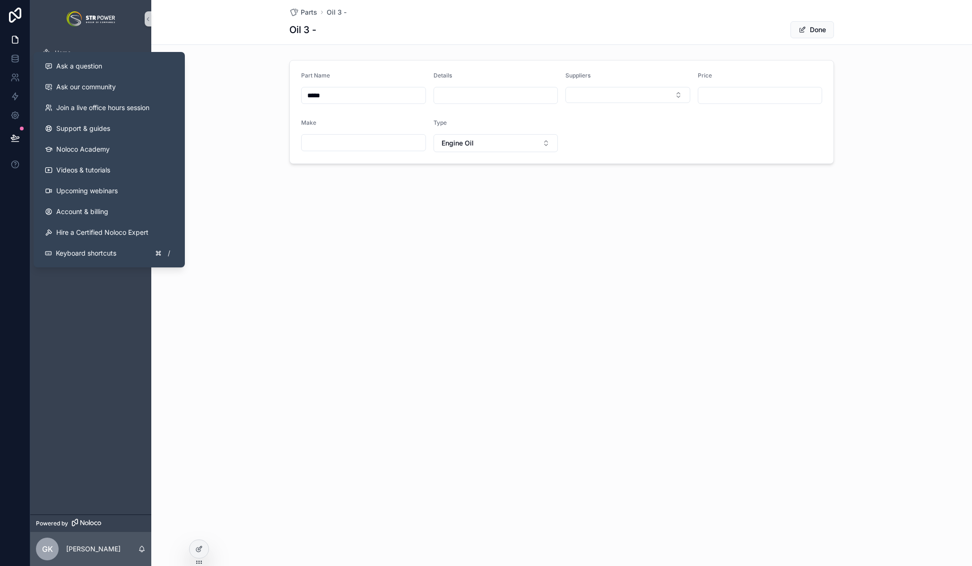
click at [205, 140] on div "Part Name ***** Details Suppliers Price Make Type Engine Oil" at bounding box center [561, 112] width 821 height 112
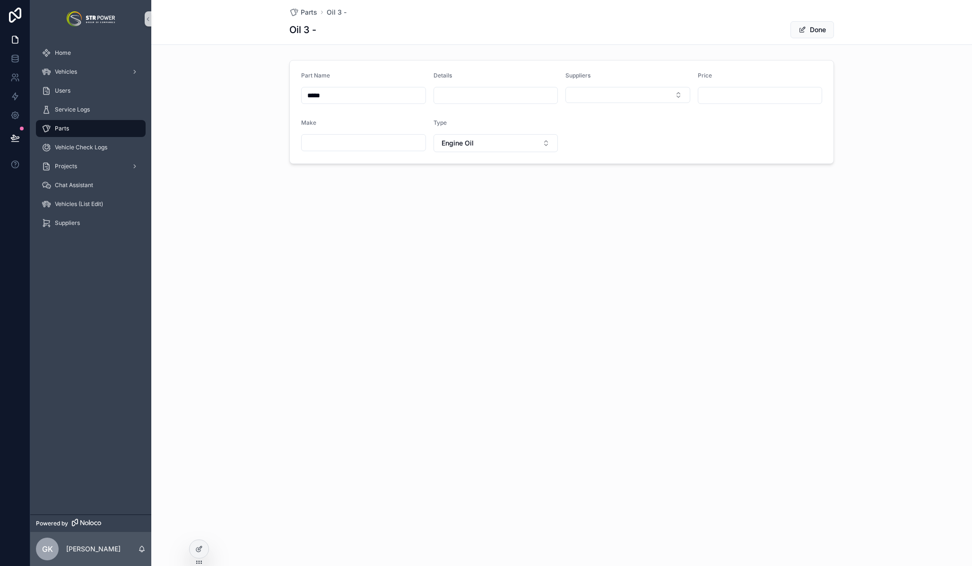
click at [94, 126] on div "Parts" at bounding box center [91, 128] width 98 height 15
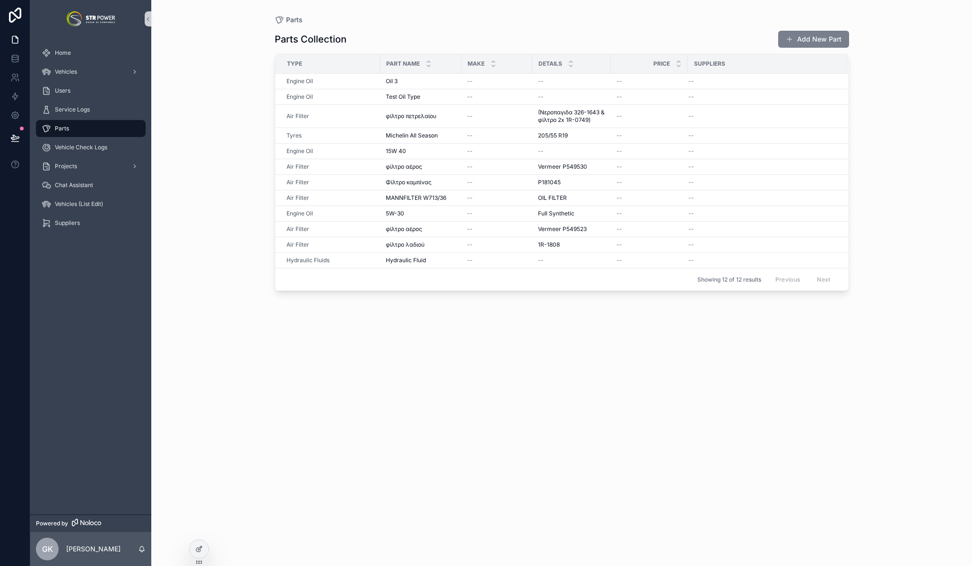
click at [799, 36] on button "Add New Part" at bounding box center [813, 39] width 71 height 17
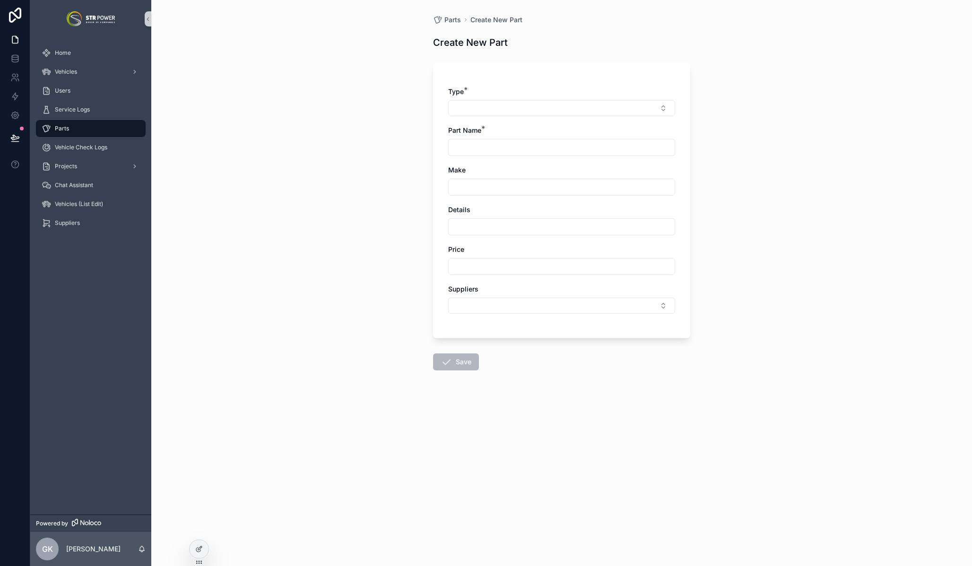
click at [496, 189] on input "scrollable content" at bounding box center [562, 187] width 226 height 13
click at [486, 235] on div "scrollable content" at bounding box center [561, 226] width 227 height 17
click at [482, 225] on input "scrollable content" at bounding box center [562, 226] width 226 height 13
click at [481, 259] on div "scrollable content" at bounding box center [561, 266] width 227 height 17
click at [480, 267] on input "scrollable content" at bounding box center [562, 266] width 226 height 13
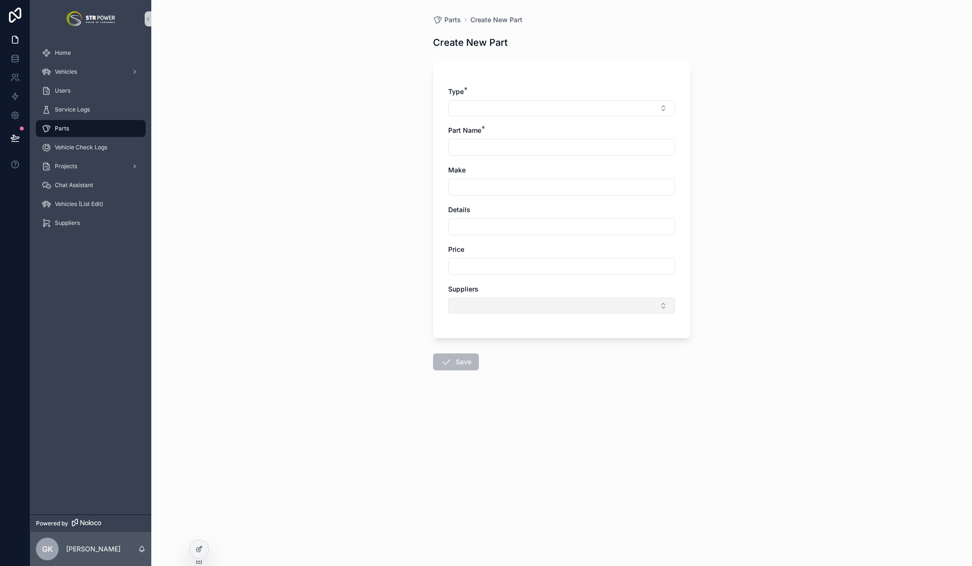
click at [488, 303] on button "Select Button" at bounding box center [561, 306] width 227 height 16
click at [456, 362] on icon "scrollable content" at bounding box center [456, 361] width 0 height 4
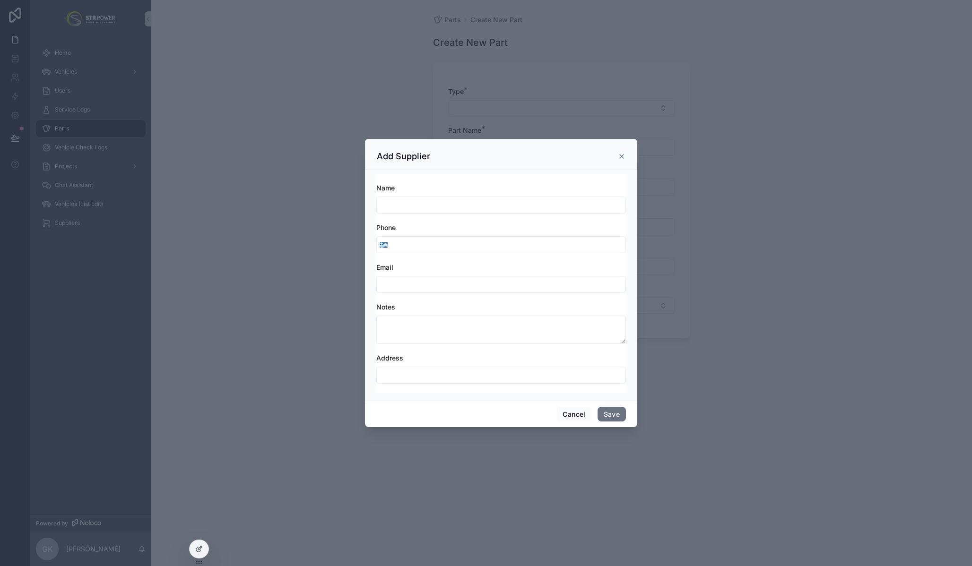
click at [622, 157] on icon "scrollable content" at bounding box center [622, 157] width 8 height 8
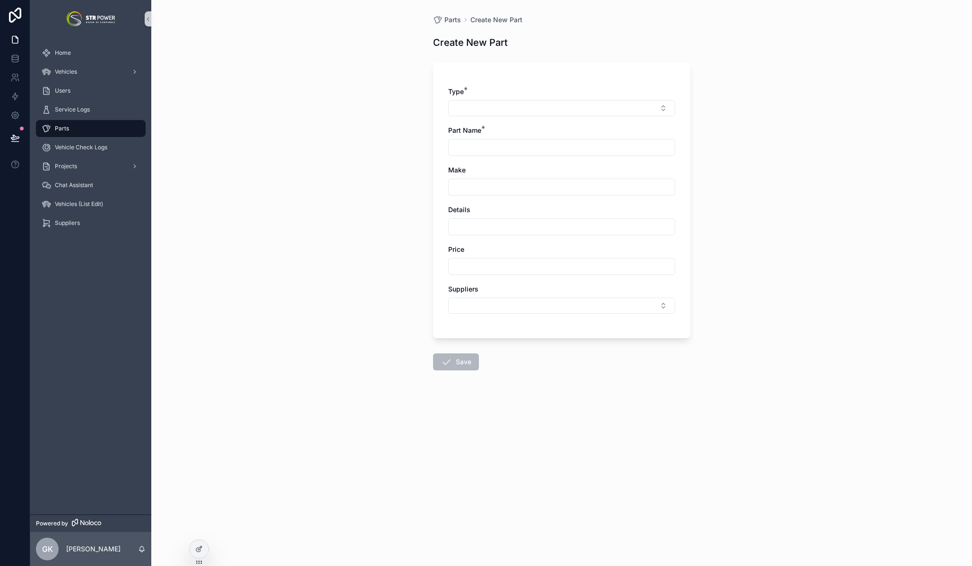
click at [763, 149] on div "Parts Create New Part Create New Part Type * Part Name * Make Details Price Sup…" at bounding box center [561, 283] width 821 height 566
click at [99, 132] on div "Parts" at bounding box center [91, 128] width 98 height 15
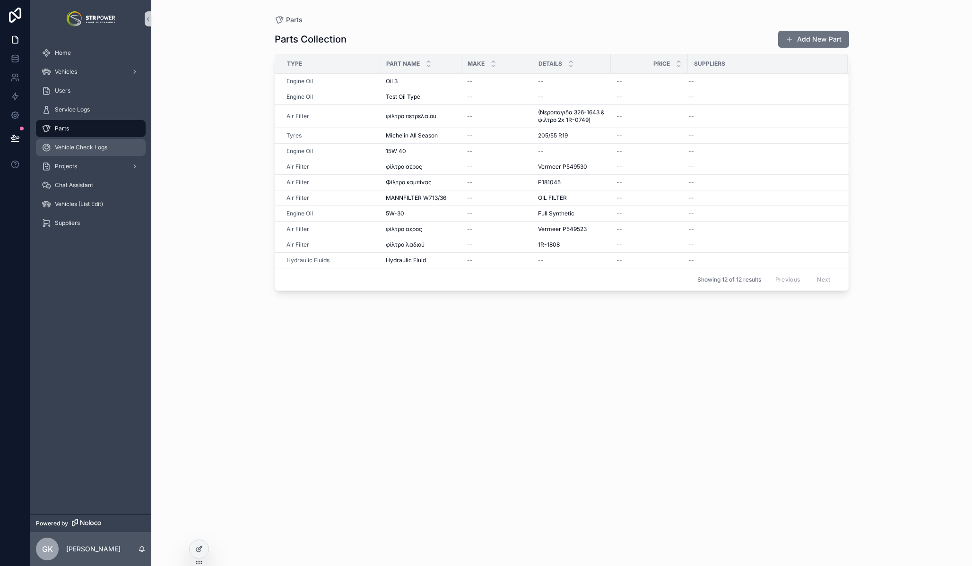
click at [95, 147] on span "Vehicle Check Logs" at bounding box center [81, 148] width 52 height 8
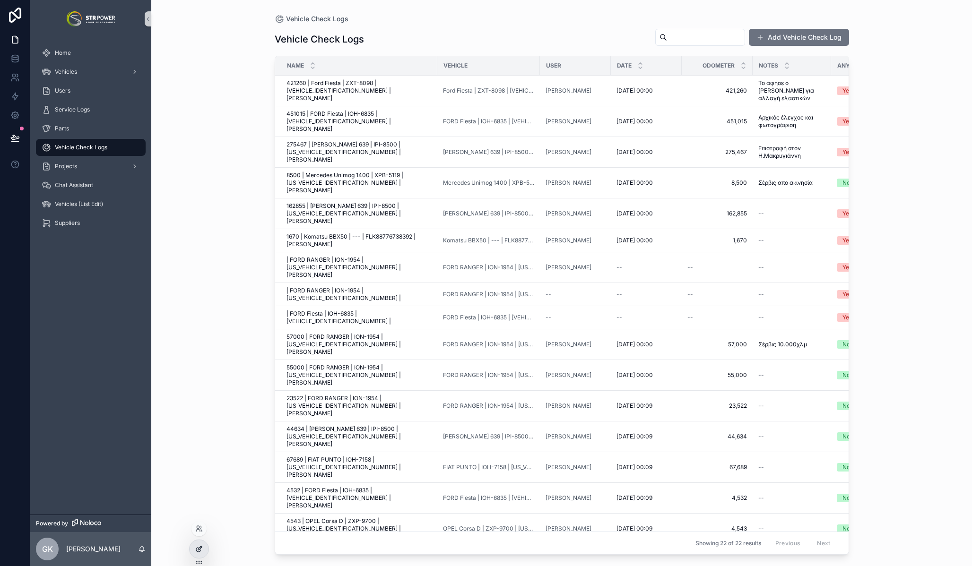
click at [205, 553] on div at bounding box center [199, 549] width 19 height 18
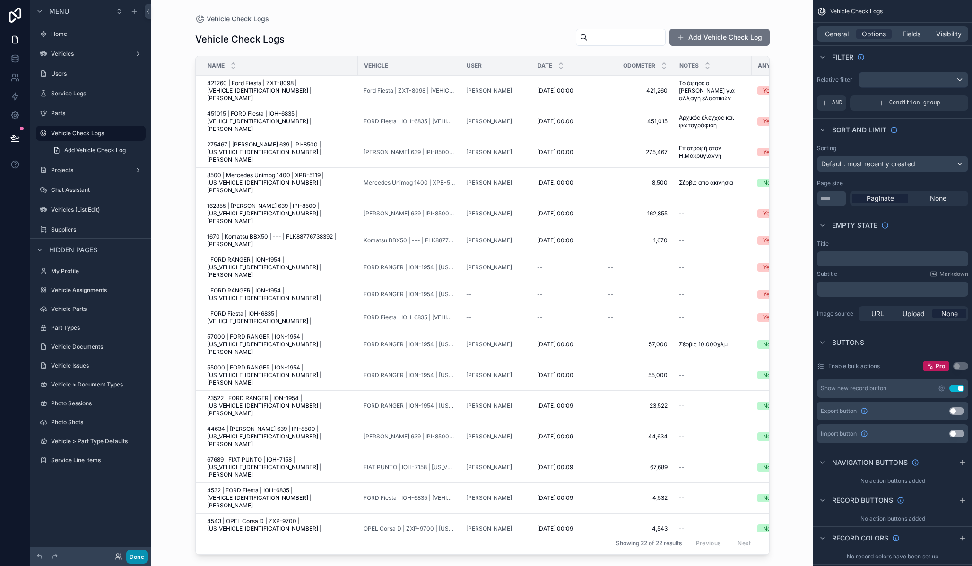
click at [138, 556] on button "Done" at bounding box center [136, 557] width 21 height 14
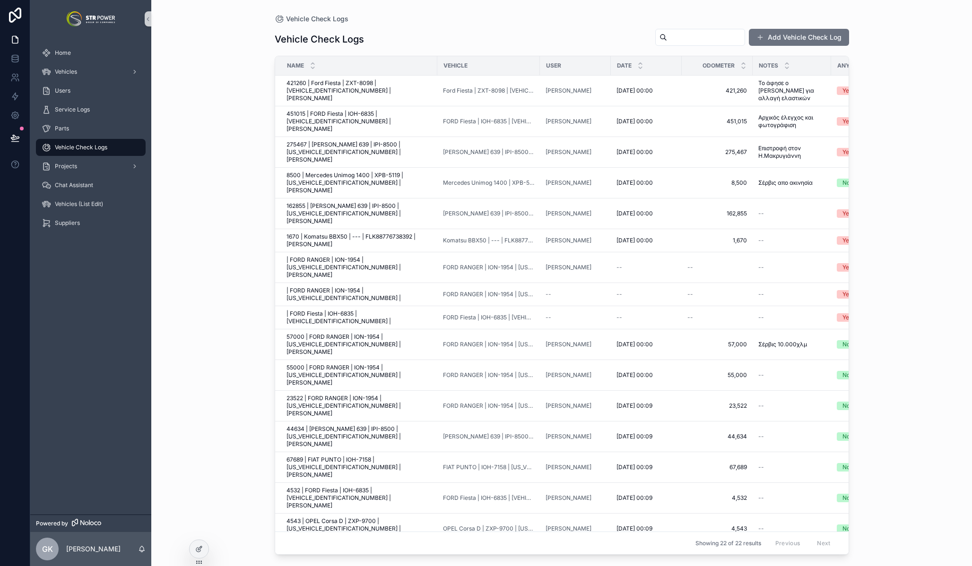
click at [222, 167] on div "Vehicle Check Logs Vehicle Check Logs Add Vehicle Check Log Name Vehicle User D…" at bounding box center [561, 283] width 821 height 566
click at [19, 139] on icon at bounding box center [14, 137] width 9 height 9
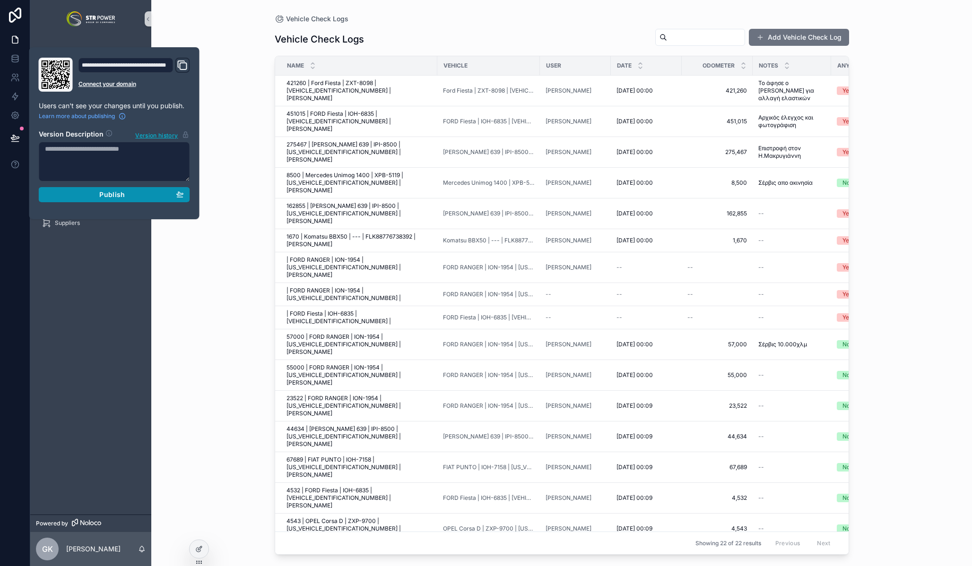
click at [129, 196] on div "Publish" at bounding box center [114, 195] width 139 height 9
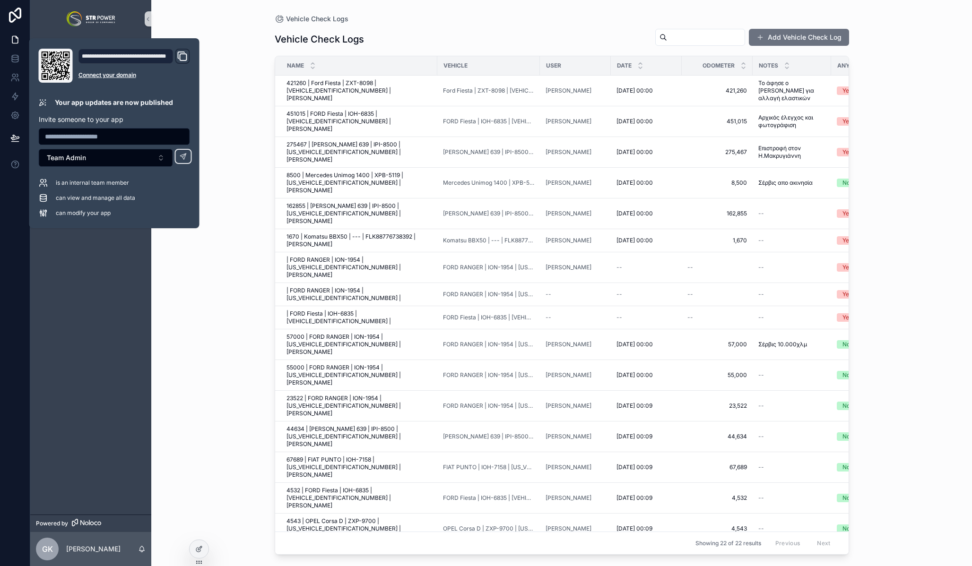
click at [213, 107] on div "Vehicle Check Logs Vehicle Check Logs Add Vehicle Check Log Name Vehicle User D…" at bounding box center [561, 283] width 821 height 566
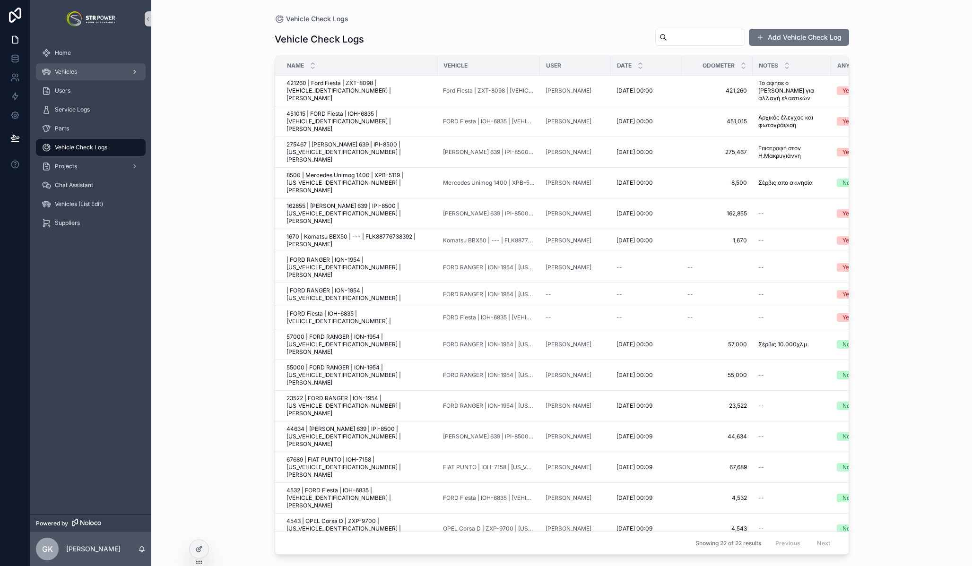
click at [78, 65] on div "Vehicles" at bounding box center [91, 71] width 98 height 15
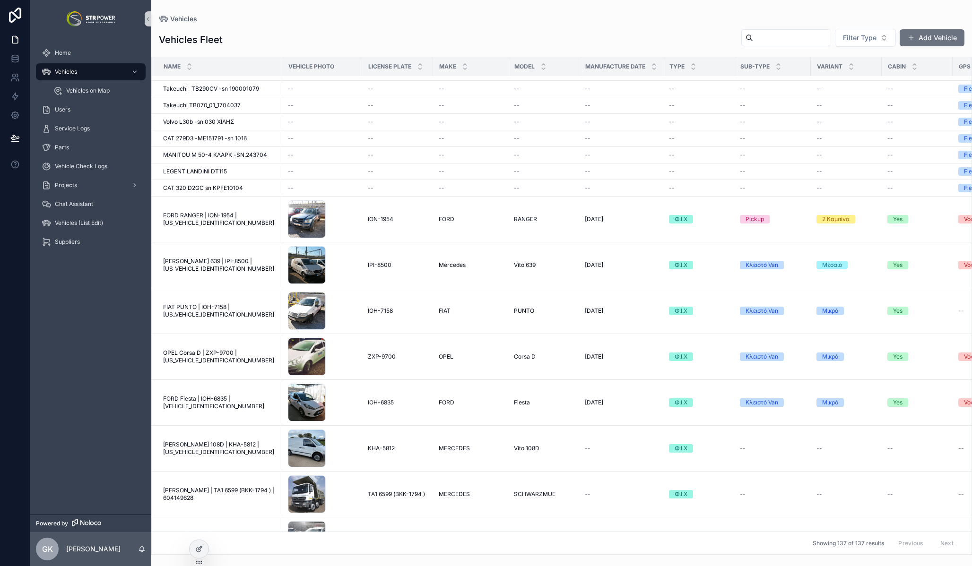
scroll to position [2262, 0]
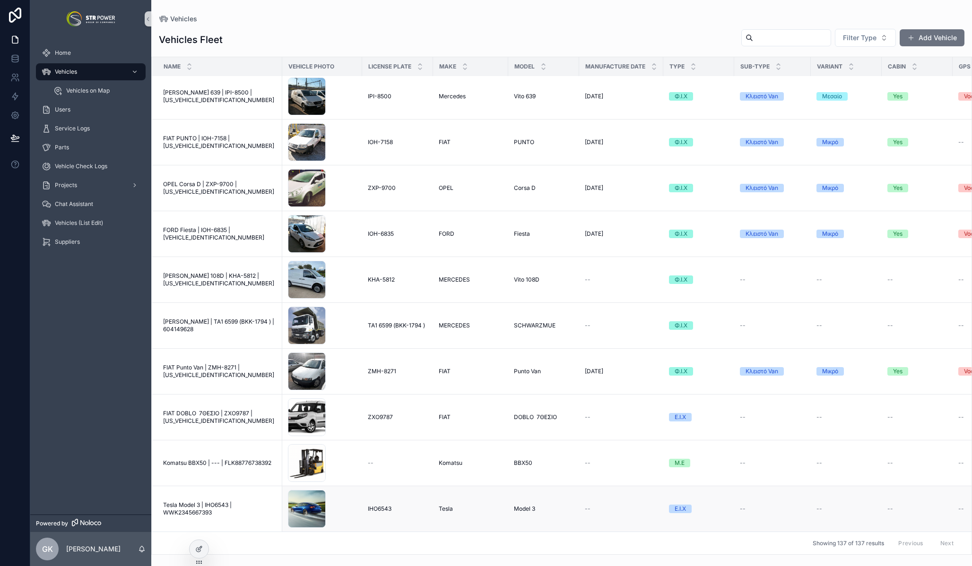
click at [213, 503] on span "Tesla Model 3 | IHO6543 | WWK2345667393" at bounding box center [219, 509] width 113 height 15
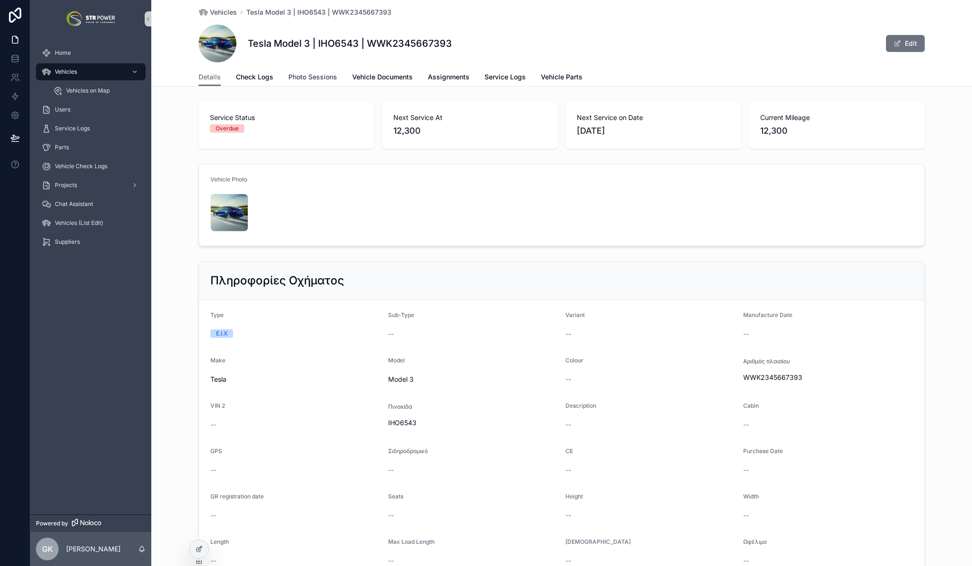
click at [312, 81] on span "Photo Sessions" at bounding box center [312, 76] width 49 height 9
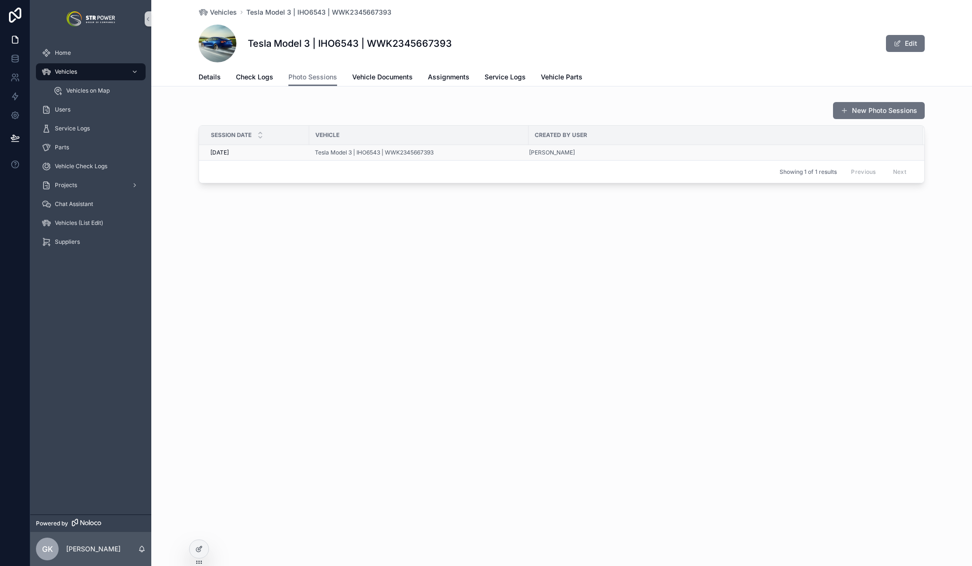
click at [725, 153] on div "[PERSON_NAME]" at bounding box center [720, 153] width 383 height 8
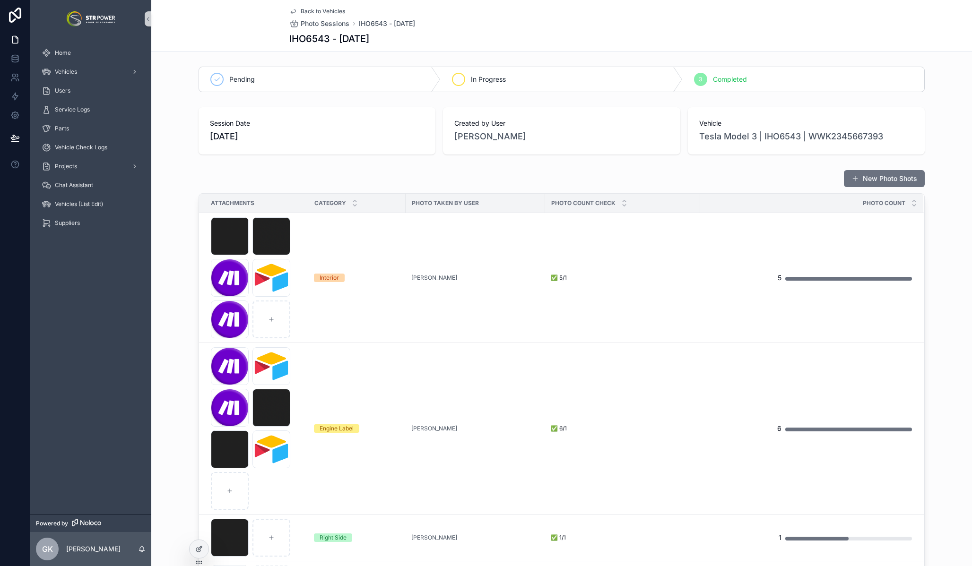
click at [526, 85] on div "In Progress" at bounding box center [562, 79] width 242 height 25
click at [719, 77] on span "Completed" at bounding box center [730, 79] width 34 height 9
click at [72, 106] on span "Service Logs" at bounding box center [72, 110] width 35 height 8
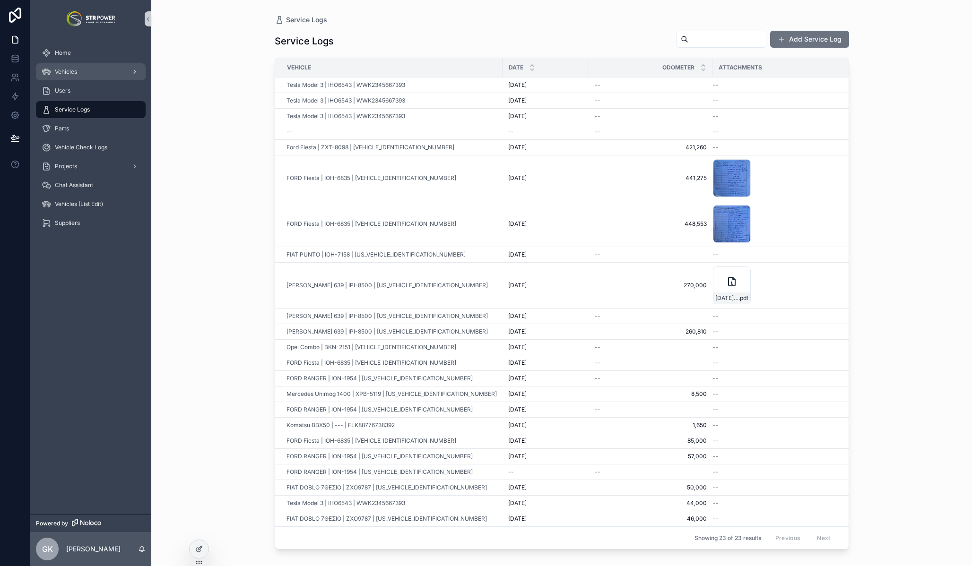
click at [84, 71] on div "Vehicles" at bounding box center [91, 71] width 98 height 15
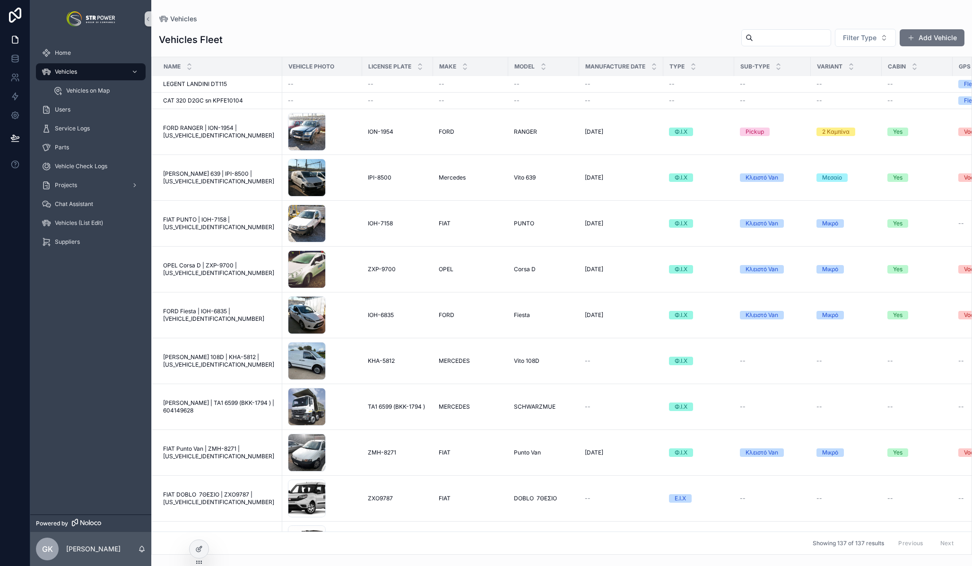
scroll to position [2595, 0]
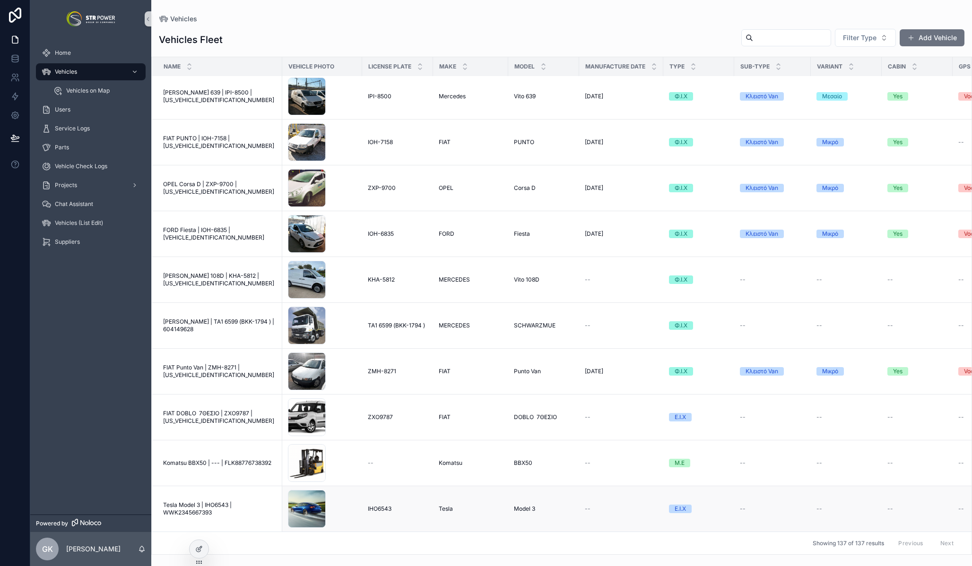
click at [208, 502] on span "Tesla Model 3 | IHO6543 | WWK2345667393" at bounding box center [219, 509] width 113 height 15
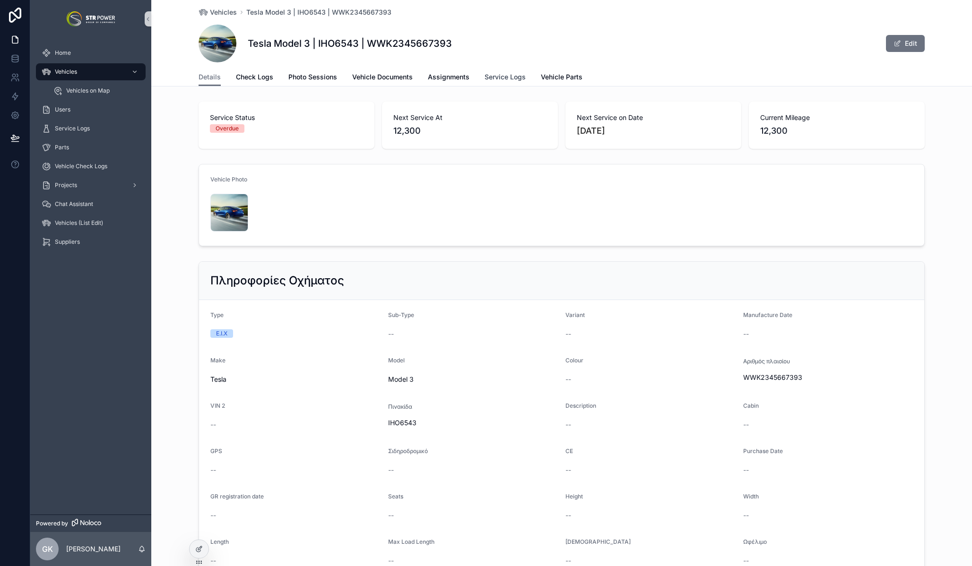
click at [511, 71] on link "Service Logs" at bounding box center [505, 78] width 41 height 19
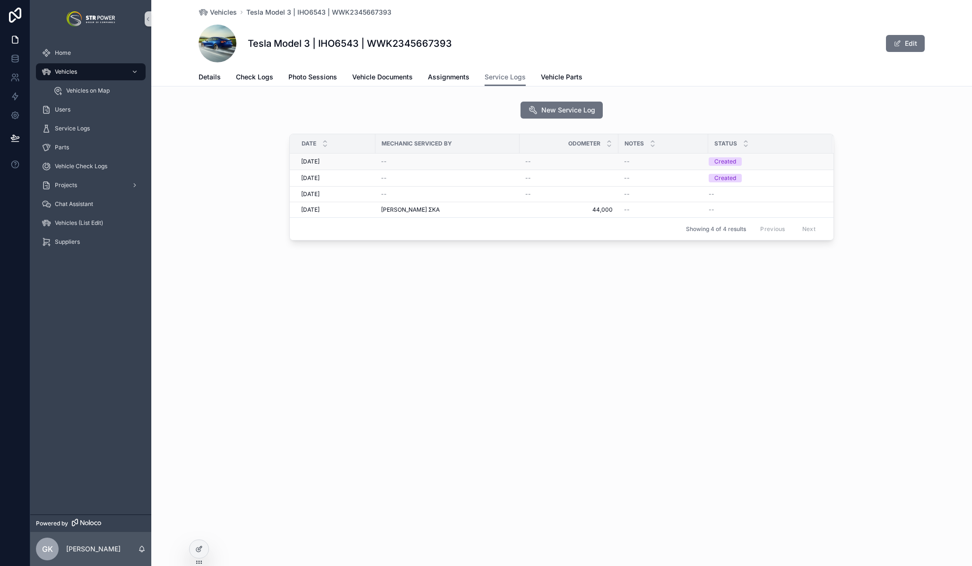
click at [372, 164] on td "[DATE] [DATE]" at bounding box center [333, 162] width 86 height 17
click at [374, 164] on td "[DATE] [DATE]" at bounding box center [333, 162] width 86 height 17
click at [428, 160] on div "--" at bounding box center [447, 162] width 133 height 8
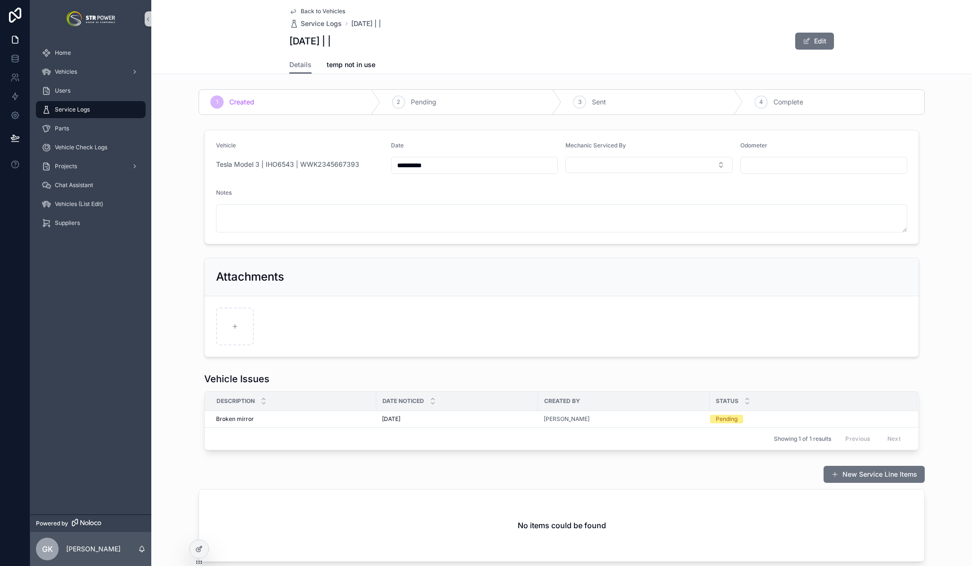
scroll to position [60, 0]
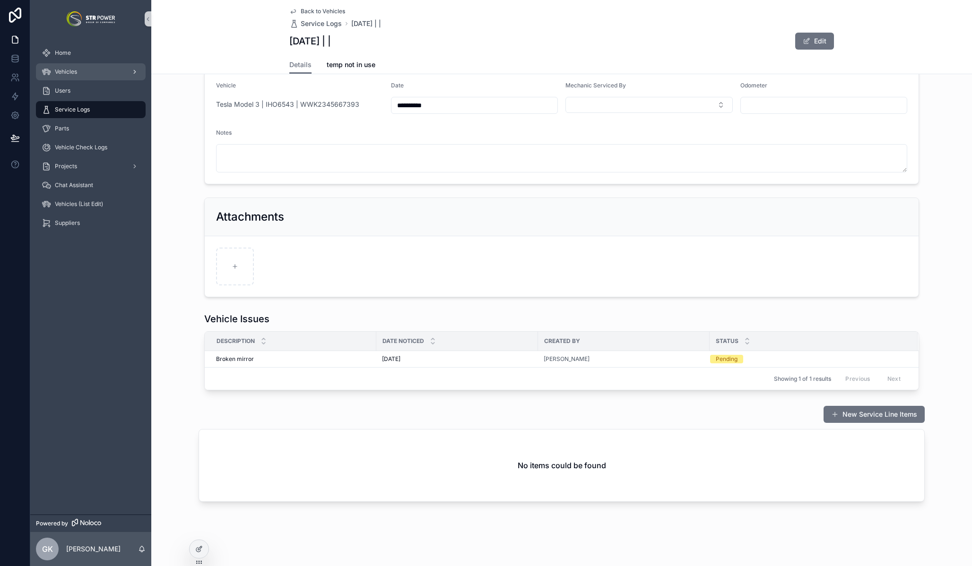
click at [62, 70] on span "Vehicles" at bounding box center [66, 72] width 22 height 8
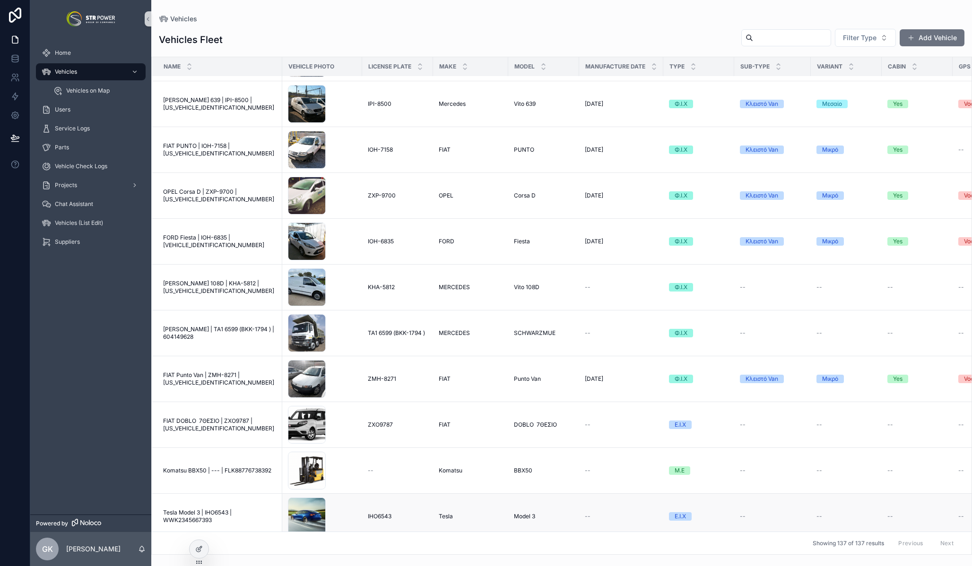
scroll to position [3280, 0]
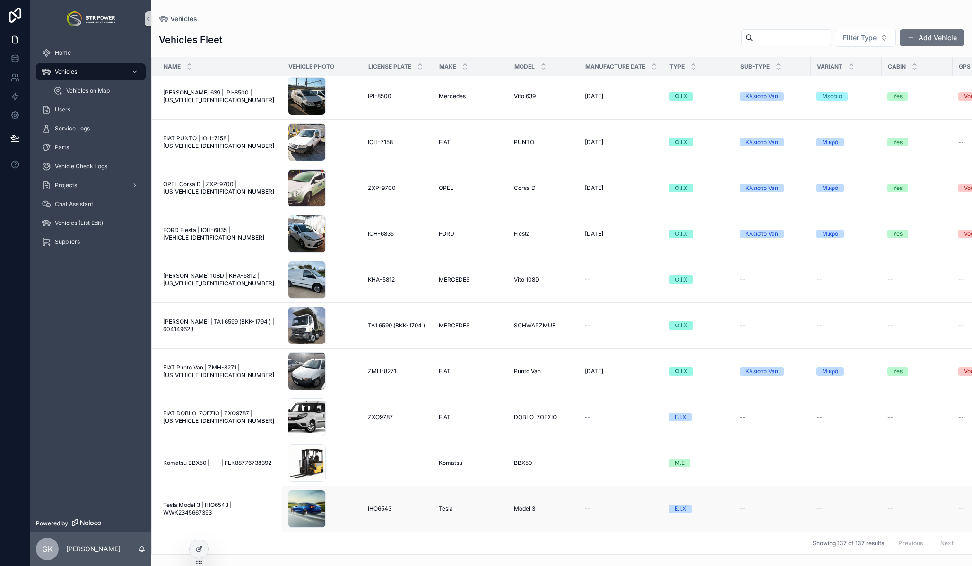
click at [211, 502] on span "Tesla Model 3 | IHO6543 | WWK2345667393" at bounding box center [219, 509] width 113 height 15
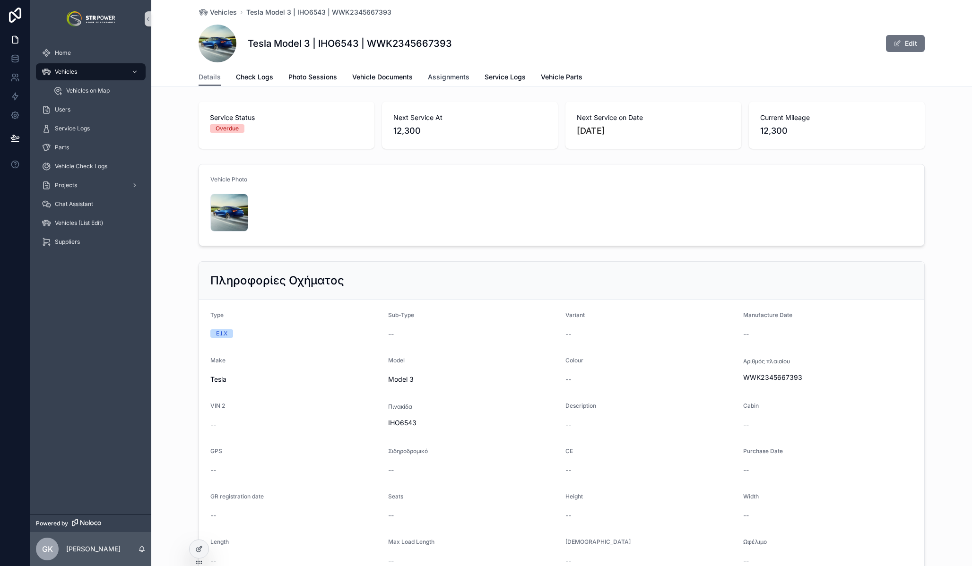
click at [450, 74] on span "Assignments" at bounding box center [449, 76] width 42 height 9
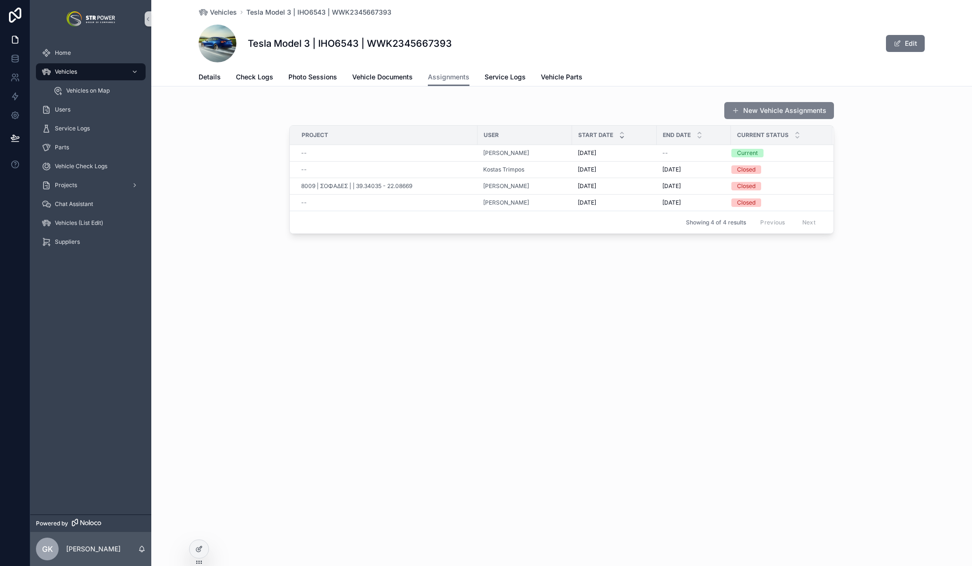
click at [776, 110] on button "New Vehicle Assignments" at bounding box center [779, 110] width 110 height 17
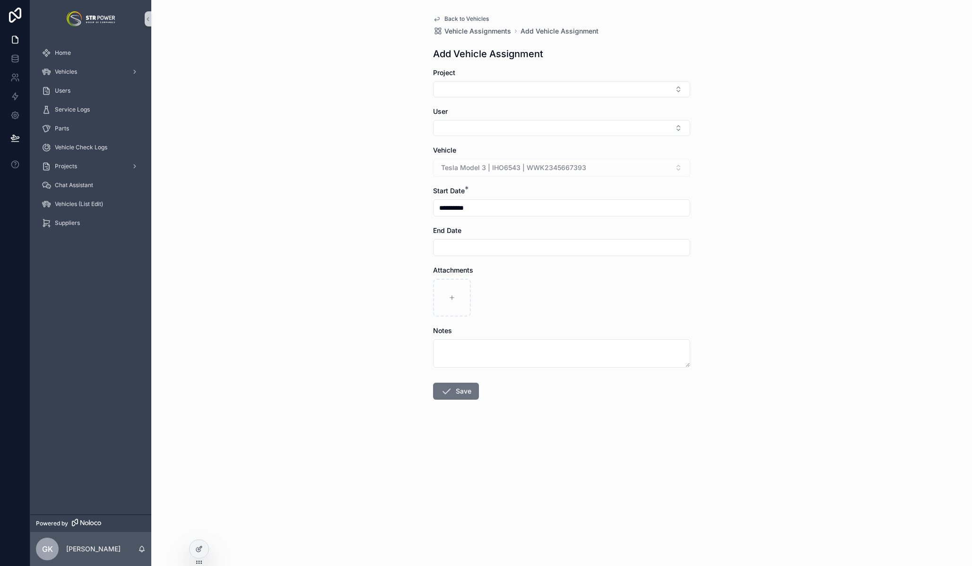
click at [449, 19] on span "Back to Vehicles" at bounding box center [466, 19] width 44 height 8
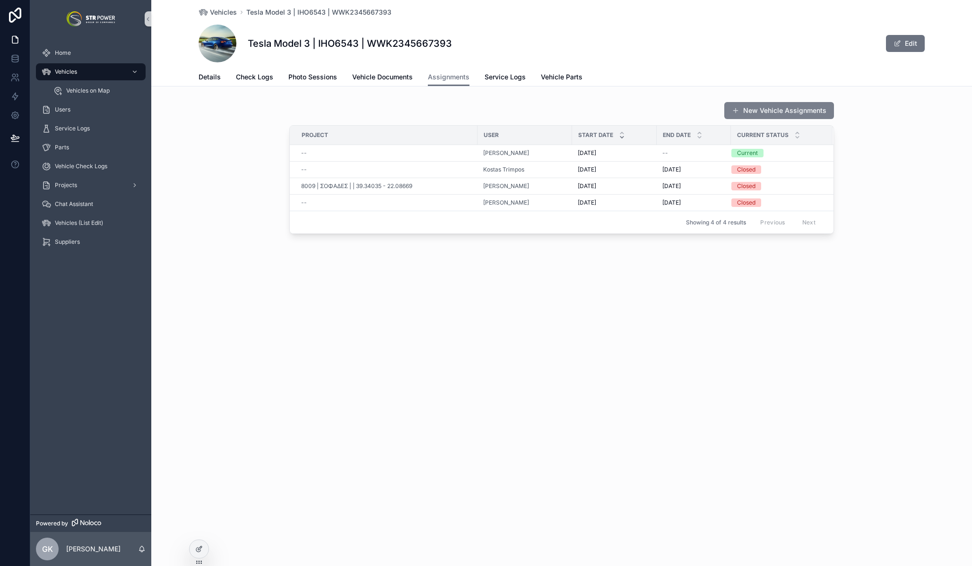
click at [755, 110] on button "New Vehicle Assignments" at bounding box center [779, 110] width 110 height 17
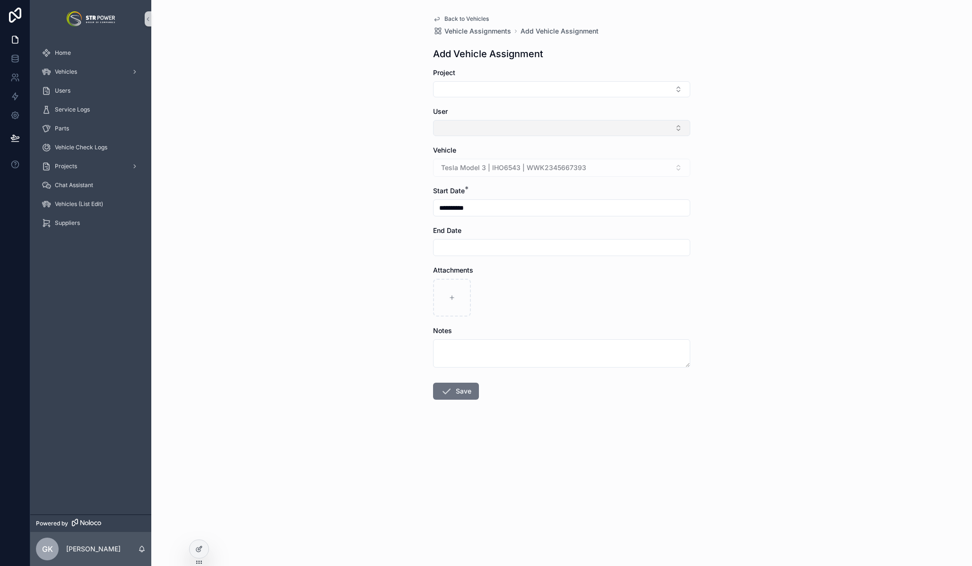
click at [489, 133] on button "Select Button" at bounding box center [561, 128] width 257 height 16
click at [377, 113] on div "**********" at bounding box center [561, 283] width 821 height 566
click at [461, 18] on span "Back to Vehicles" at bounding box center [466, 19] width 44 height 8
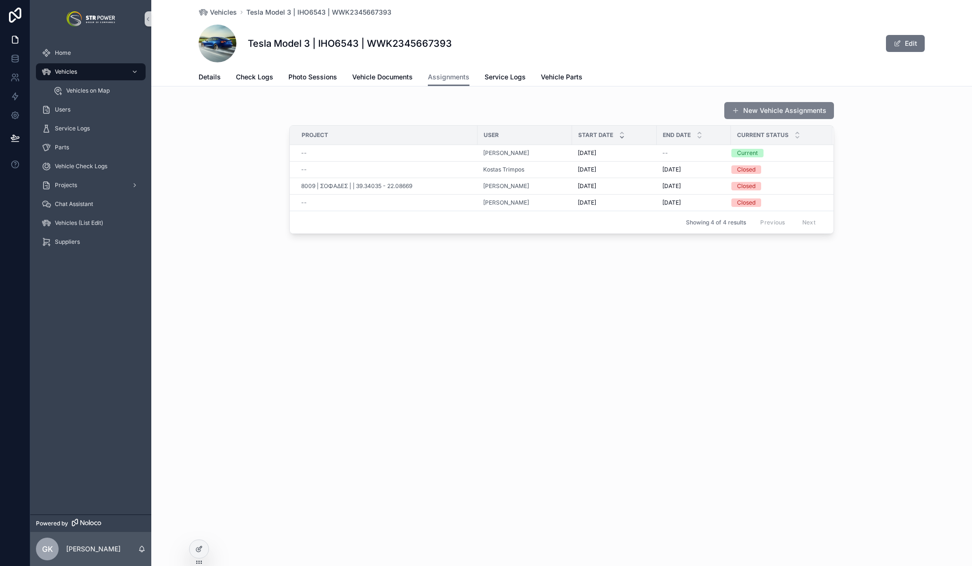
click at [766, 110] on button "New Vehicle Assignments" at bounding box center [779, 110] width 110 height 17
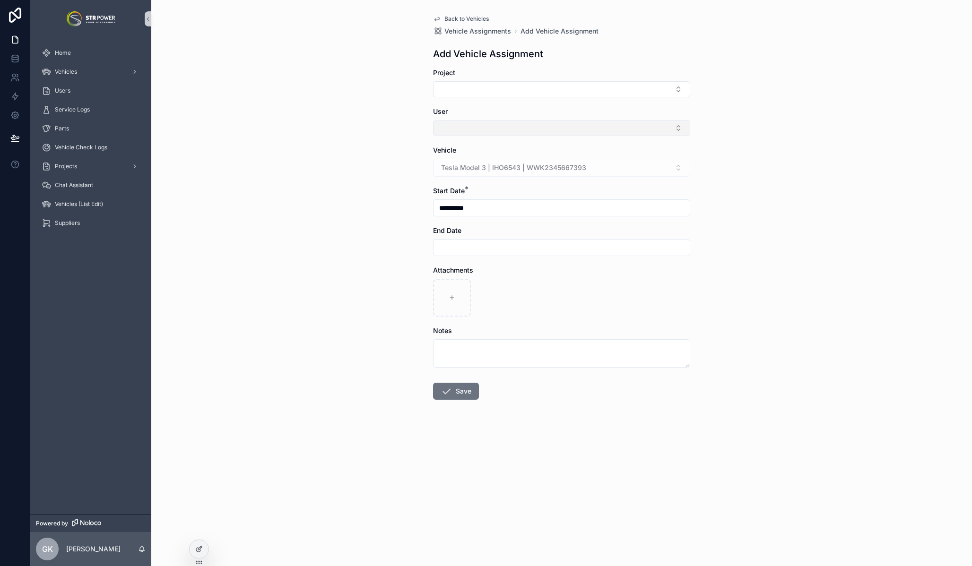
click at [448, 121] on button "Select Button" at bounding box center [561, 128] width 257 height 16
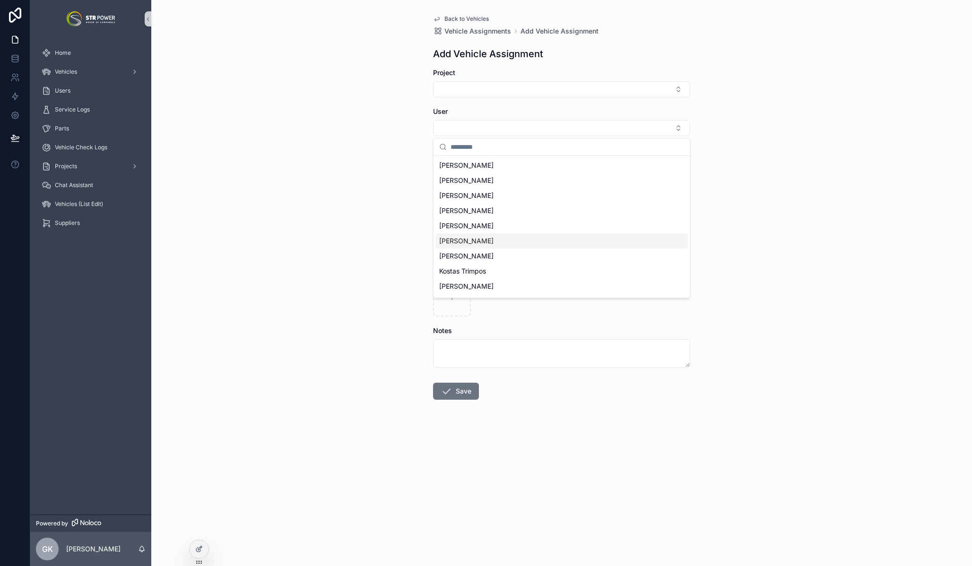
scroll to position [0, 0]
click at [479, 244] on span "[PERSON_NAME]" at bounding box center [466, 240] width 54 height 9
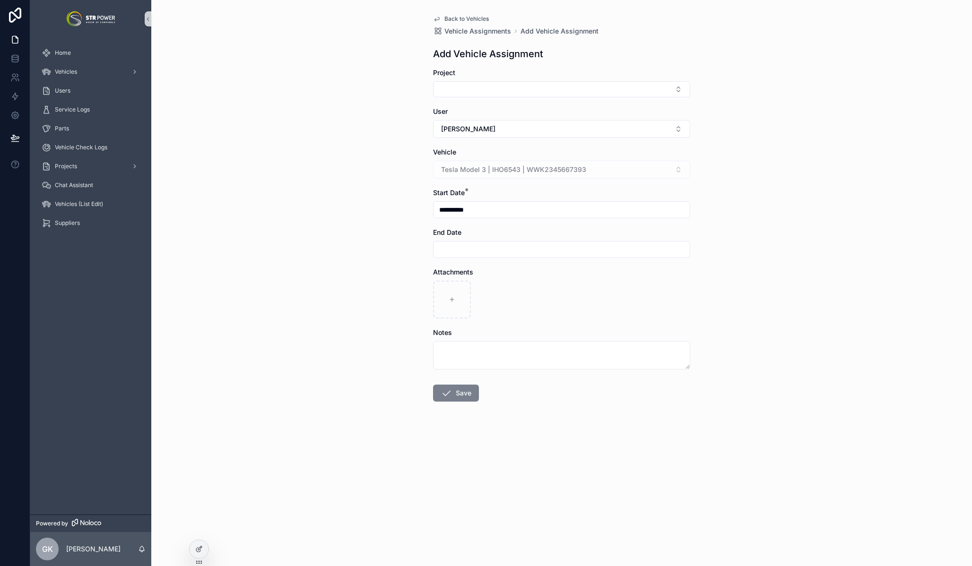
click at [460, 397] on button "Save" at bounding box center [456, 393] width 46 height 17
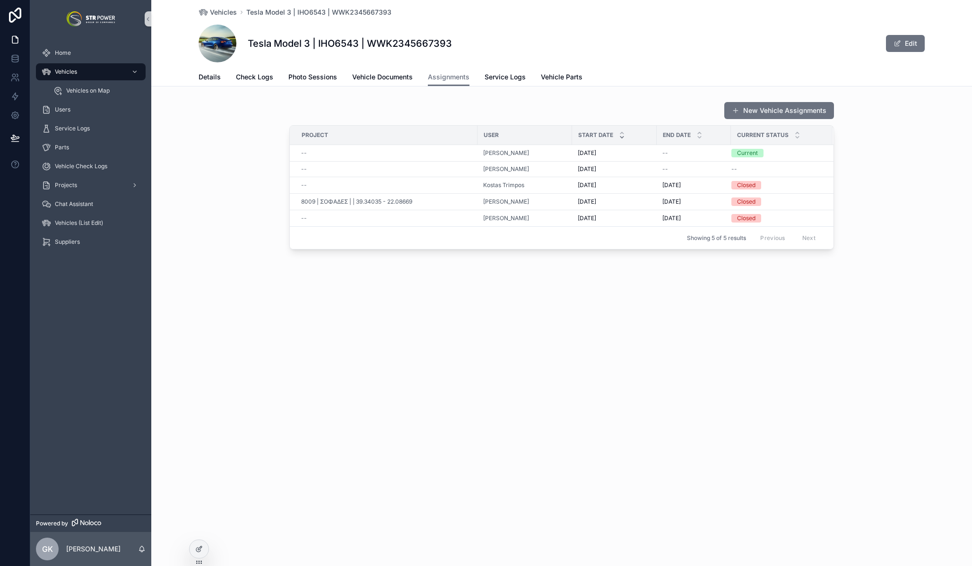
click at [738, 297] on div "Vehicles Tesla Model 3 | IHO6543 | WWK2345667393 Tesla Model 3 | IHO6543 | WWK2…" at bounding box center [561, 157] width 821 height 314
click at [411, 335] on div "Vehicles Tesla Model 3 | IHO6543 | WWK2345667393 Tesla Model 3 | IHO6543 | WWK2…" at bounding box center [561, 283] width 821 height 566
click at [821, 37] on div "Tesla Model 3 | IHO6543 | WWK2345667393 Edit" at bounding box center [562, 44] width 726 height 38
click at [509, 79] on span "Service Logs" at bounding box center [505, 76] width 41 height 9
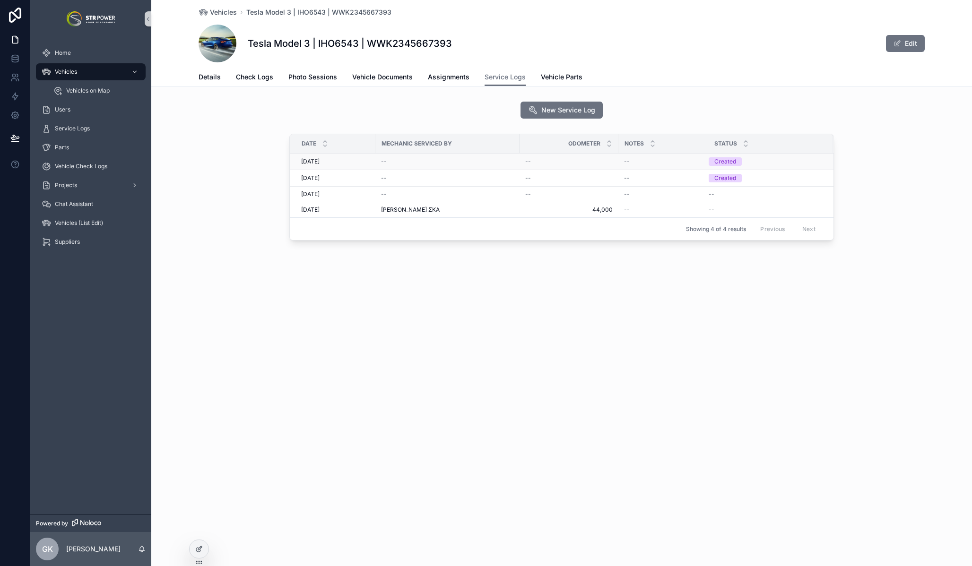
click at [482, 162] on div "--" at bounding box center [447, 162] width 133 height 8
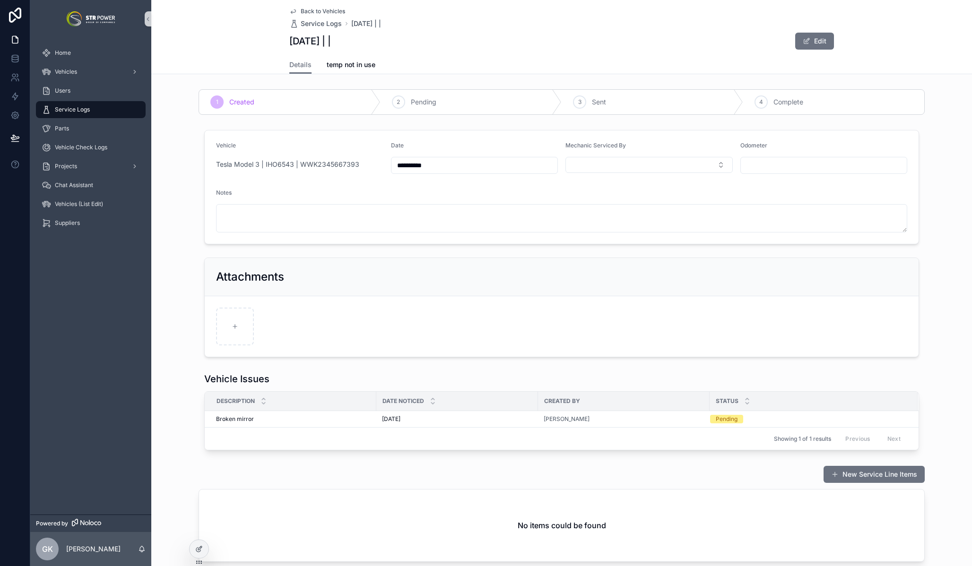
scroll to position [60, 0]
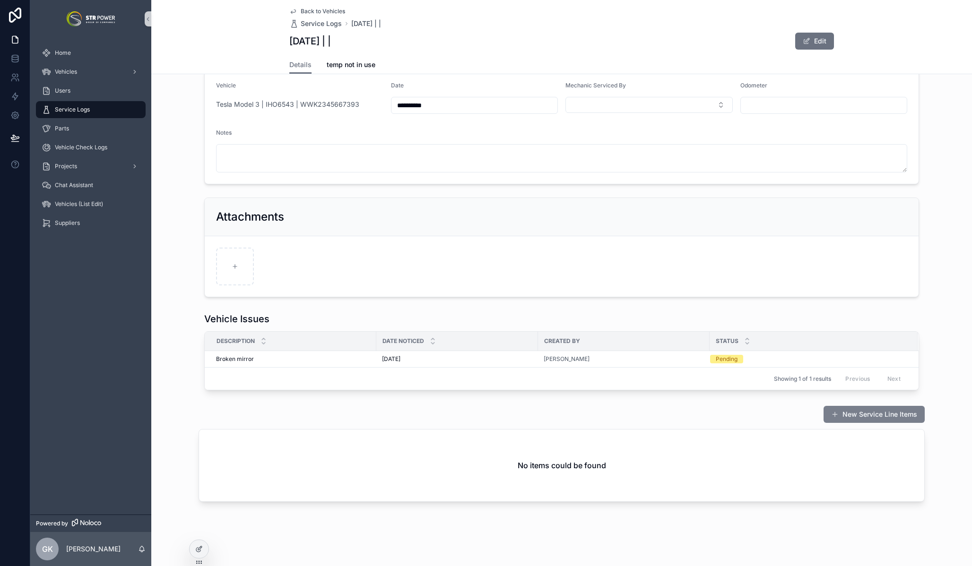
click at [877, 414] on button "New Service Line Items" at bounding box center [874, 414] width 101 height 17
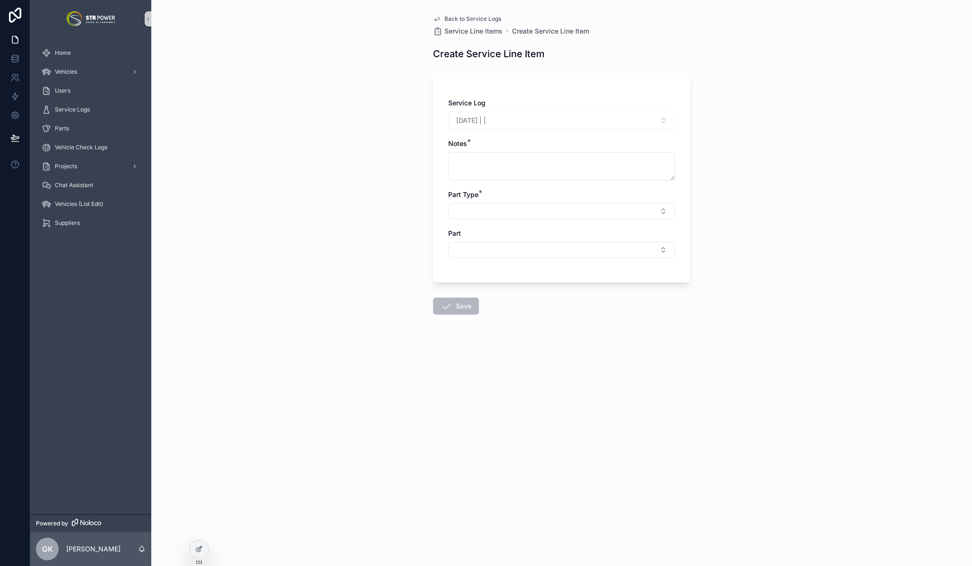
click at [731, 243] on div "Back to Service Logs Service Line Items Create Service Line Item Create Service…" at bounding box center [561, 283] width 821 height 566
click at [478, 20] on span "Back to Service Logs" at bounding box center [472, 19] width 57 height 8
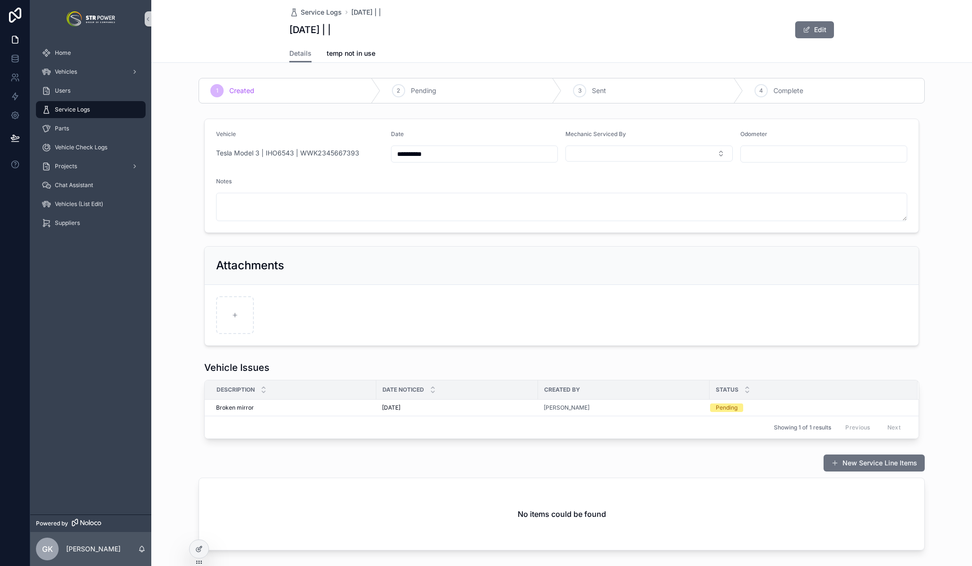
click at [941, 161] on div "**********" at bounding box center [561, 232] width 821 height 235
click at [193, 470] on div "New Service Line Items No items could be found" at bounding box center [561, 503] width 821 height 104
click at [935, 364] on div "Vehicle Issues Description Date Noticed Created By Status Broken mirror Broken …" at bounding box center [561, 400] width 821 height 86
click at [427, 35] on div "[DATE] | | Edit" at bounding box center [561, 30] width 545 height 18
click at [918, 241] on div "**********" at bounding box center [562, 232] width 726 height 235
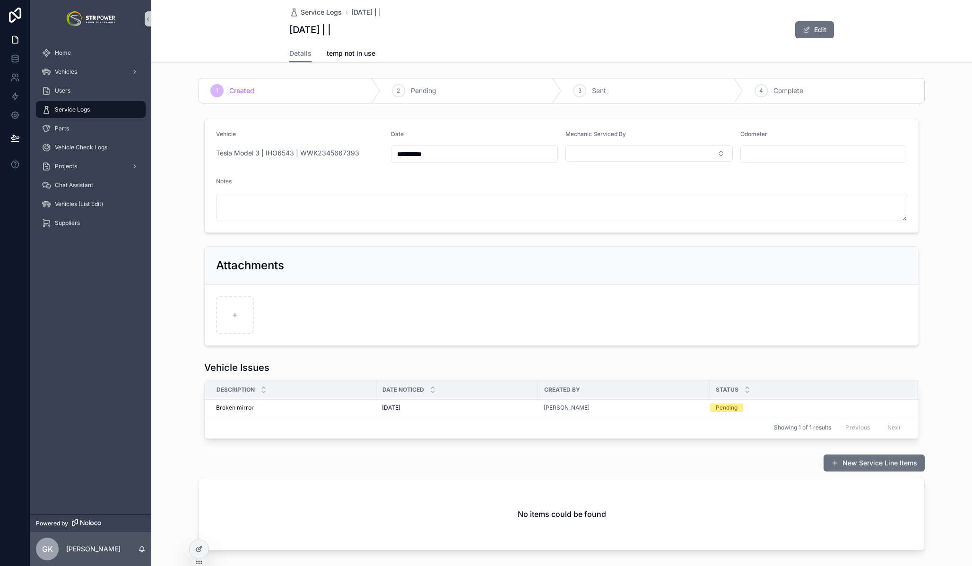
click at [933, 117] on div "**********" at bounding box center [561, 232] width 821 height 235
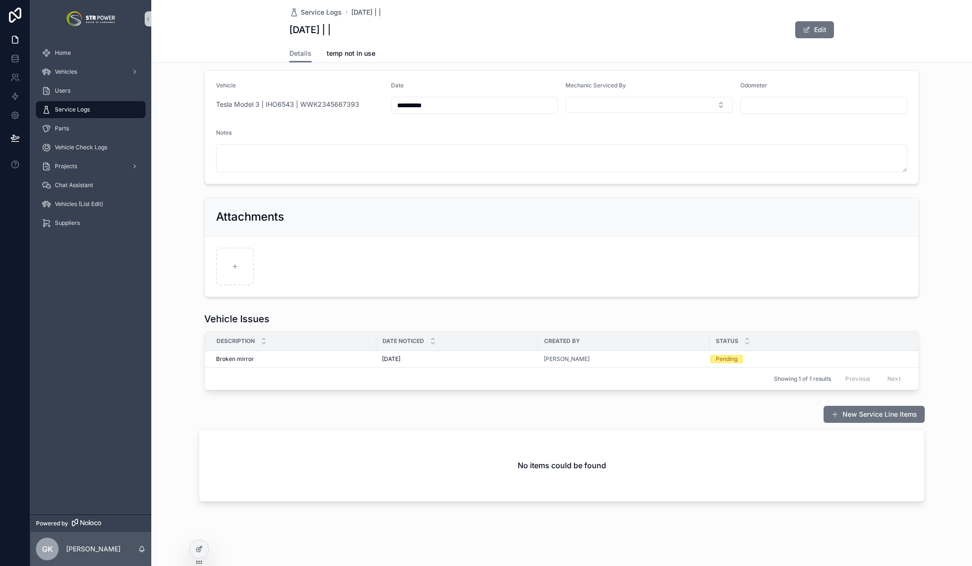
scroll to position [48, 0]
drag, startPoint x: 869, startPoint y: 315, endPoint x: 868, endPoint y: 321, distance: 6.2
click at [869, 315] on div "Vehicle Issues" at bounding box center [561, 319] width 715 height 13
click at [78, 72] on div "Vehicles" at bounding box center [91, 71] width 98 height 15
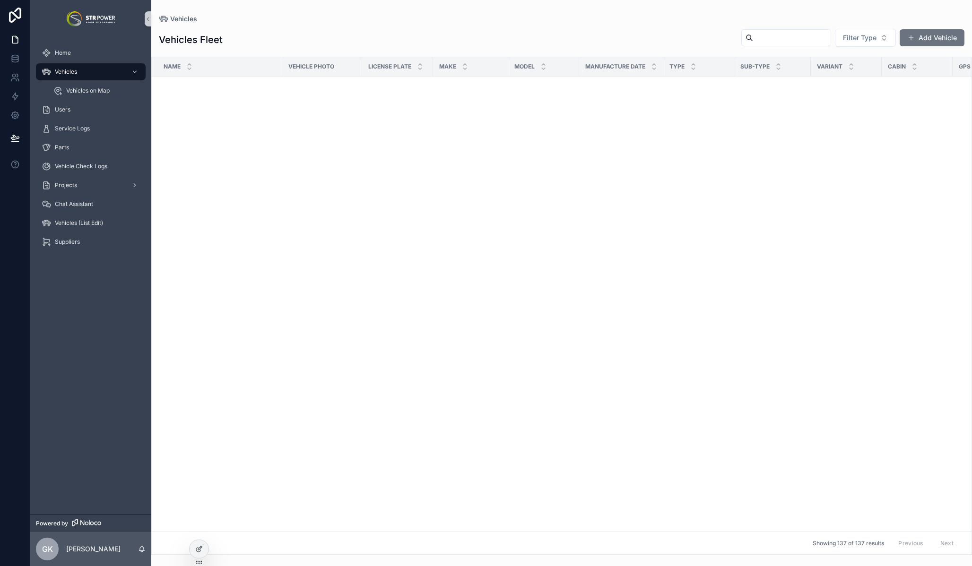
scroll to position [2791, 0]
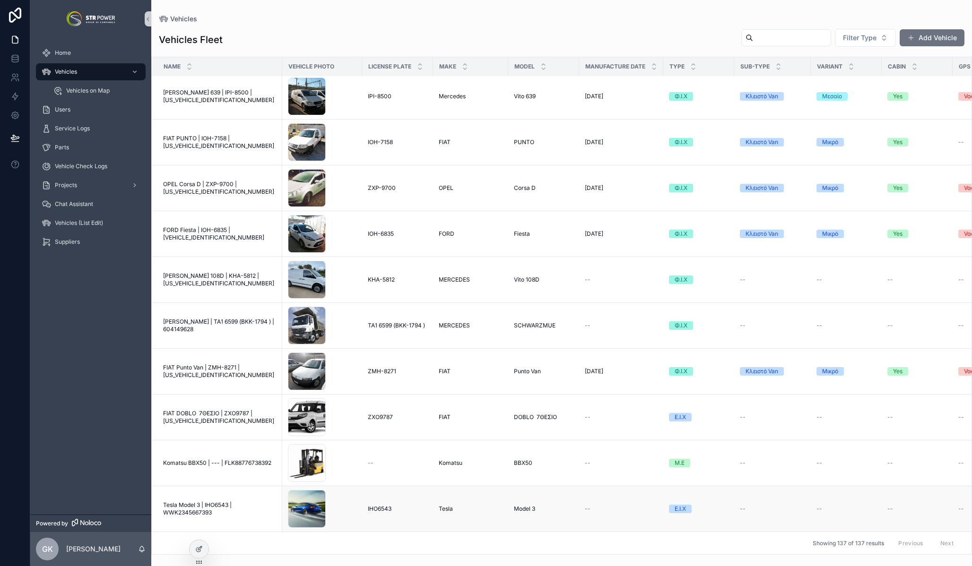
click at [213, 504] on span "Tesla Model 3 | IHO6543 | WWK2345667393" at bounding box center [219, 509] width 113 height 15
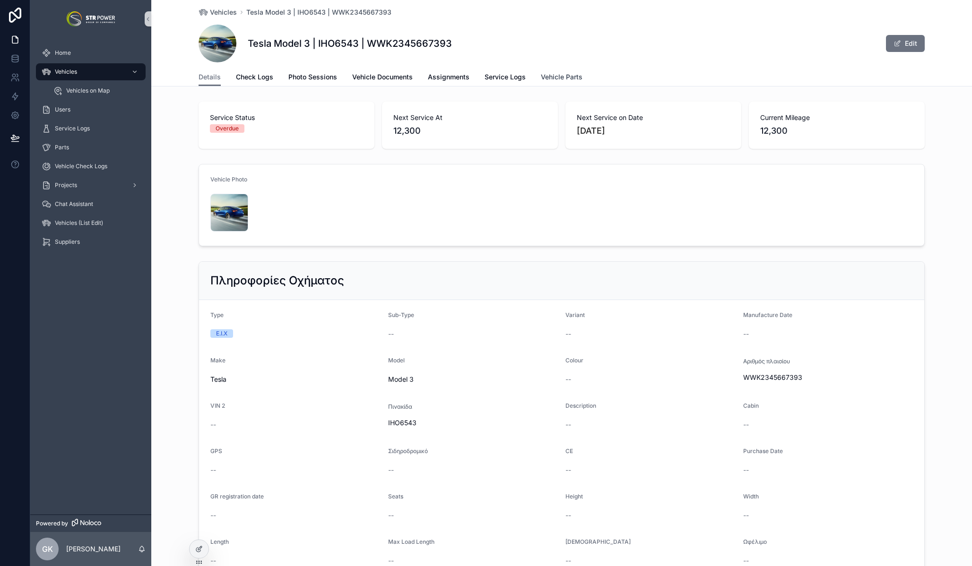
click at [556, 77] on span "Vehicle Parts" at bounding box center [562, 76] width 42 height 9
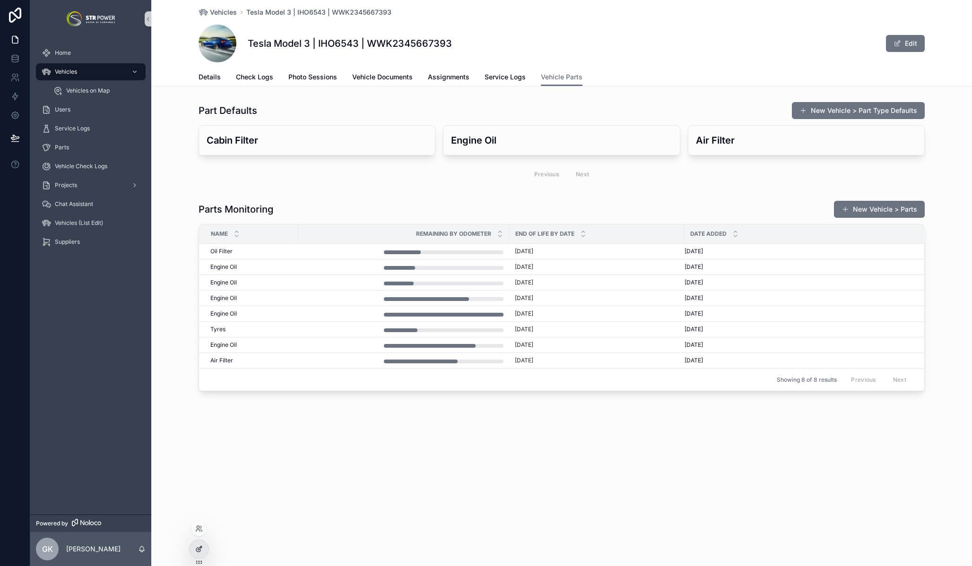
click at [208, 547] on div at bounding box center [199, 549] width 19 height 18
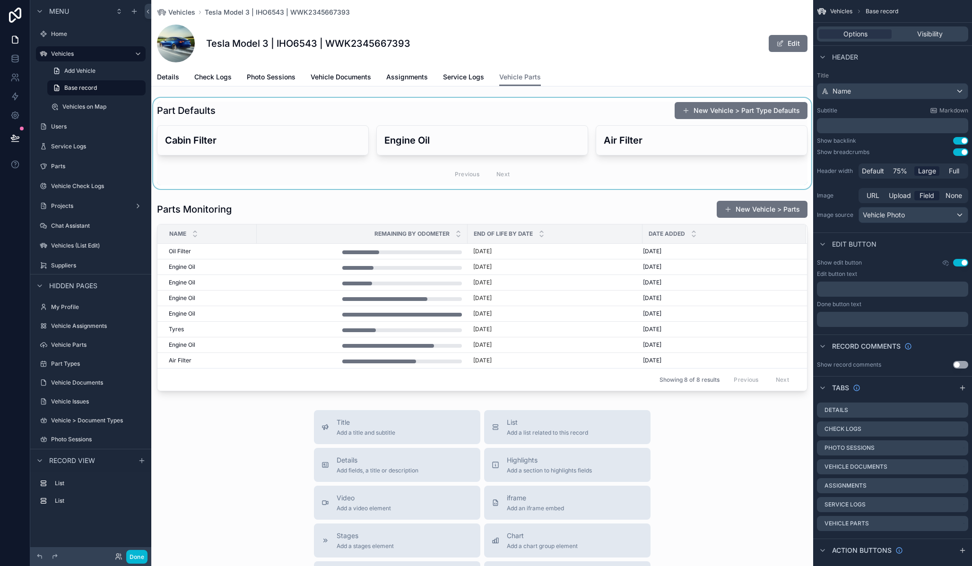
click at [438, 119] on div "scrollable content" at bounding box center [482, 143] width 662 height 91
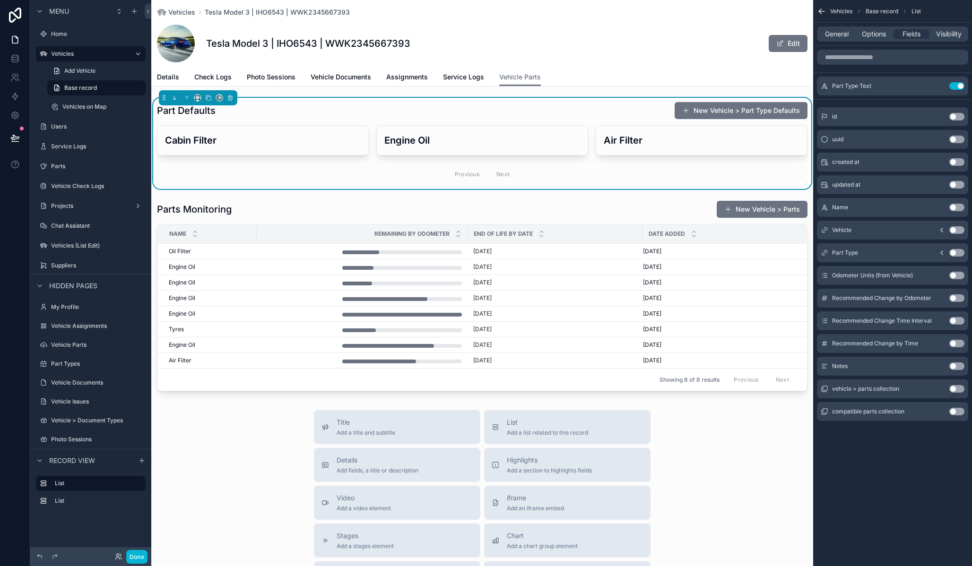
click at [955, 254] on button "Use setting" at bounding box center [956, 253] width 15 height 8
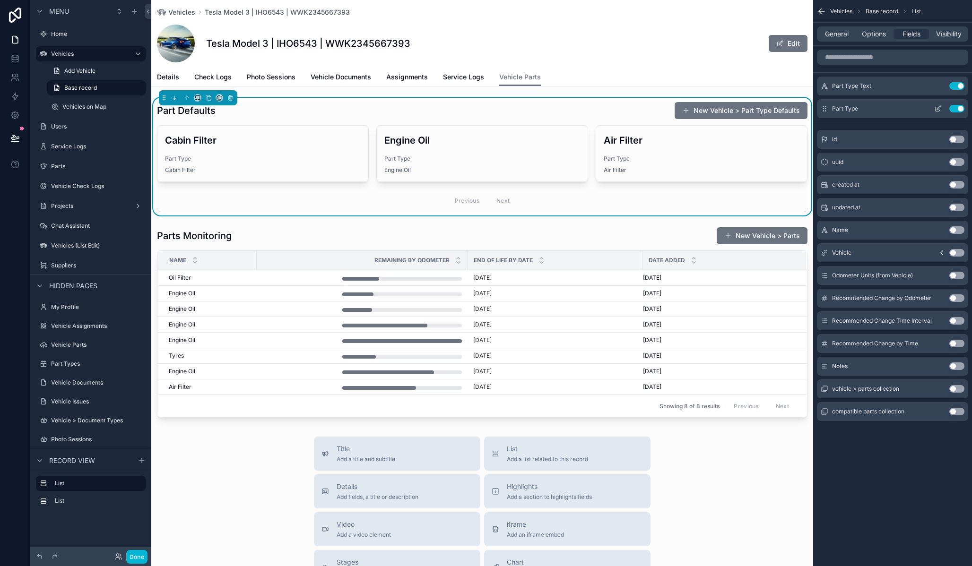
click at [956, 109] on button "Use setting" at bounding box center [956, 109] width 15 height 8
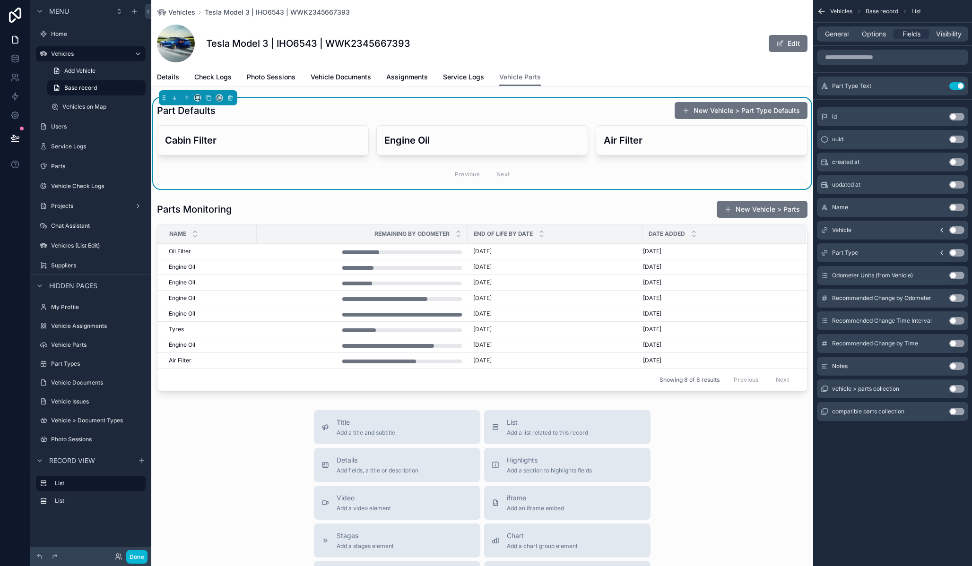
click at [957, 411] on button "Use setting" at bounding box center [956, 412] width 15 height 8
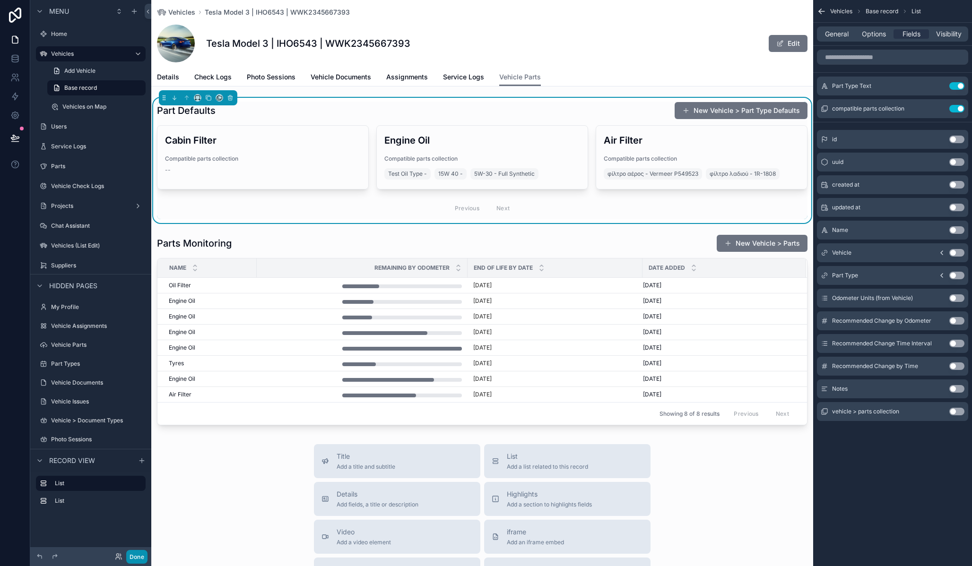
click at [141, 557] on button "Done" at bounding box center [136, 557] width 21 height 14
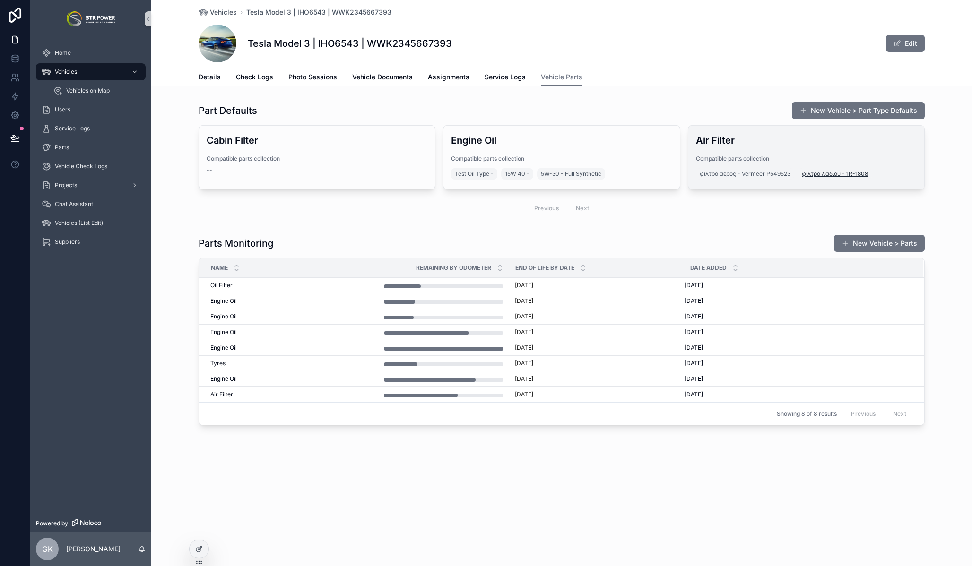
click at [815, 175] on span "φίλτρο λαδιού - 1R-1808" at bounding box center [835, 174] width 66 height 8
click at [934, 156] on div "Part Defaults New Vehicle > Part Type Defaults Cabin Filter Compatible parts co…" at bounding box center [561, 160] width 821 height 125
click at [755, 131] on div "Air Filter Compatible parts collection φίλτρο αέρος - Vermeer P549523 φίλτρο λα…" at bounding box center [806, 157] width 236 height 63
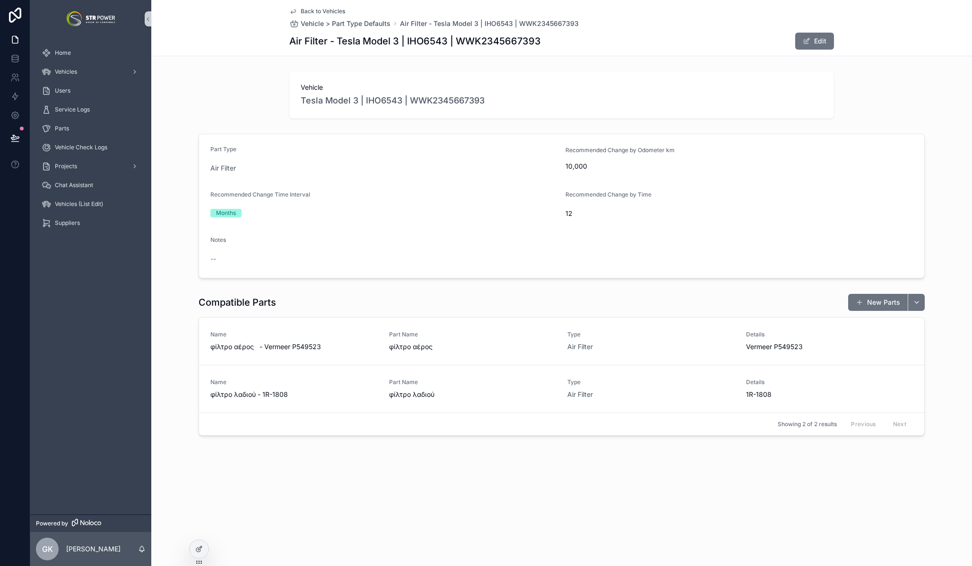
click at [321, 9] on span "Back to Vehicles" at bounding box center [323, 12] width 44 height 8
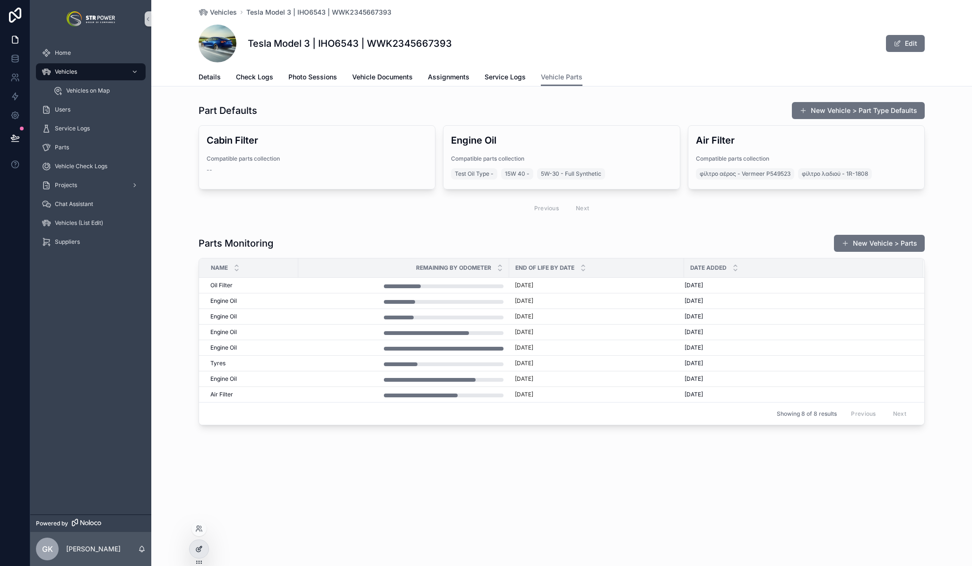
click at [199, 551] on icon at bounding box center [199, 550] width 8 height 8
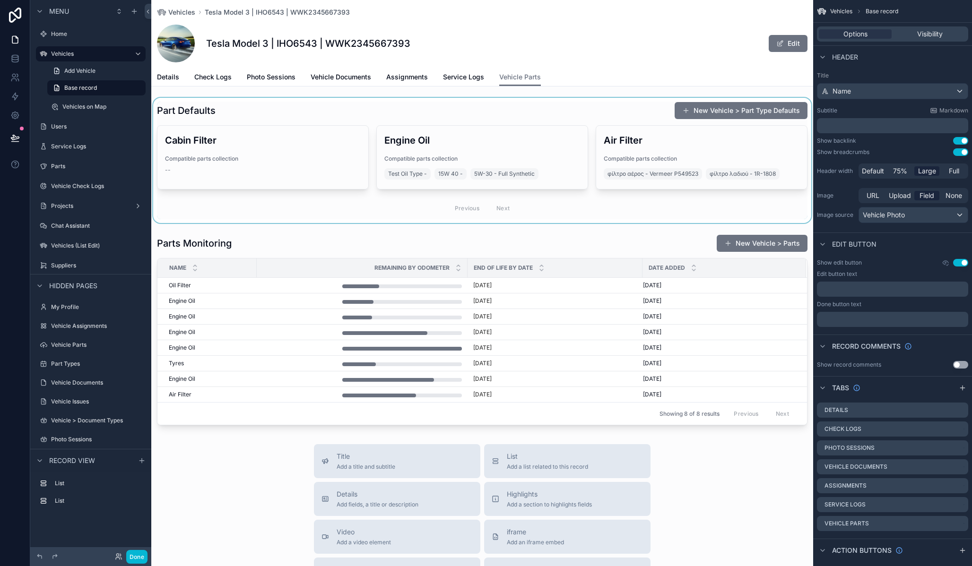
click at [585, 112] on div "scrollable content" at bounding box center [482, 160] width 662 height 125
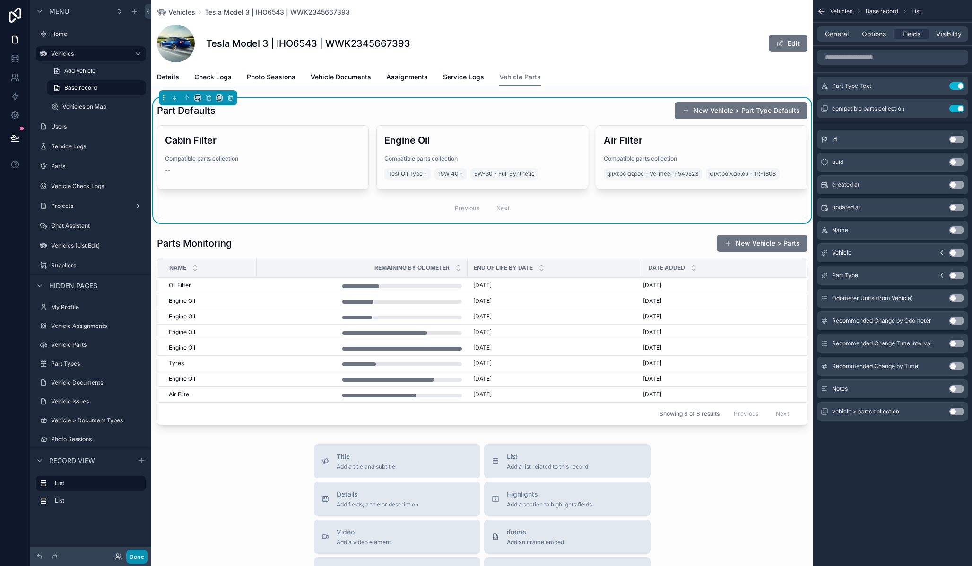
click at [139, 556] on button "Done" at bounding box center [136, 557] width 21 height 14
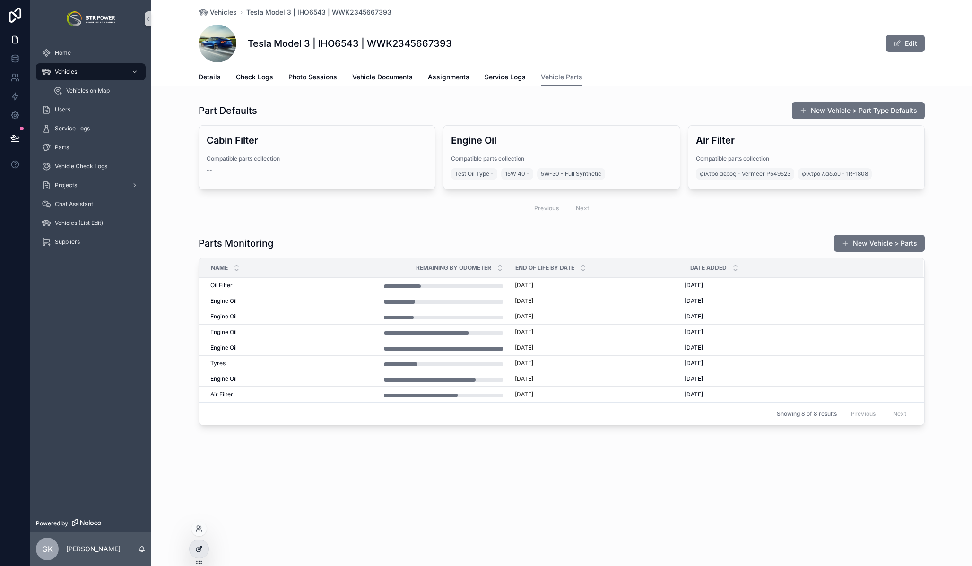
click at [201, 552] on icon at bounding box center [199, 550] width 8 height 8
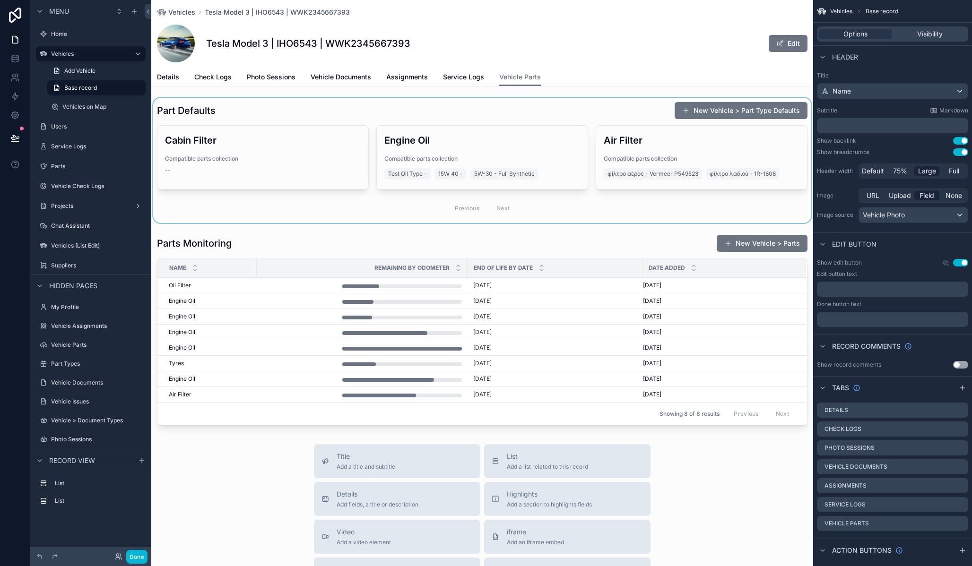
click at [563, 113] on div "scrollable content" at bounding box center [482, 160] width 662 height 125
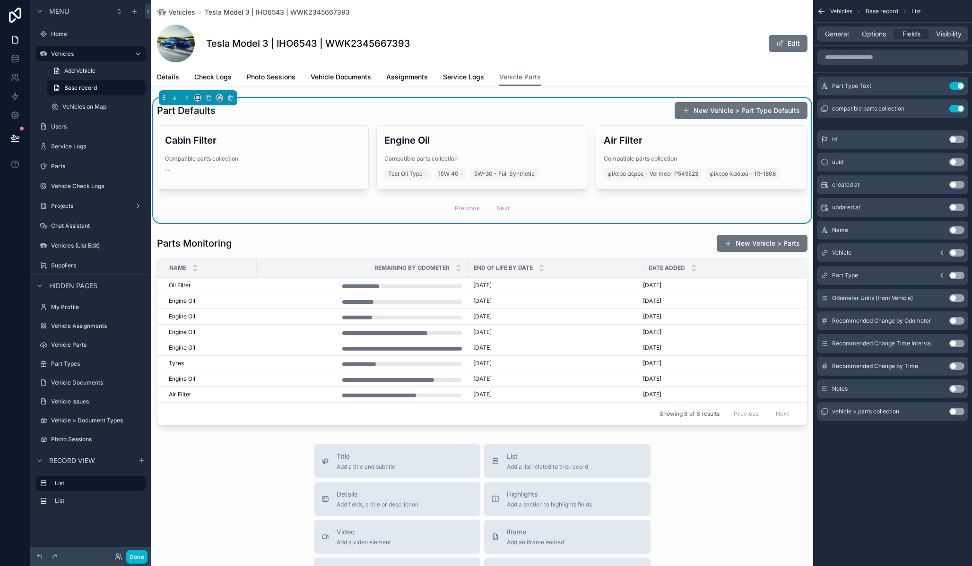
click at [441, 109] on div "Part Defaults New Vehicle > Part Type Defaults" at bounding box center [482, 111] width 651 height 18
click at [570, 68] on div "Vehicles Tesla Model 3 | IHO6543 | WWK2345667393 Tesla Model 3 | IHO6543 | WWK2…" at bounding box center [482, 43] width 662 height 87
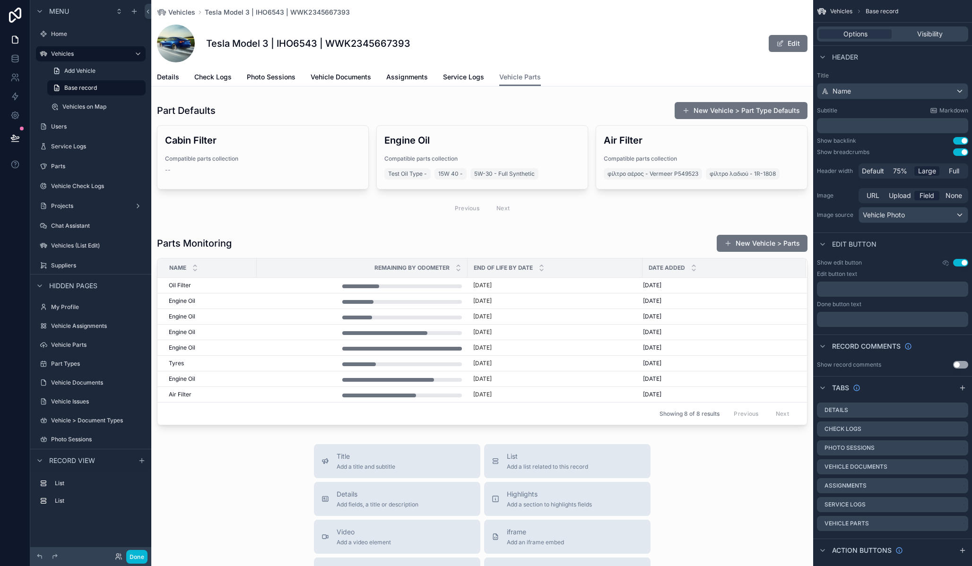
click at [595, 61] on div "Tesla Model 3 | IHO6543 | WWK2345667393 Edit" at bounding box center [482, 44] width 651 height 38
click at [549, 104] on div "scrollable content" at bounding box center [482, 160] width 662 height 125
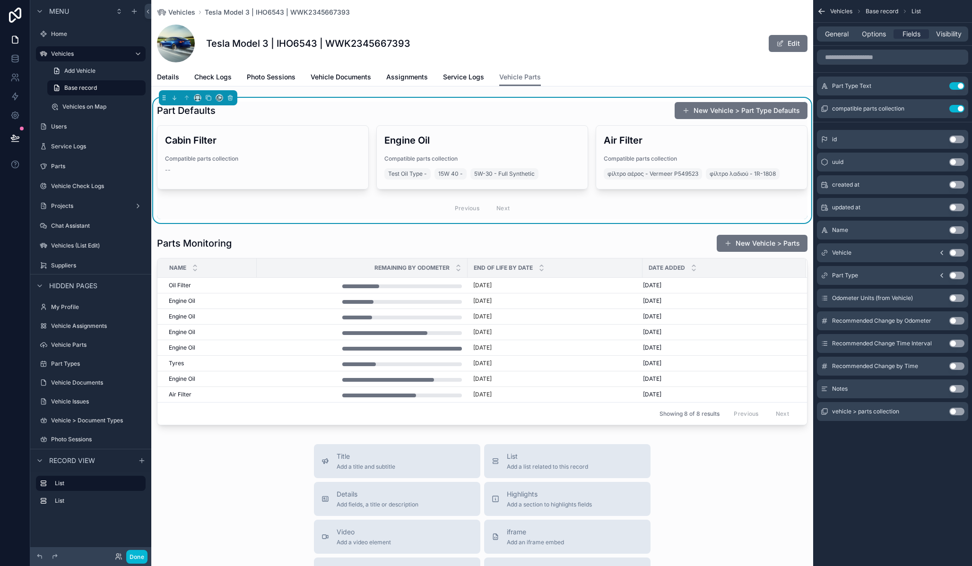
click at [959, 321] on button "Use setting" at bounding box center [956, 321] width 15 height 8
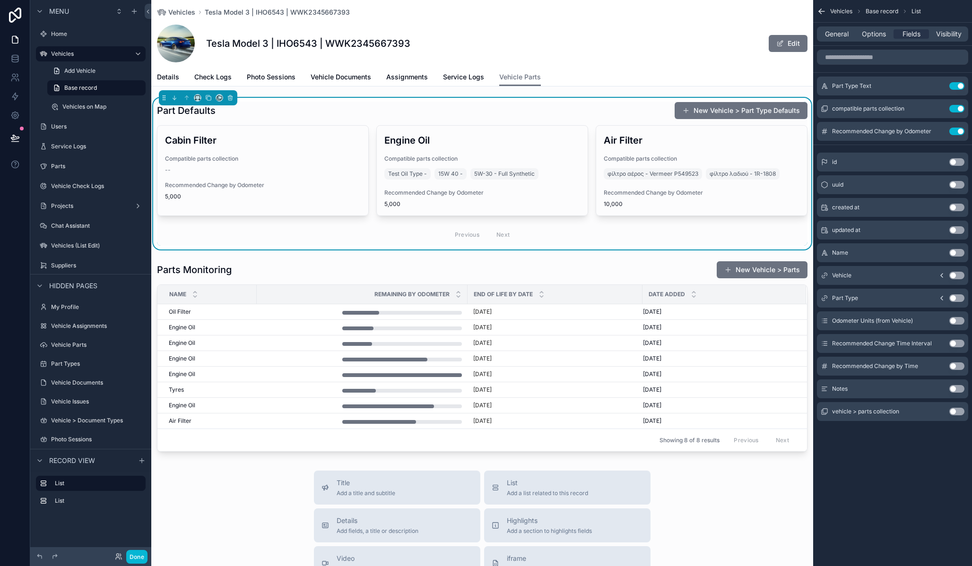
click at [958, 343] on button "Use setting" at bounding box center [956, 344] width 15 height 8
click at [958, 325] on button "Use setting" at bounding box center [956, 321] width 15 height 8
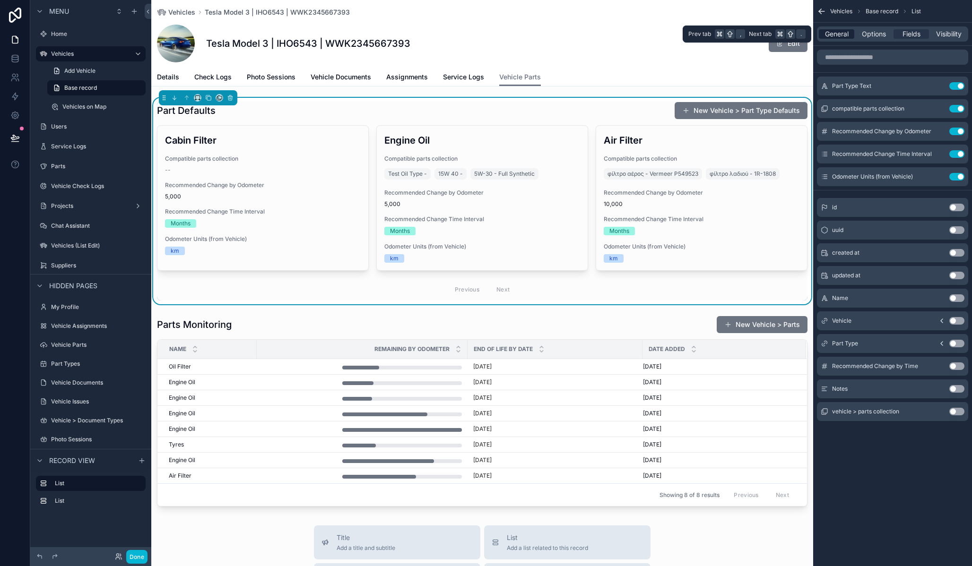
click at [831, 32] on span "General" at bounding box center [837, 33] width 24 height 9
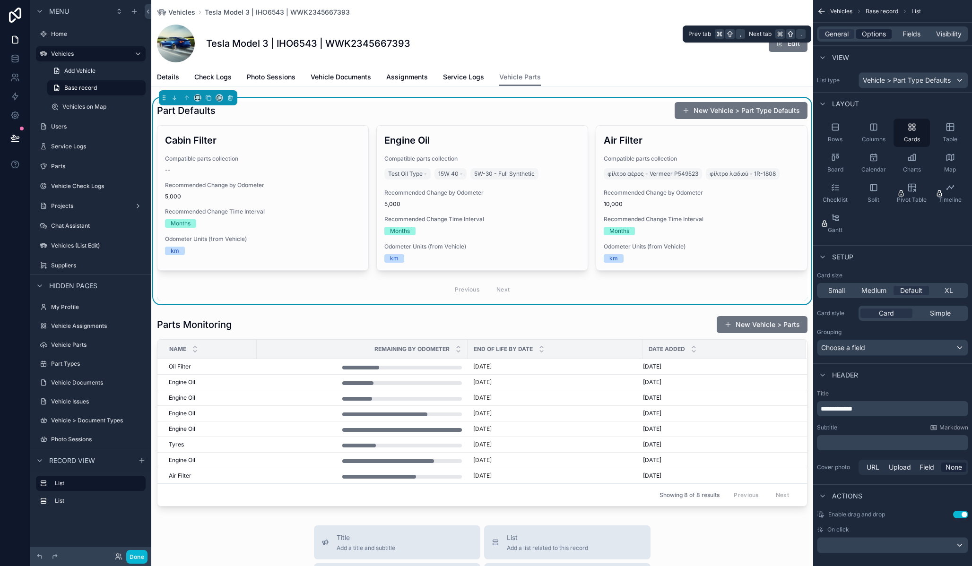
click at [883, 34] on span "Options" at bounding box center [874, 33] width 24 height 9
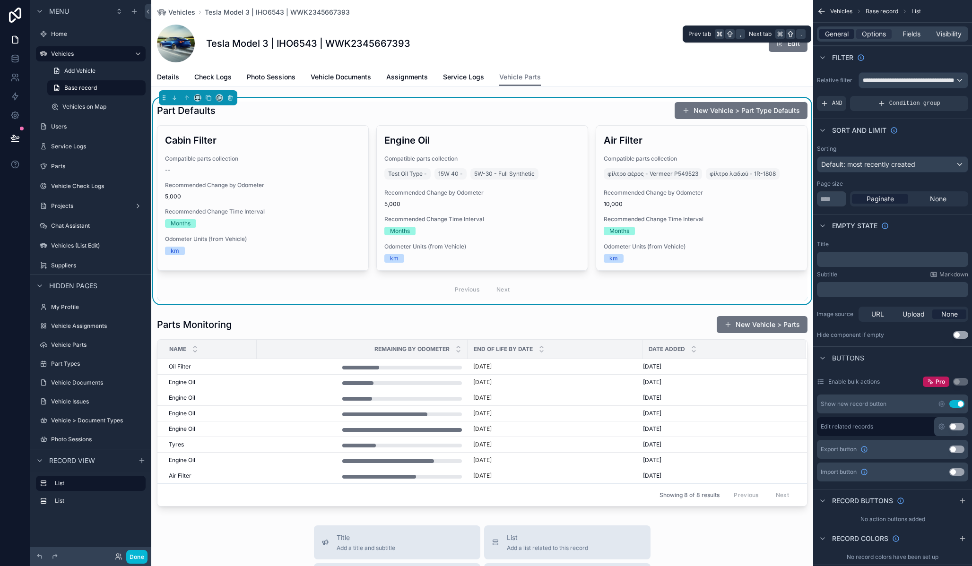
click at [838, 34] on span "General" at bounding box center [837, 33] width 24 height 9
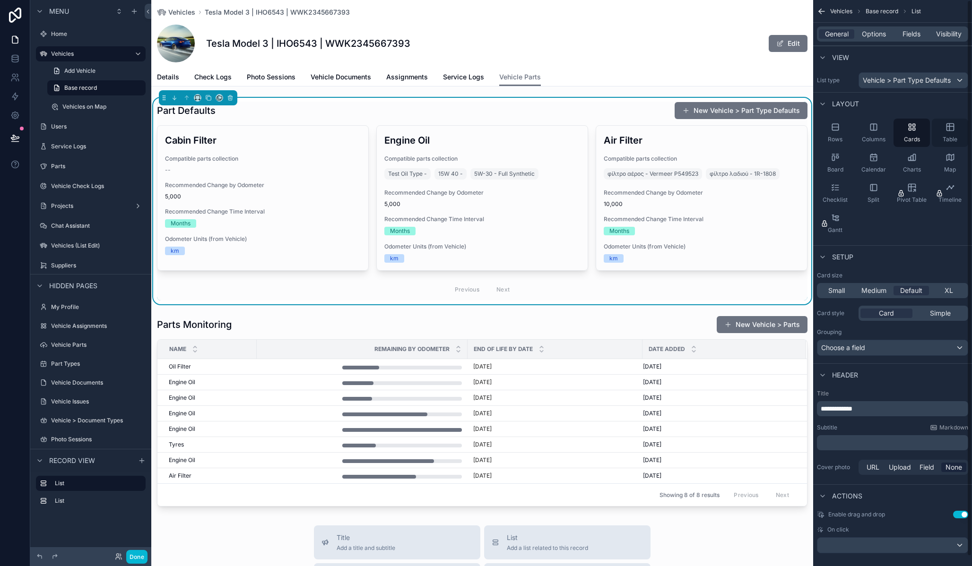
click at [948, 136] on span "Table" at bounding box center [950, 140] width 15 height 8
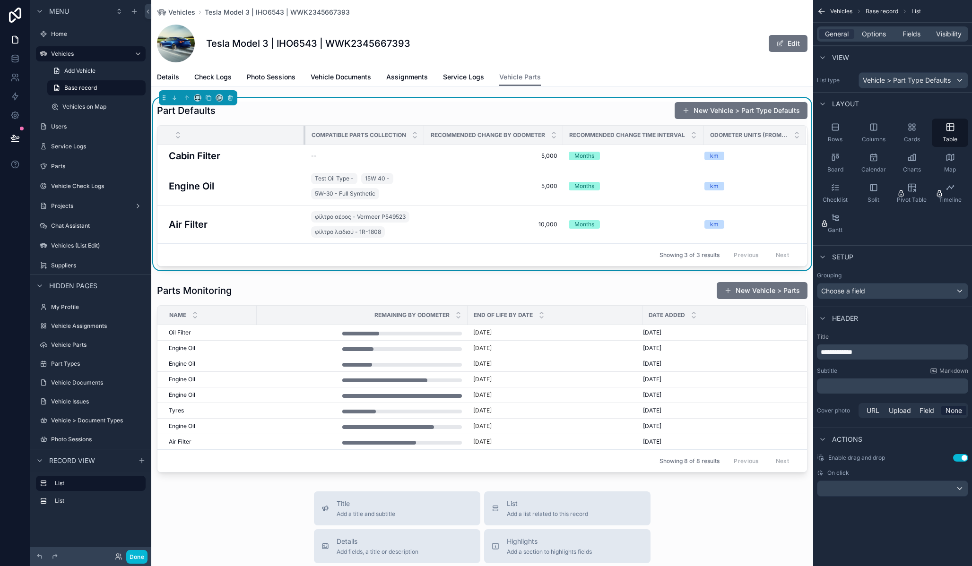
drag, startPoint x: 700, startPoint y: 134, endPoint x: 304, endPoint y: 130, distance: 396.2
click at [304, 130] on div "scrollable content" at bounding box center [306, 135] width 4 height 19
click at [329, 275] on div "Part Defaults New Vehicle > Part Type Defaults Compatible parts collection Reco…" at bounding box center [482, 287] width 662 height 379
click at [601, 55] on div "Tesla Model 3 | IHO6543 | WWK2345667393 Edit" at bounding box center [482, 44] width 651 height 38
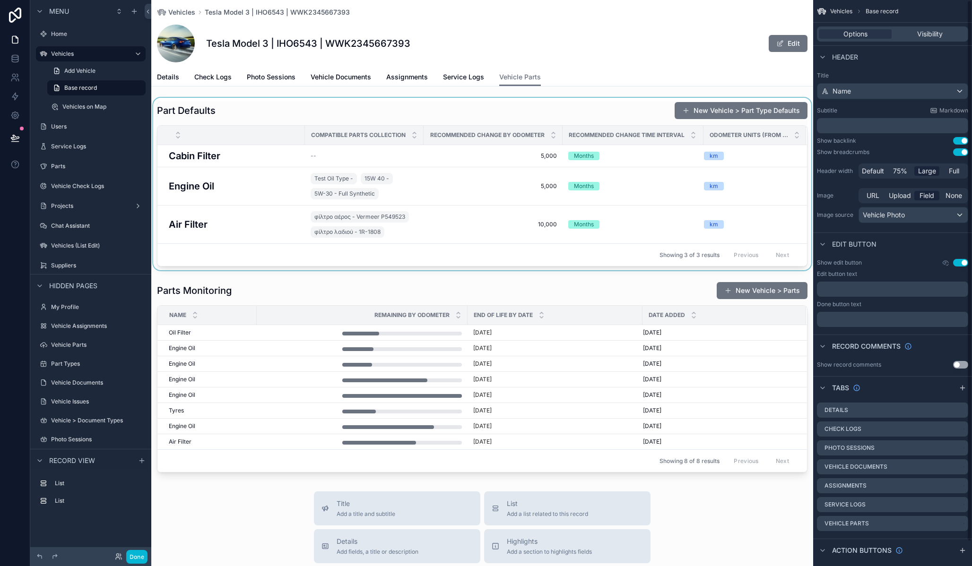
click at [555, 118] on div "scrollable content" at bounding box center [482, 184] width 662 height 173
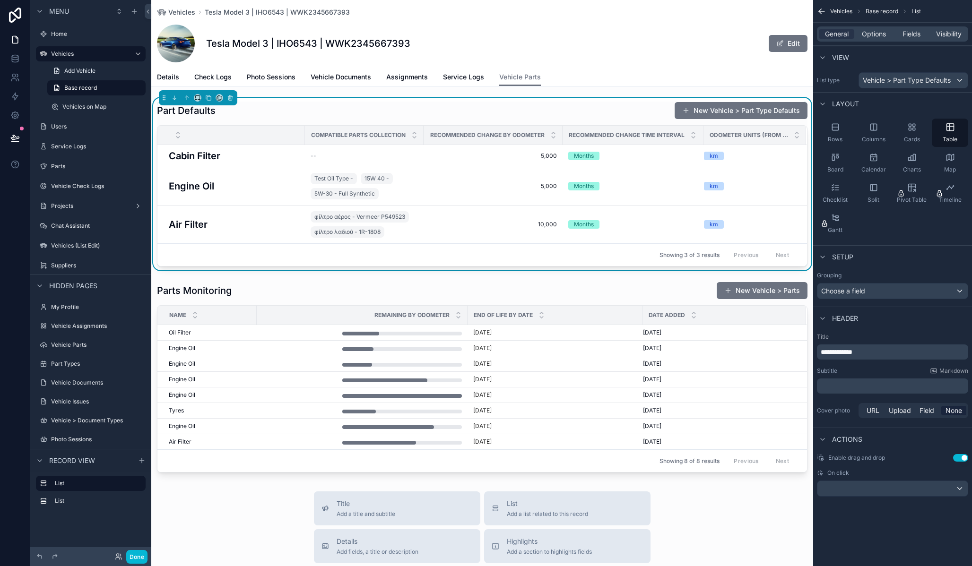
click at [299, 114] on div "Part Defaults New Vehicle > Part Type Defaults" at bounding box center [482, 111] width 651 height 18
click at [910, 38] on span "Fields" at bounding box center [911, 33] width 18 height 9
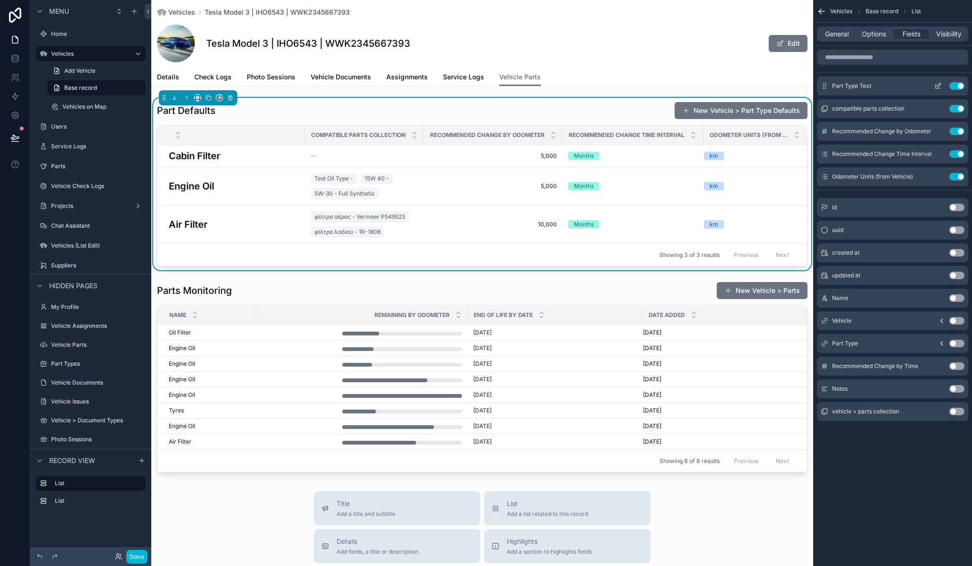
click at [937, 86] on icon "scrollable content" at bounding box center [938, 86] width 8 height 8
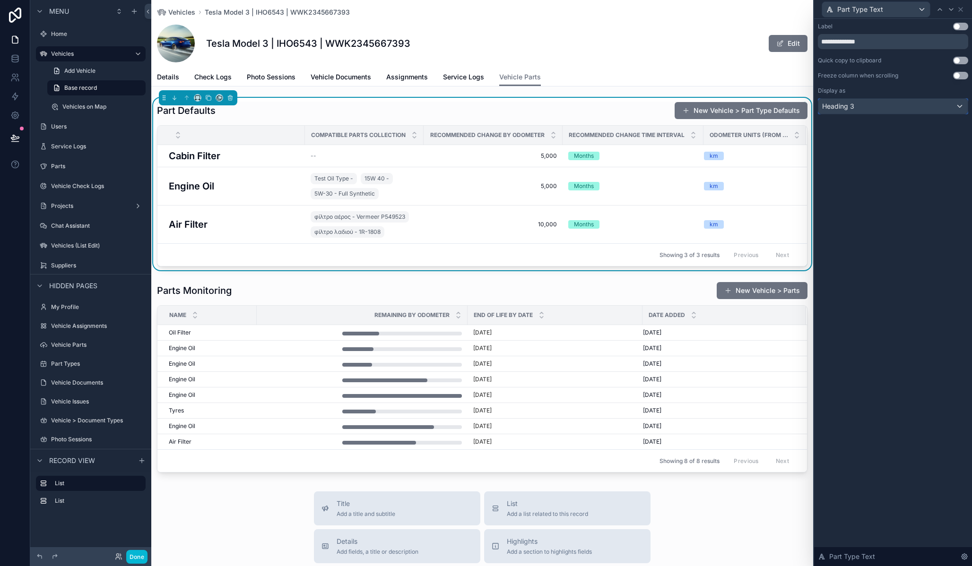
click at [925, 108] on div "Heading 3" at bounding box center [892, 106] width 149 height 15
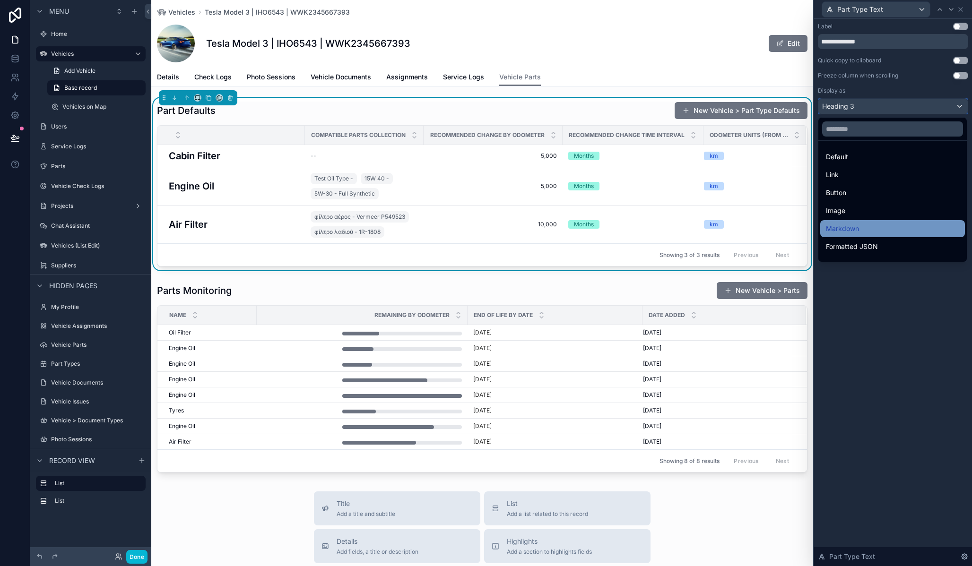
scroll to position [103, 0]
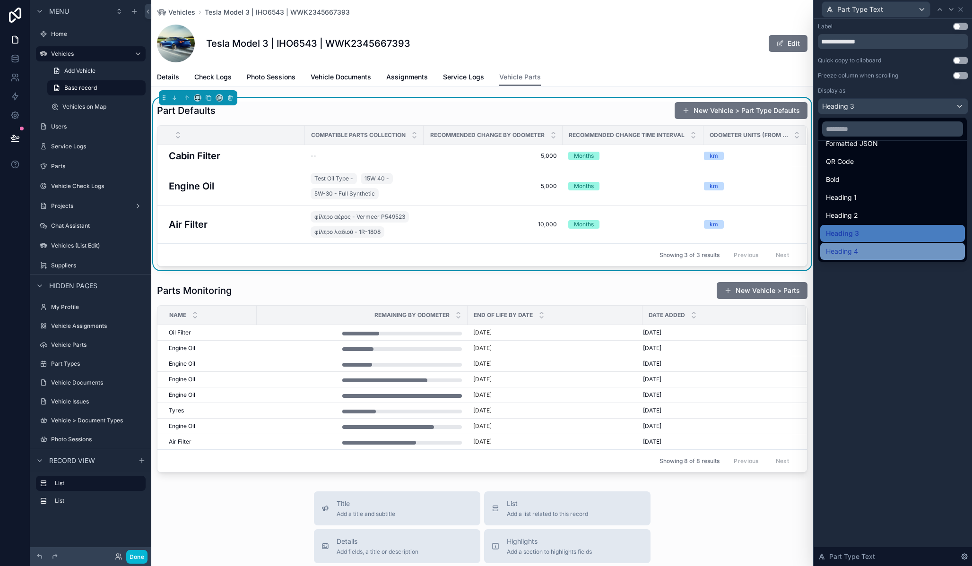
click at [852, 248] on span "Heading 4" at bounding box center [842, 251] width 32 height 11
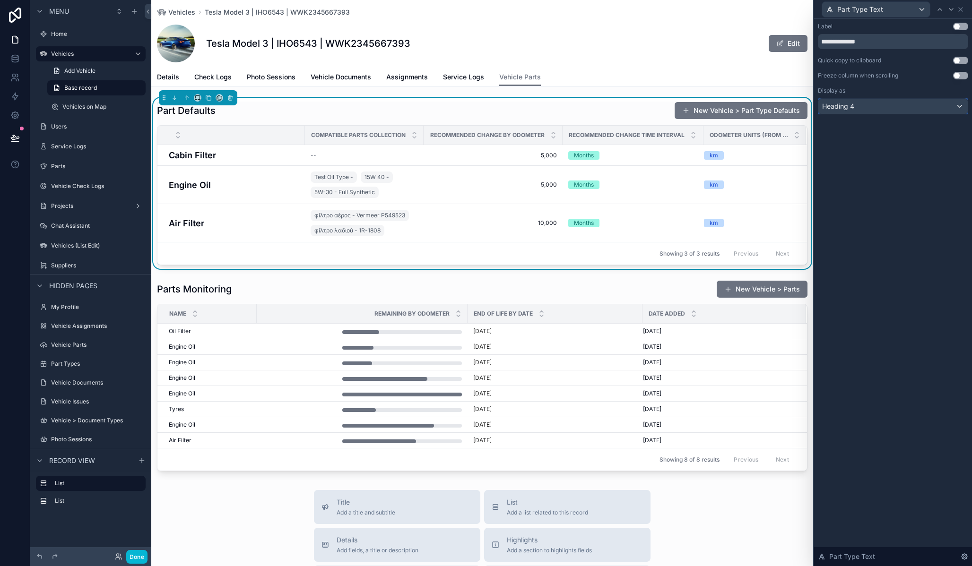
click at [870, 102] on div "Heading 4" at bounding box center [892, 106] width 149 height 15
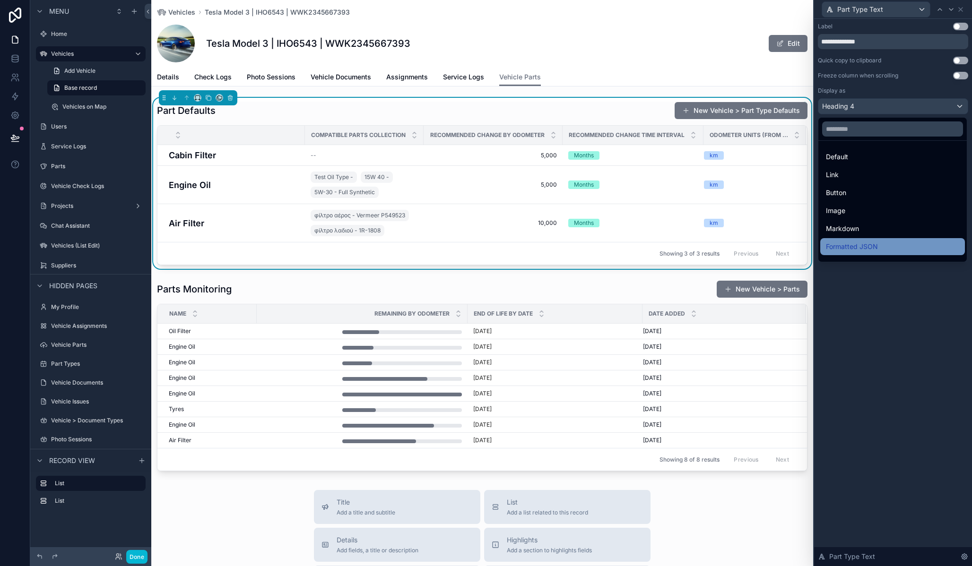
drag, startPoint x: 852, startPoint y: 190, endPoint x: 874, endPoint y: 250, distance: 63.9
click at [874, 250] on ul "Default Link Button Image Markdown Formatted JSON QR Code Bold Heading 1 Headin…" at bounding box center [892, 201] width 148 height 121
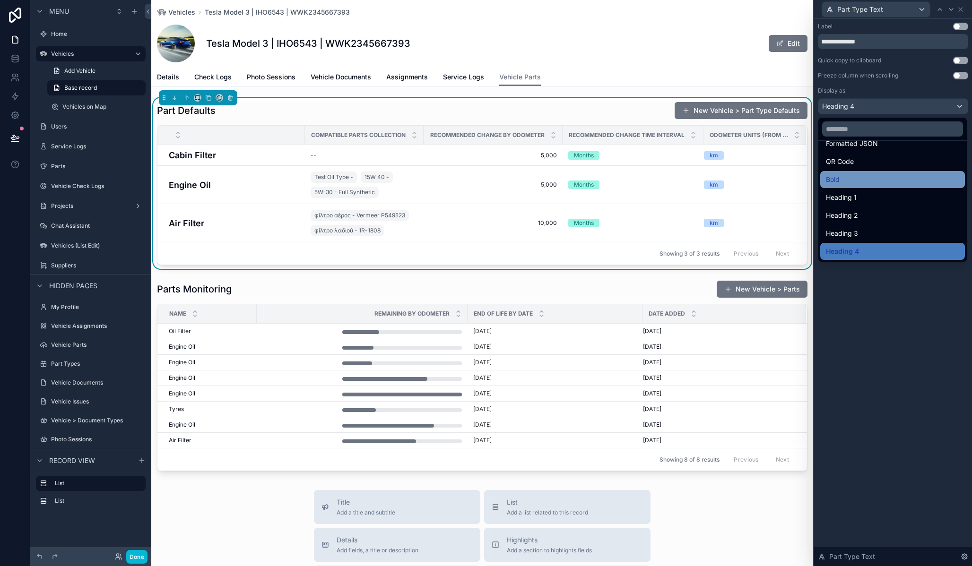
click at [851, 183] on div "Bold" at bounding box center [892, 179] width 133 height 11
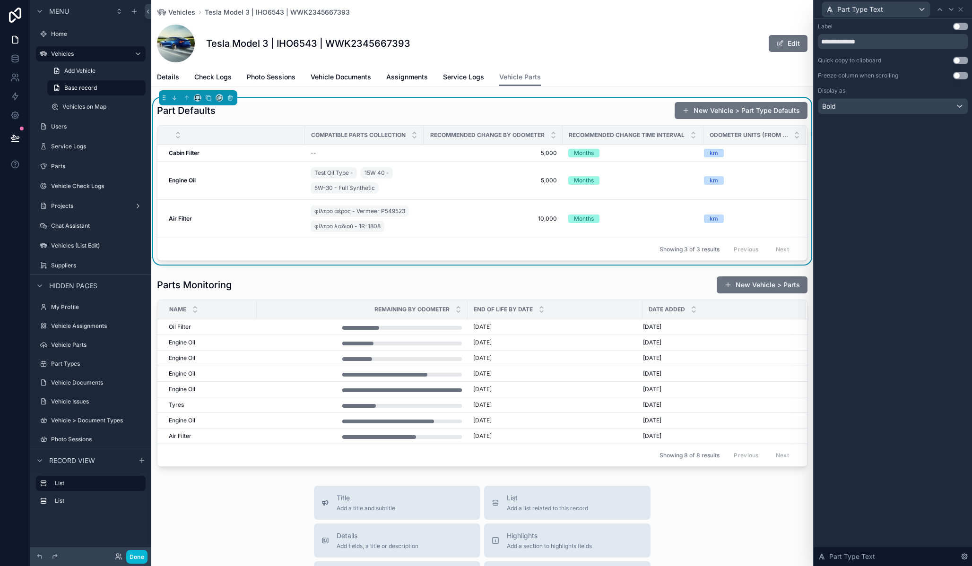
click at [958, 27] on button "Use setting" at bounding box center [960, 27] width 15 height 8
click at [960, 9] on icon at bounding box center [961, 10] width 4 height 4
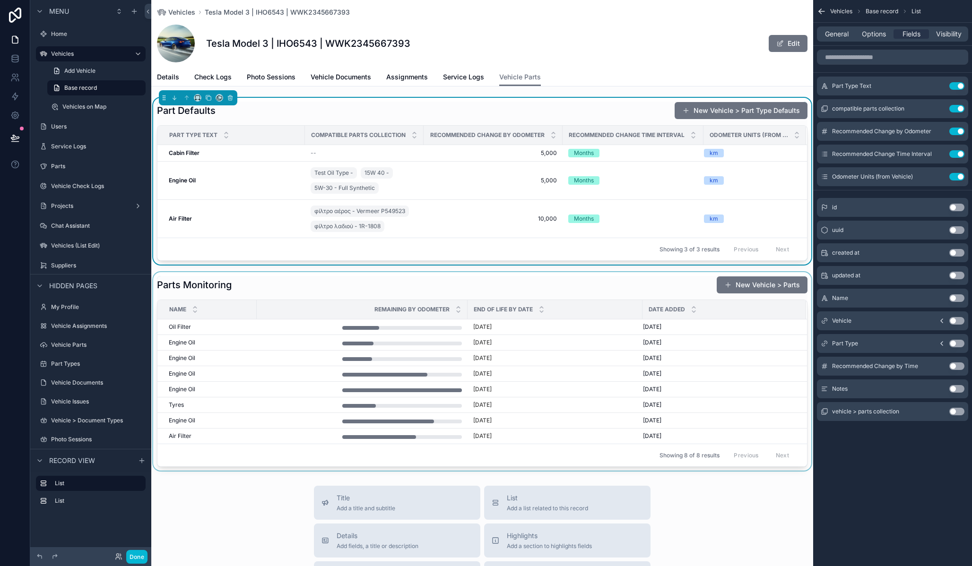
click at [677, 281] on div "scrollable content" at bounding box center [482, 371] width 662 height 199
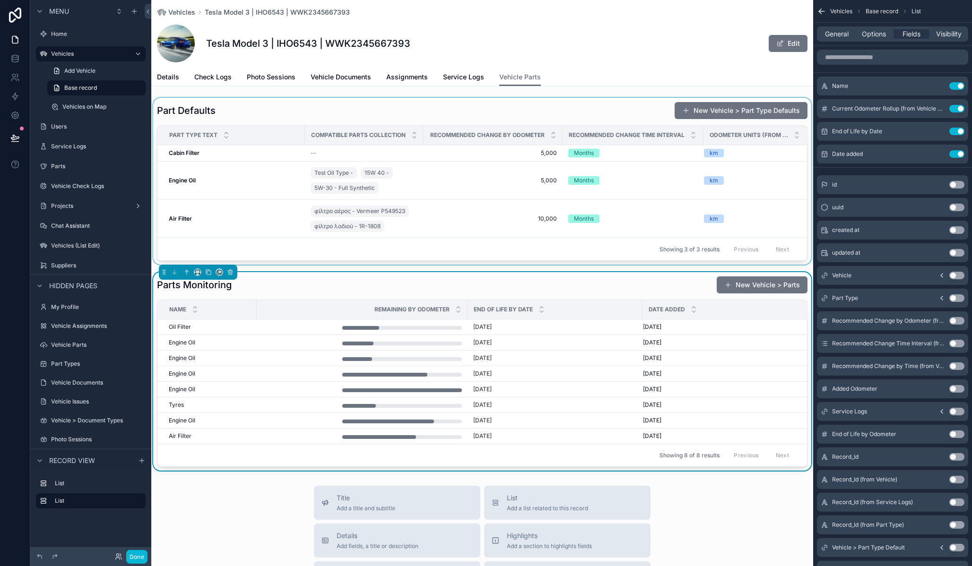
click at [604, 109] on div "scrollable content" at bounding box center [482, 181] width 662 height 167
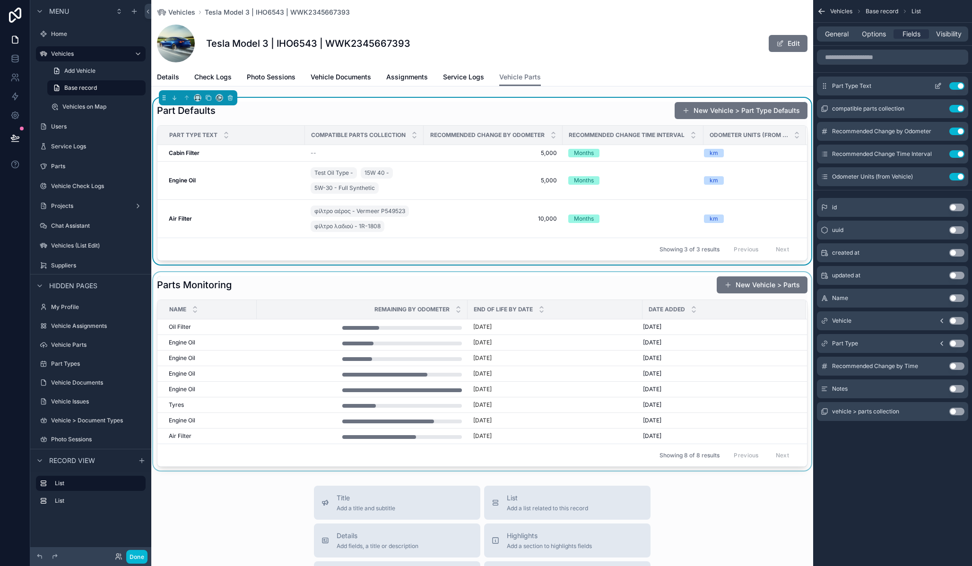
click at [937, 87] on icon "scrollable content" at bounding box center [938, 86] width 8 height 8
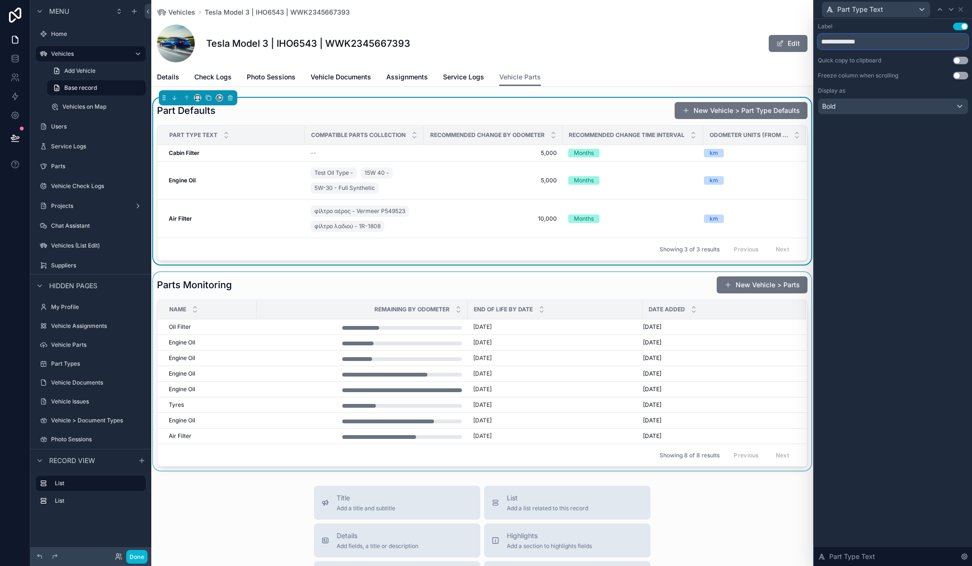
drag, startPoint x: 894, startPoint y: 42, endPoint x: 857, endPoint y: 43, distance: 37.4
click at [857, 43] on input "**********" at bounding box center [893, 41] width 150 height 15
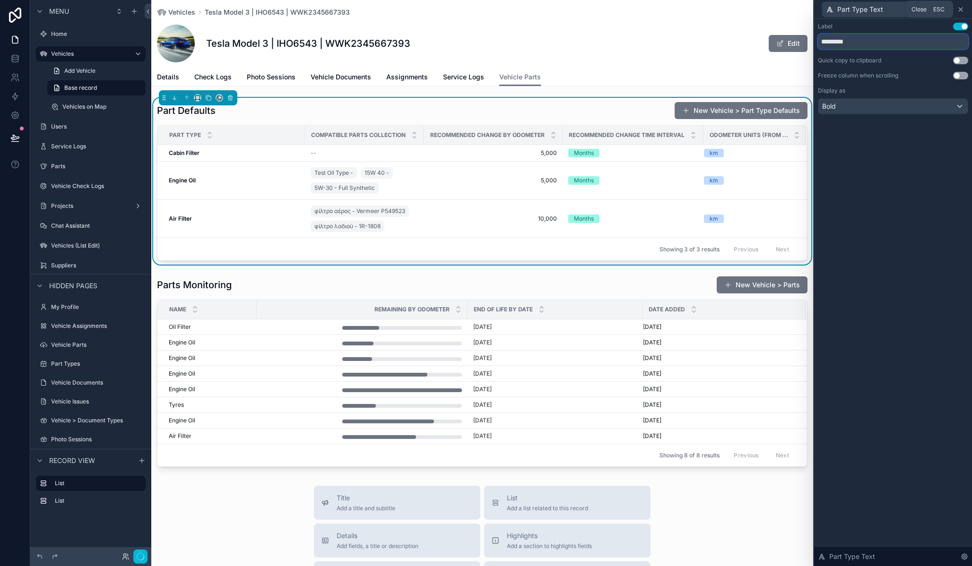
type input "*********"
click at [963, 8] on icon at bounding box center [961, 10] width 8 height 8
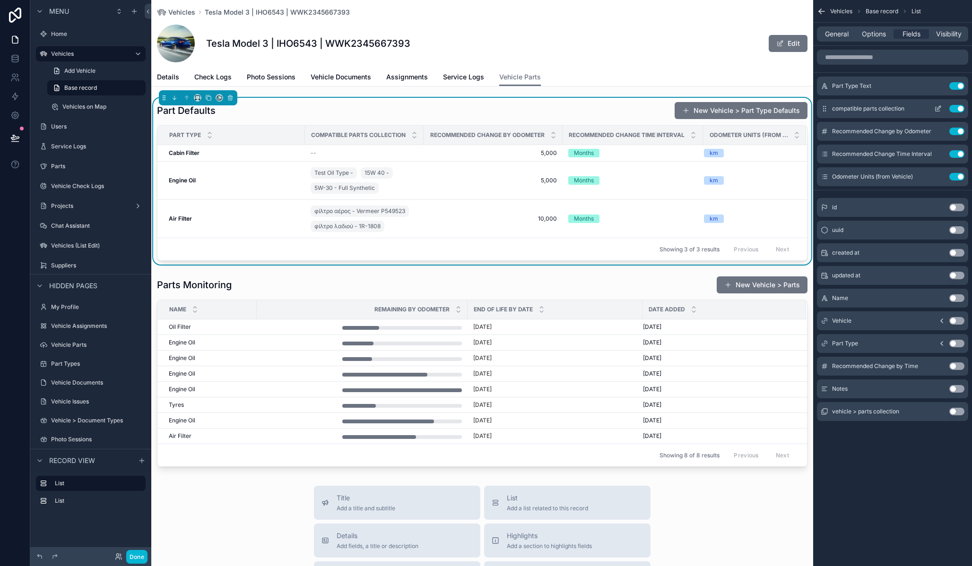
click at [939, 108] on icon "scrollable content" at bounding box center [939, 108] width 4 height 4
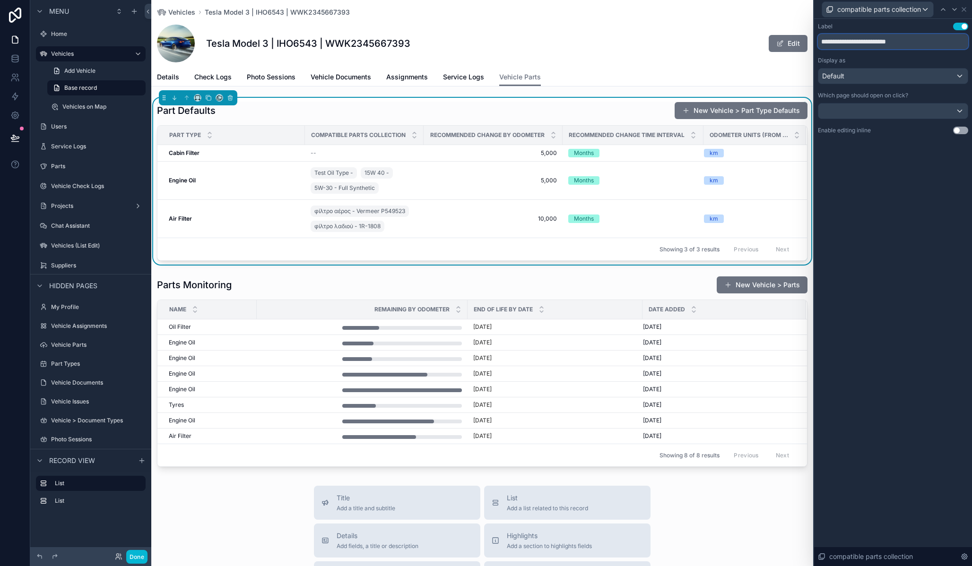
drag, startPoint x: 918, startPoint y: 41, endPoint x: 877, endPoint y: 41, distance: 41.1
click at [877, 41] on input "**********" at bounding box center [893, 41] width 150 height 15
type input "**********"
click at [954, 11] on icon at bounding box center [955, 10] width 8 height 8
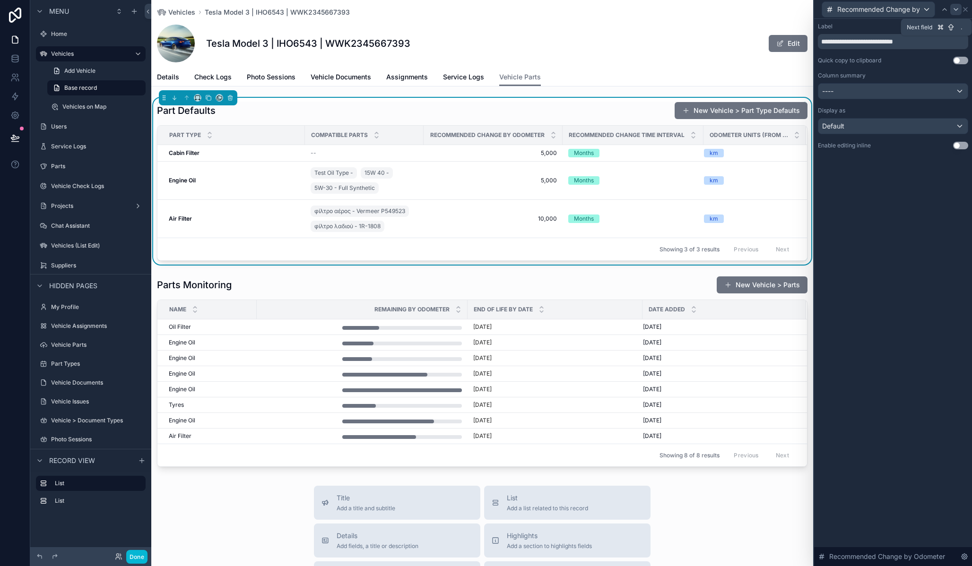
click at [954, 7] on icon at bounding box center [956, 10] width 8 height 8
click at [957, 9] on icon at bounding box center [956, 10] width 4 height 2
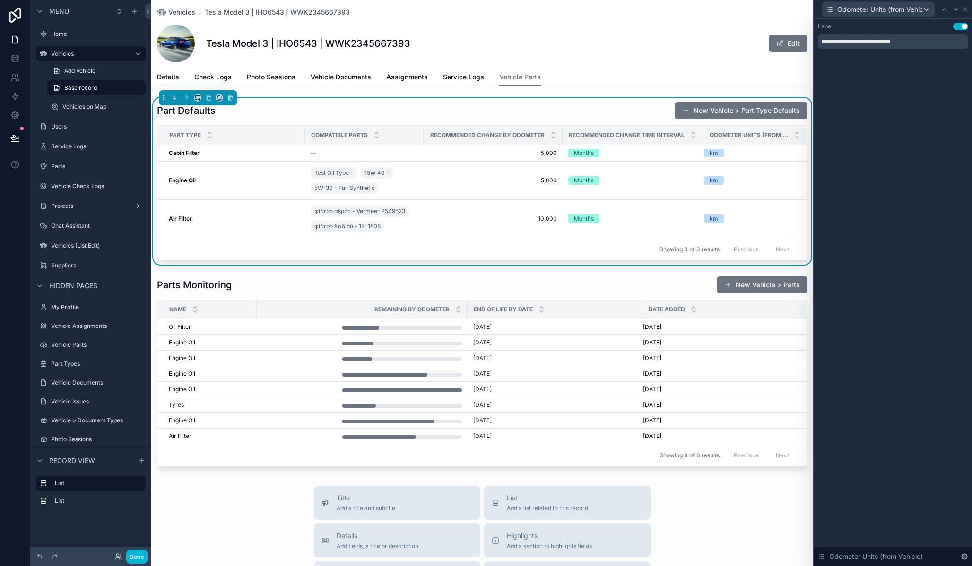
click at [715, 67] on div "Vehicles Tesla Model 3 | IHO6543 | WWK2345667393 Tesla Model 3 | IHO6543 | WWK2…" at bounding box center [482, 34] width 651 height 68
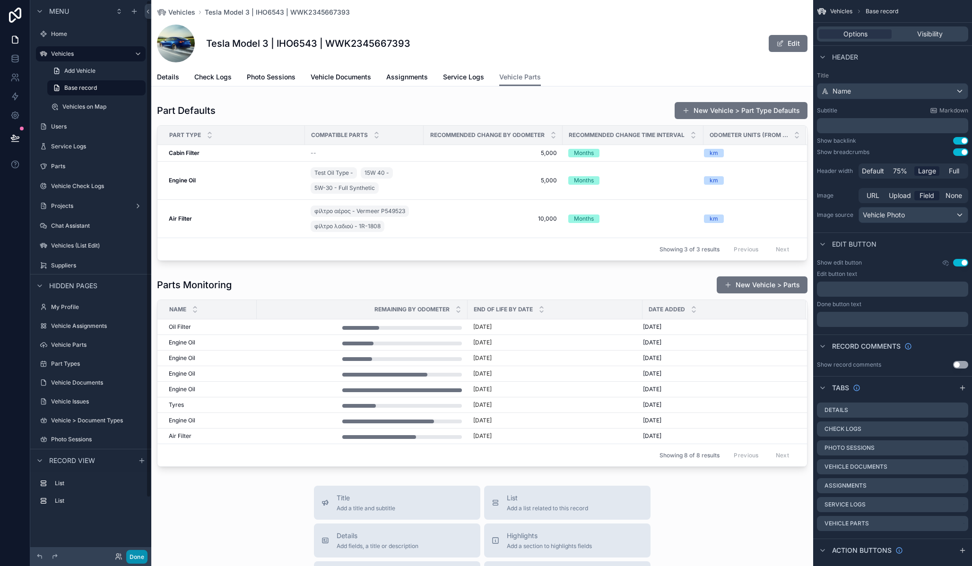
click at [142, 558] on button "Done" at bounding box center [136, 557] width 21 height 14
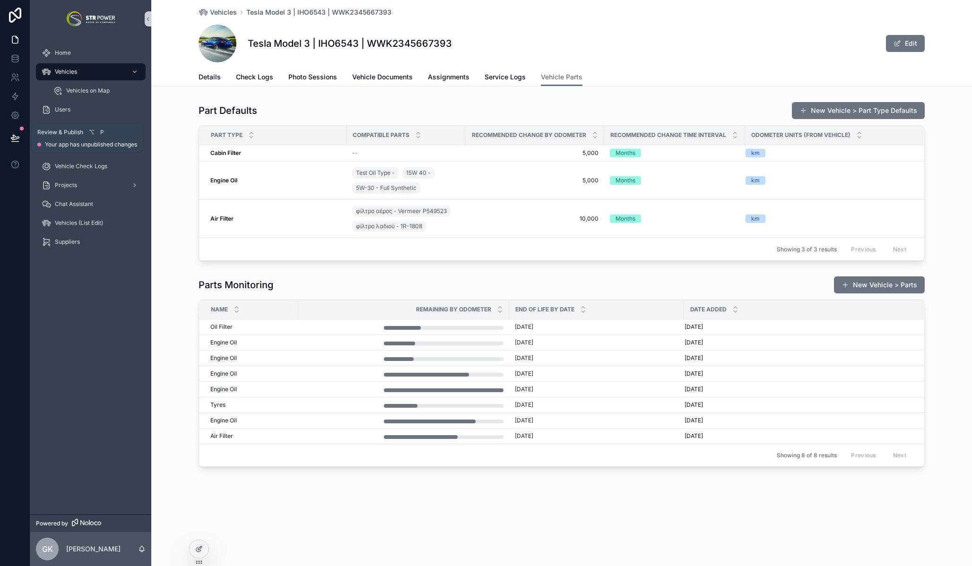
click at [10, 141] on icon at bounding box center [14, 137] width 9 height 9
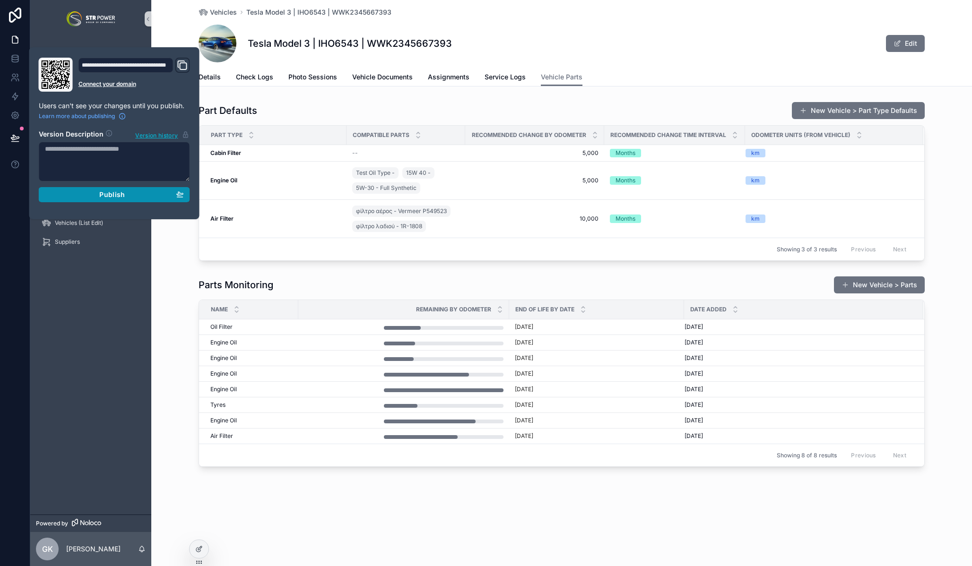
click at [138, 197] on div "Publish" at bounding box center [114, 195] width 139 height 9
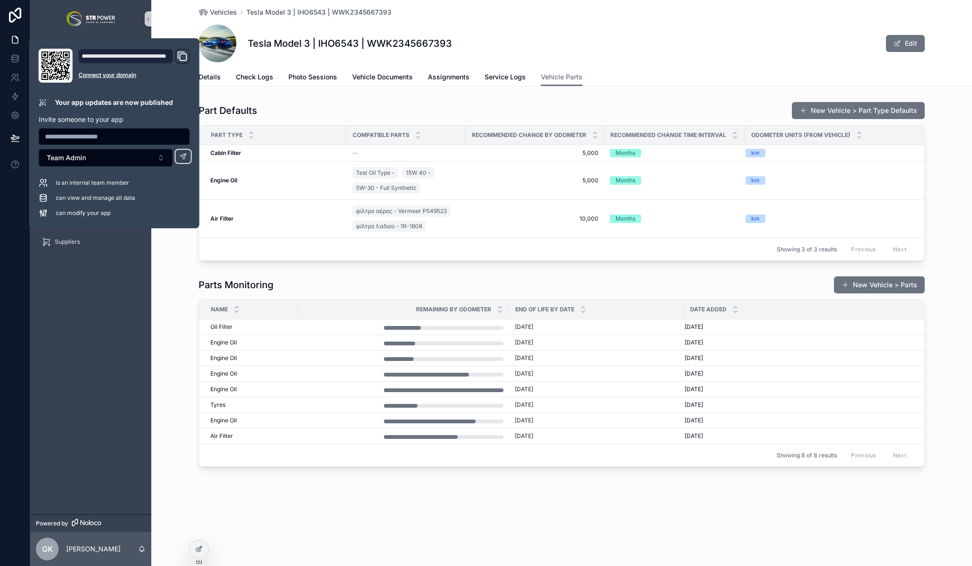
click at [397, 275] on div "Parts Monitoring New Vehicle > Parts Name Remaining by Odometer End of Life by …" at bounding box center [561, 371] width 821 height 199
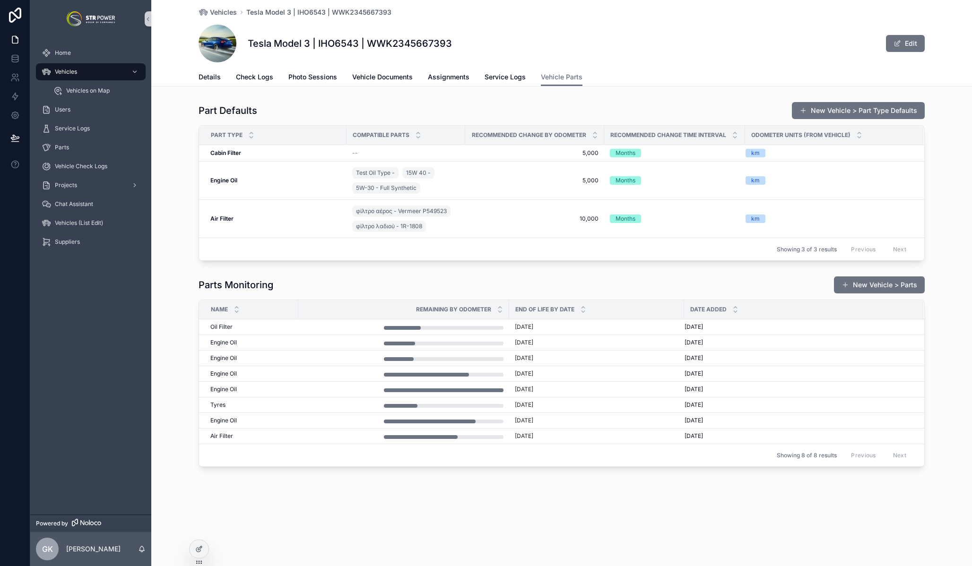
click at [674, 278] on div "Parts Monitoring New Vehicle > Parts" at bounding box center [562, 285] width 726 height 18
click at [393, 279] on div "Parts Monitoring New Vehicle > Parts" at bounding box center [562, 285] width 726 height 18
click at [516, 277] on div "Parts Monitoring New Vehicle > Parts" at bounding box center [562, 285] width 726 height 18
click at [511, 72] on span "Service Logs" at bounding box center [505, 76] width 41 height 9
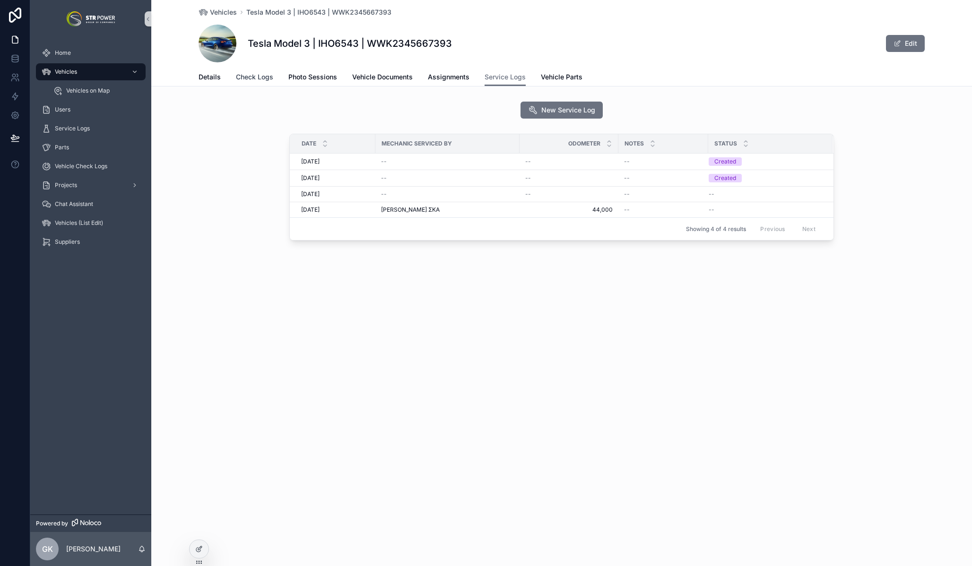
click at [258, 77] on span "Check Logs" at bounding box center [254, 76] width 37 height 9
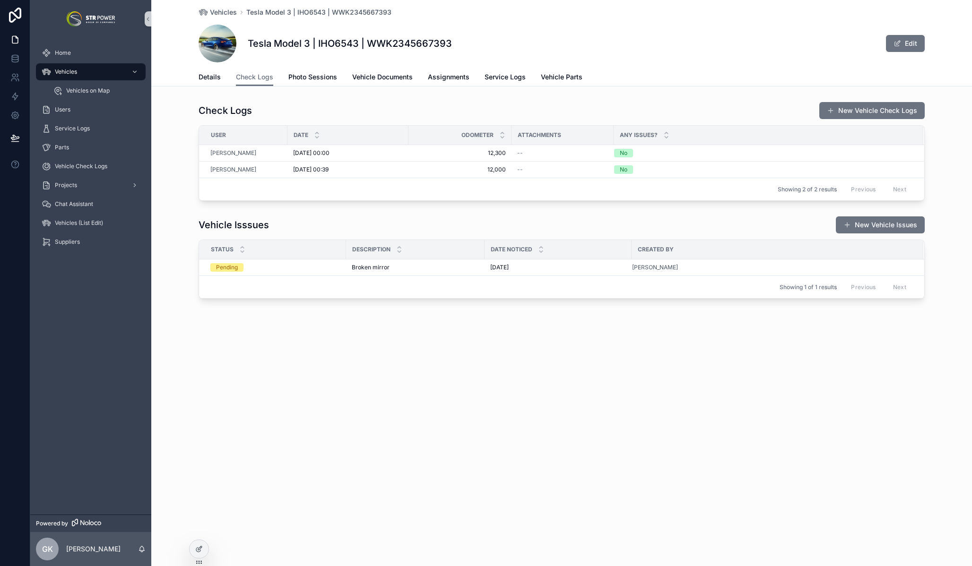
click at [502, 355] on div "Vehicles Tesla Model 3 | IHO6543 | WWK2345667393 Tesla Model 3 | IHO6543 | WWK2…" at bounding box center [561, 181] width 821 height 363
click at [726, 214] on div "Vehicle Isssues New Vehicle Issues Status Description Date Noticed Created By P…" at bounding box center [561, 257] width 821 height 90
click at [508, 77] on span "Service Logs" at bounding box center [505, 76] width 41 height 9
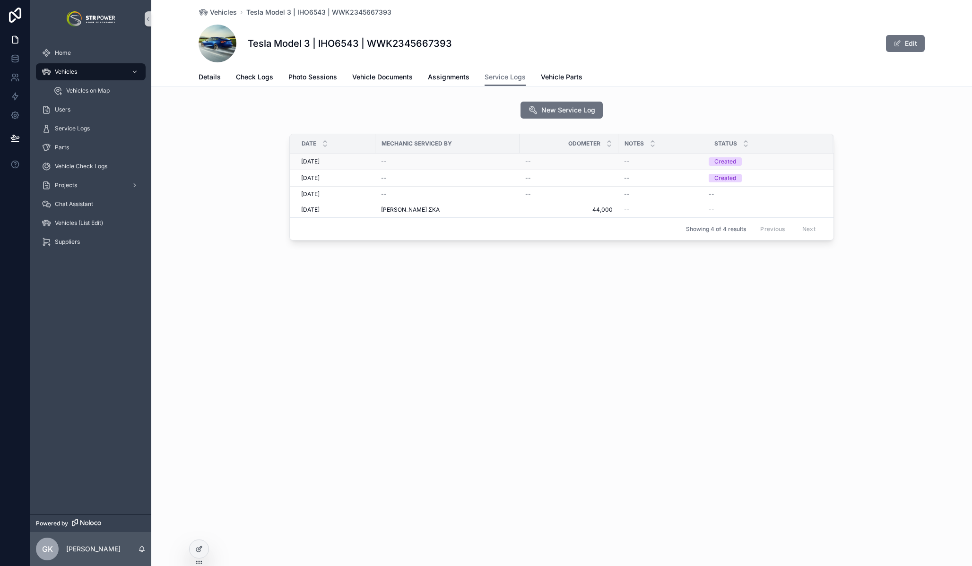
click at [549, 159] on div "--" at bounding box center [568, 162] width 87 height 8
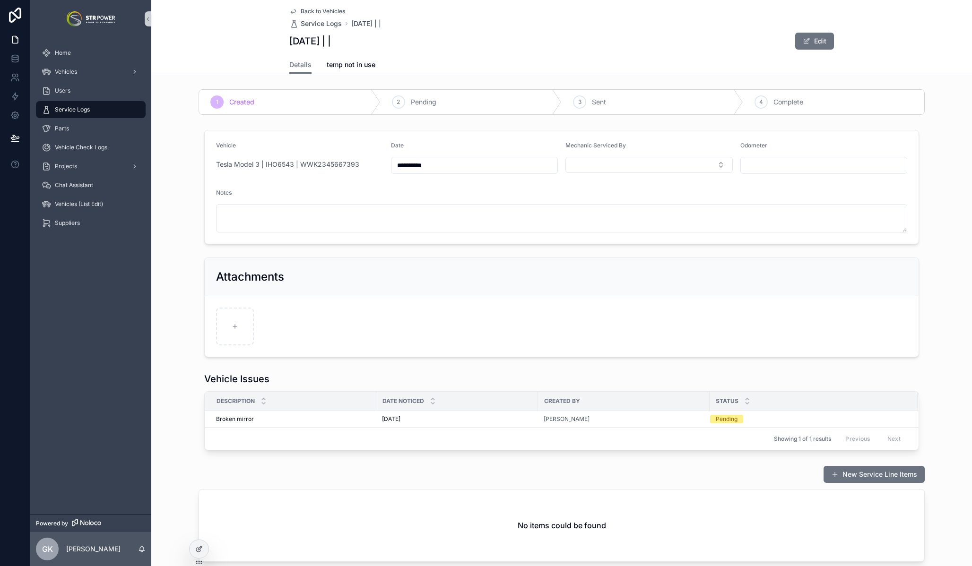
click at [307, 9] on span "Back to Vehicles" at bounding box center [323, 12] width 44 height 8
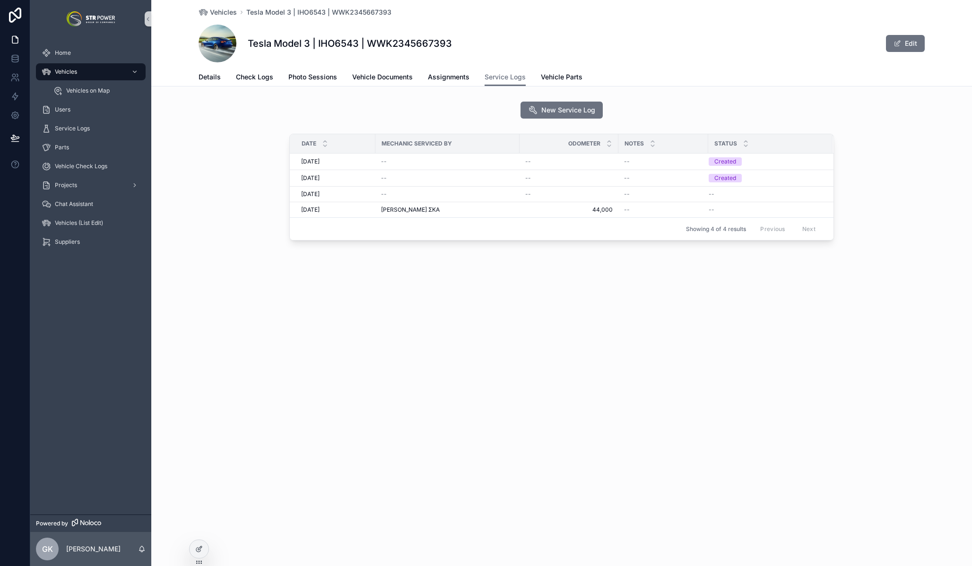
click at [219, 150] on div "Date Mechanic Serviced By Odometer Notes Status 10/09/2025 10/09/2025 -- -- -- …" at bounding box center [561, 189] width 821 height 118
